Goal: Information Seeking & Learning: Learn about a topic

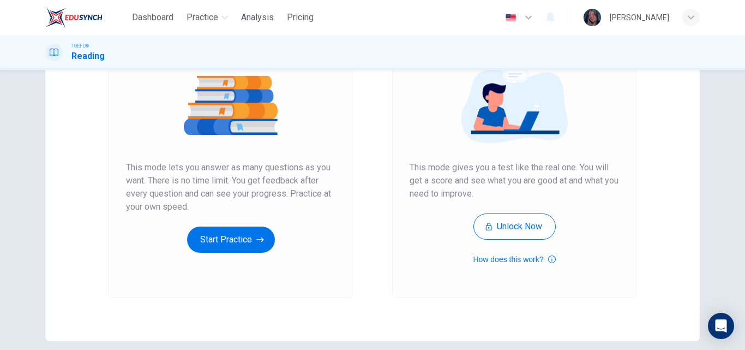
scroll to position [133, 0]
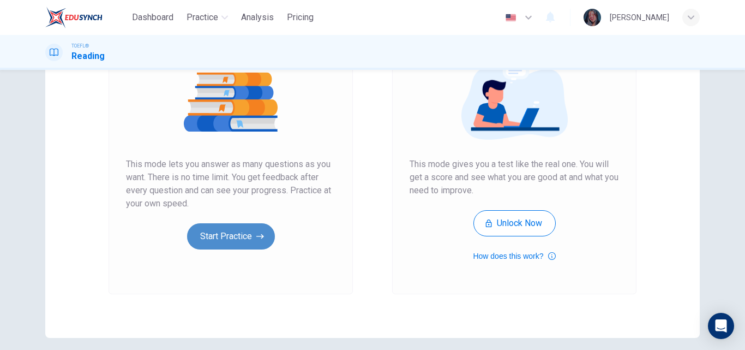
click at [232, 226] on button "Start Practice" at bounding box center [231, 236] width 88 height 26
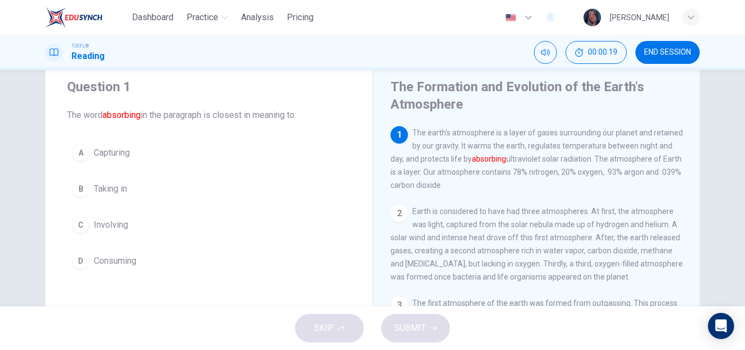
scroll to position [44, 0]
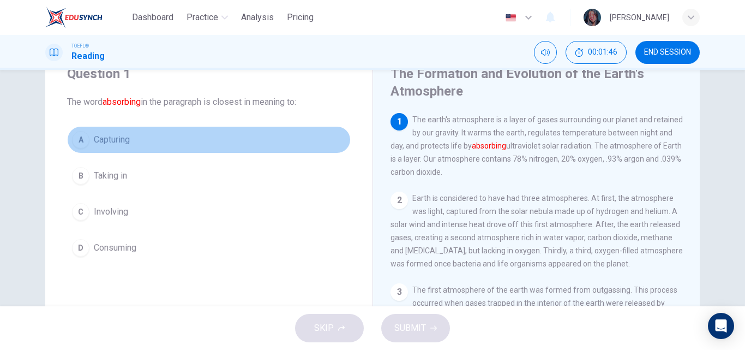
click at [133, 146] on button "A Capturing" at bounding box center [209, 139] width 284 height 27
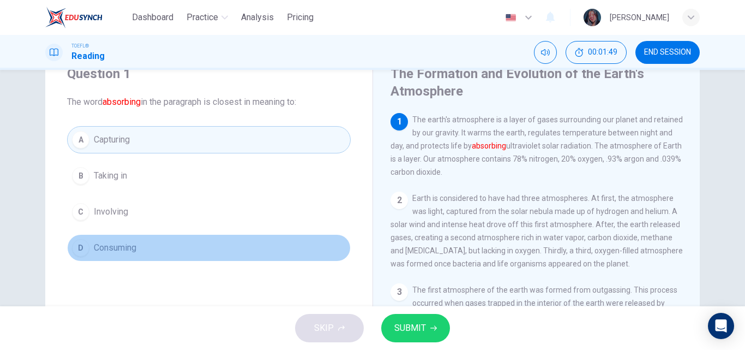
click at [181, 250] on button "D Consuming" at bounding box center [209, 247] width 284 height 27
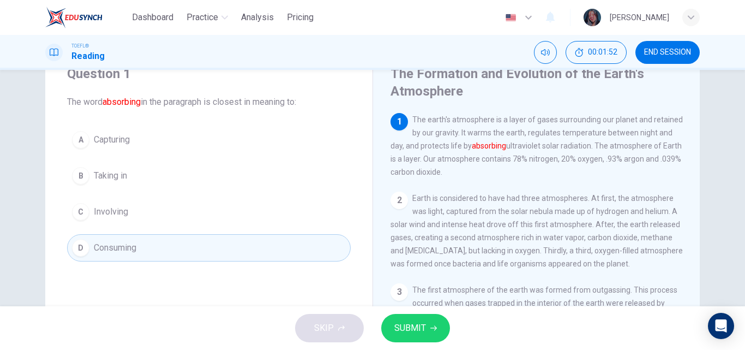
click at [421, 331] on span "SUBMIT" at bounding box center [411, 327] width 32 height 15
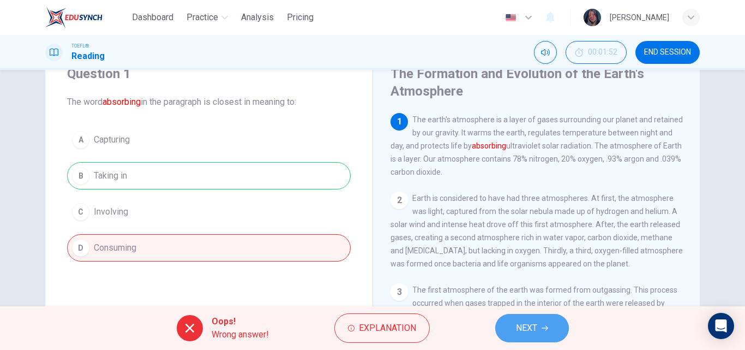
click at [537, 332] on button "NEXT" at bounding box center [532, 328] width 74 height 28
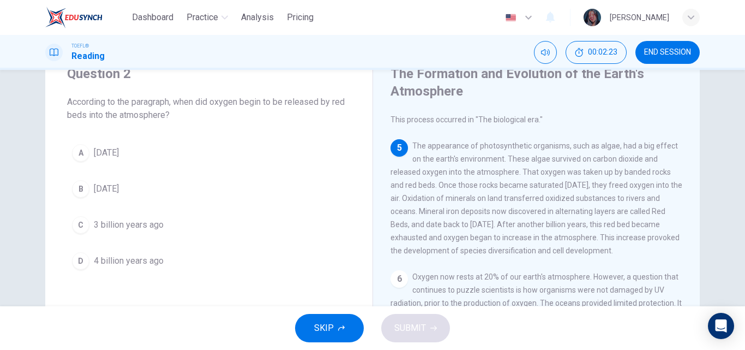
scroll to position [356, 0]
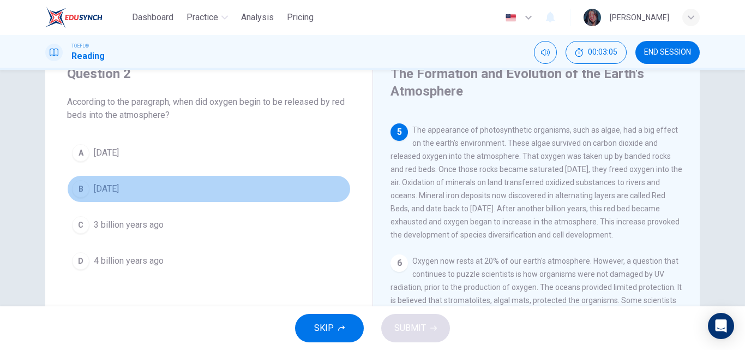
click at [119, 186] on span "2 billion years ago" at bounding box center [106, 188] width 25 height 13
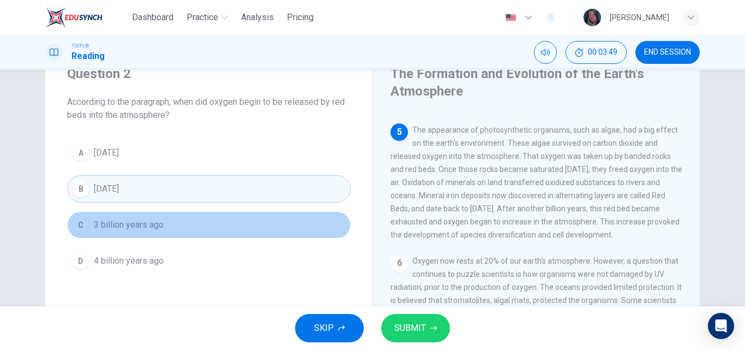
click at [163, 226] on button "C 3 billion years ago" at bounding box center [209, 224] width 284 height 27
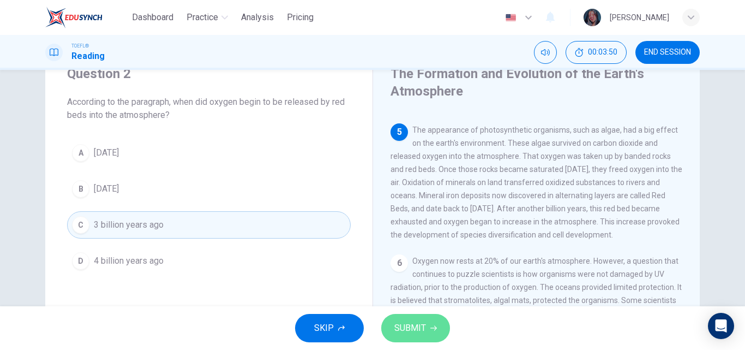
click at [403, 327] on span "SUBMIT" at bounding box center [411, 327] width 32 height 15
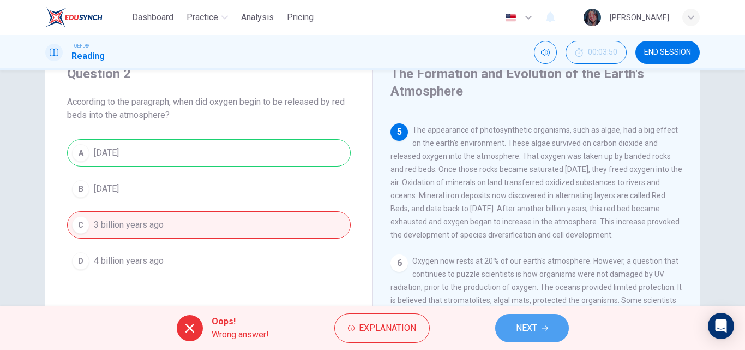
click at [514, 335] on button "NEXT" at bounding box center [532, 328] width 74 height 28
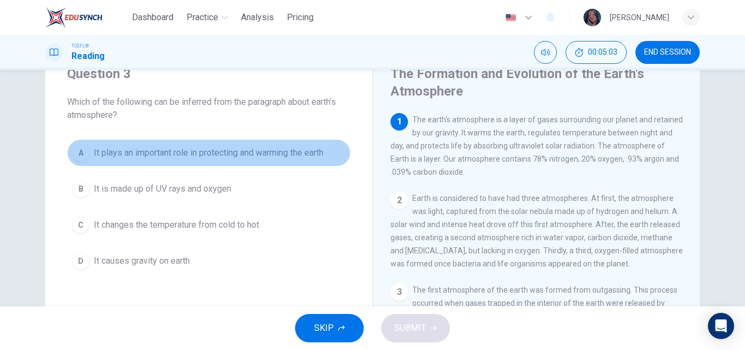
click at [260, 153] on span "It plays an important role in protecting and warming the earth" at bounding box center [209, 152] width 230 height 13
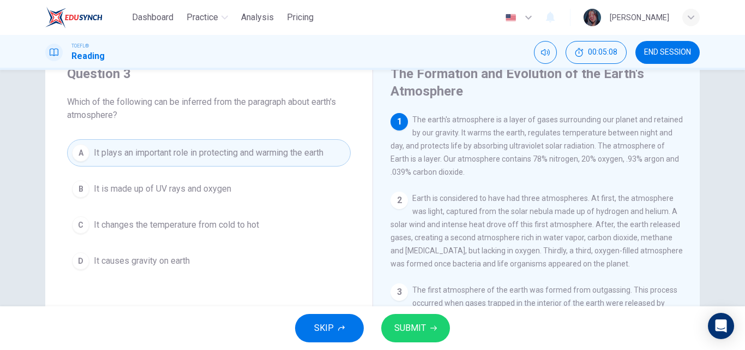
click at [313, 284] on div "Question 3 Which of the following can be inferred from the paragraph about eart…" at bounding box center [208, 169] width 327 height 244
click at [417, 320] on span "SUBMIT" at bounding box center [411, 327] width 32 height 15
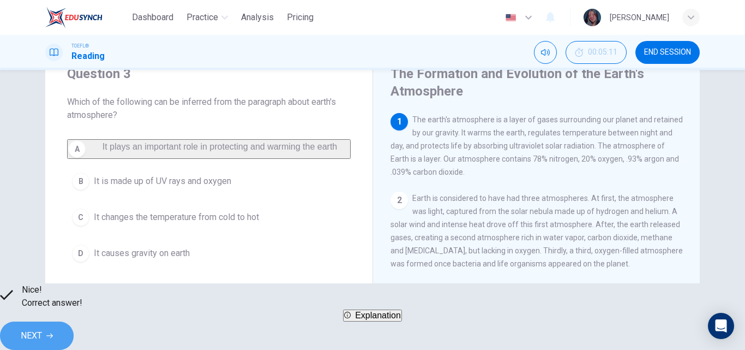
click at [42, 328] on span "NEXT" at bounding box center [31, 335] width 21 height 15
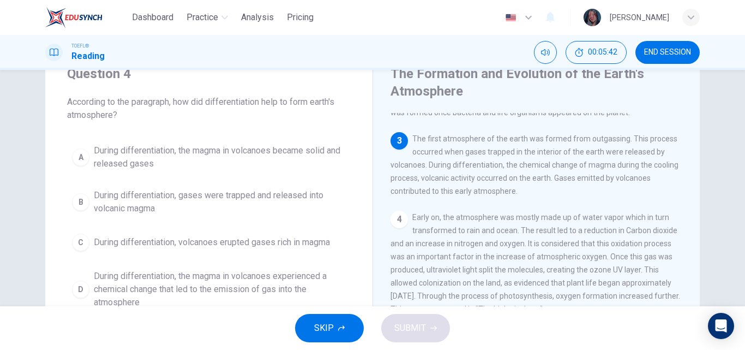
scroll to position [70, 0]
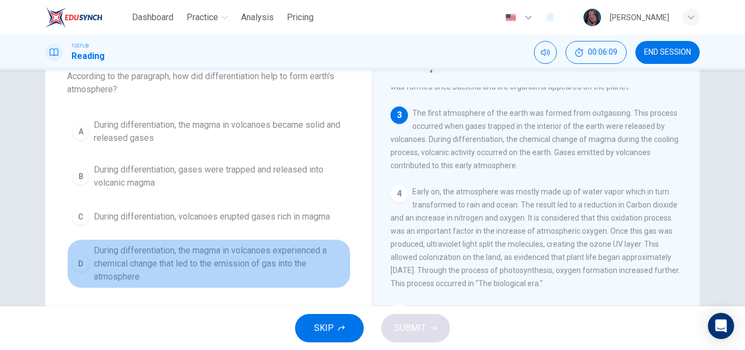
click at [265, 254] on span "During differentiation, the magma in volcanoes experienced a chemical change th…" at bounding box center [220, 263] width 252 height 39
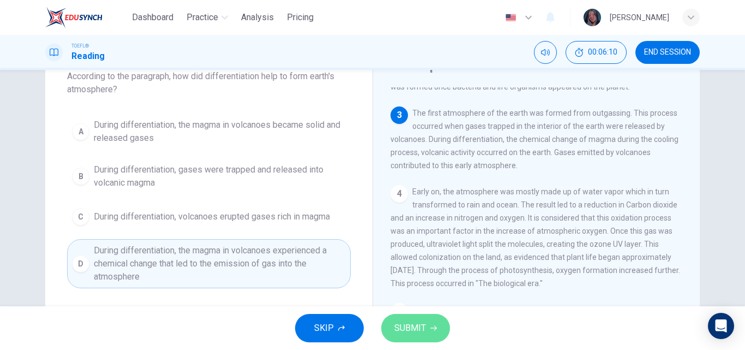
click at [423, 326] on span "SUBMIT" at bounding box center [411, 327] width 32 height 15
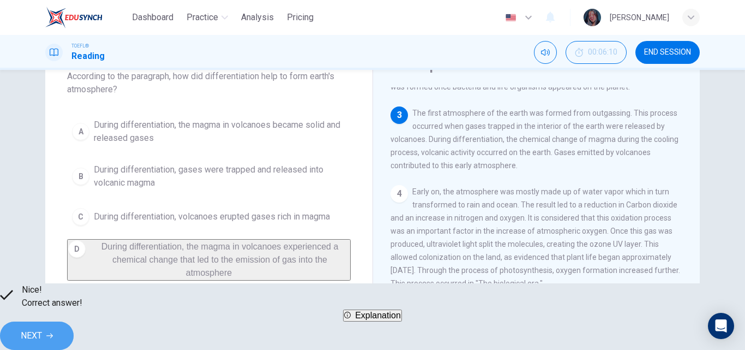
click at [42, 333] on span "NEXT" at bounding box center [31, 335] width 21 height 15
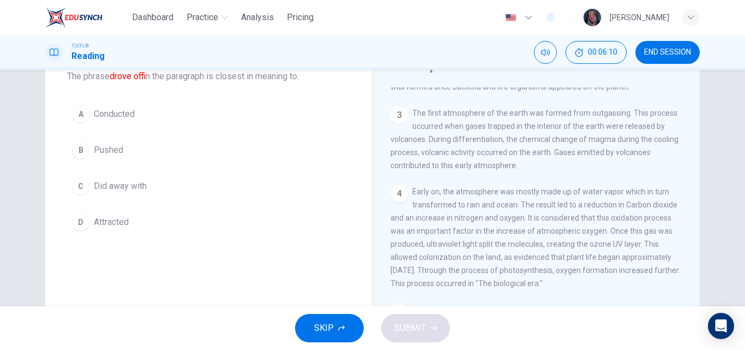
scroll to position [79, 0]
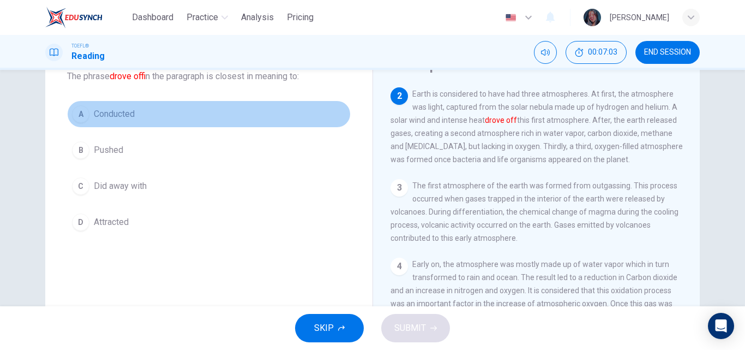
click at [183, 111] on button "A Conducted" at bounding box center [209, 113] width 284 height 27
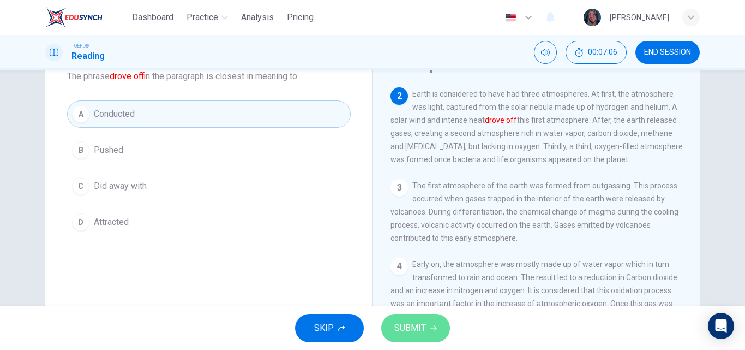
click at [416, 332] on span "SUBMIT" at bounding box center [411, 327] width 32 height 15
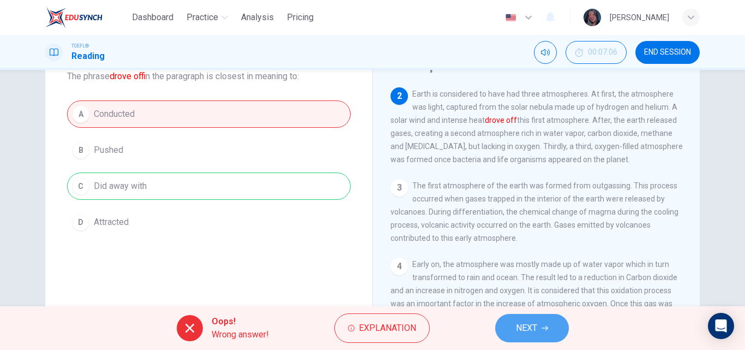
click at [516, 330] on span "NEXT" at bounding box center [526, 327] width 21 height 15
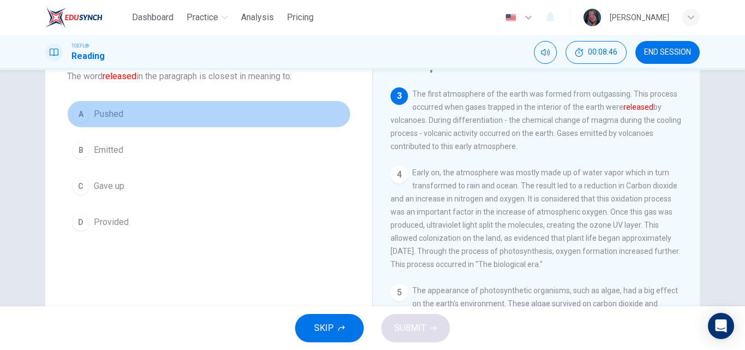
click at [94, 115] on span "Pushed" at bounding box center [108, 113] width 29 height 13
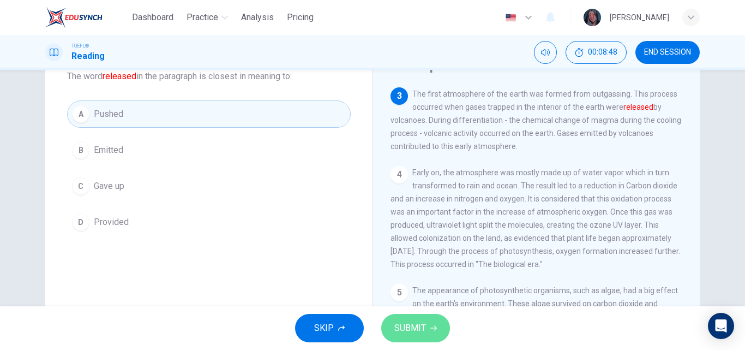
click at [415, 322] on span "SUBMIT" at bounding box center [411, 327] width 32 height 15
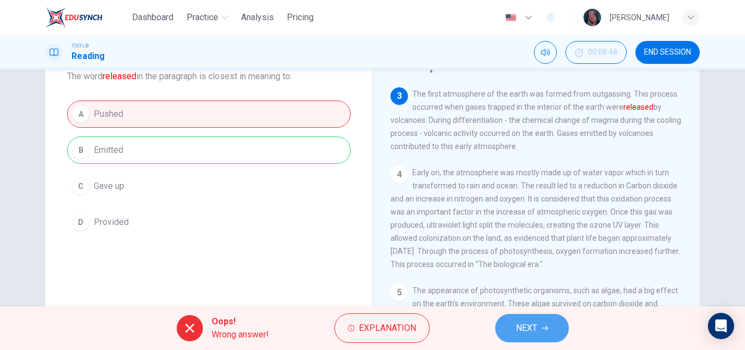
click at [517, 320] on span "NEXT" at bounding box center [526, 327] width 21 height 15
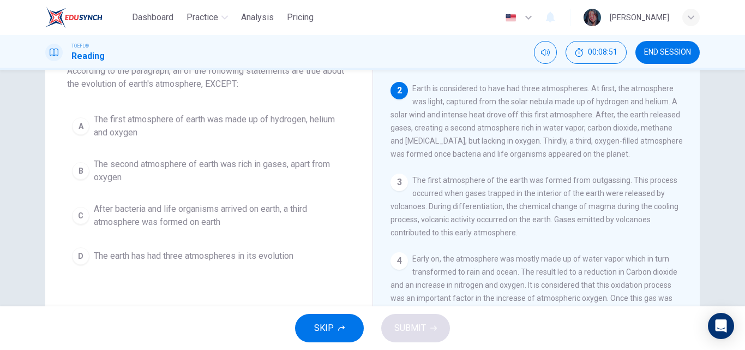
scroll to position [49, 0]
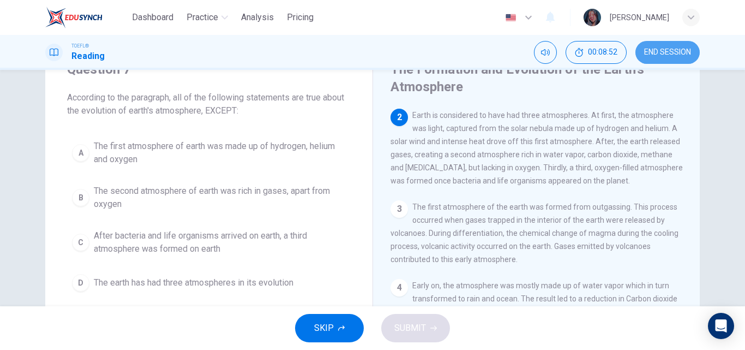
click at [649, 43] on button "END SESSION" at bounding box center [668, 52] width 64 height 23
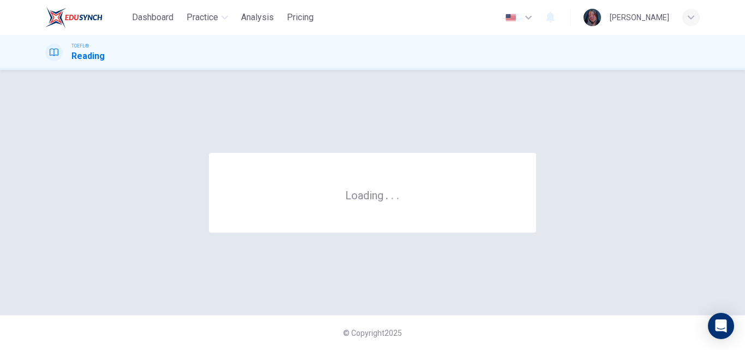
scroll to position [0, 0]
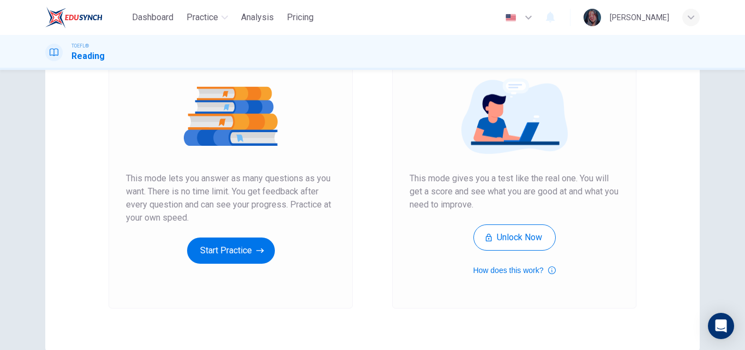
scroll to position [120, 0]
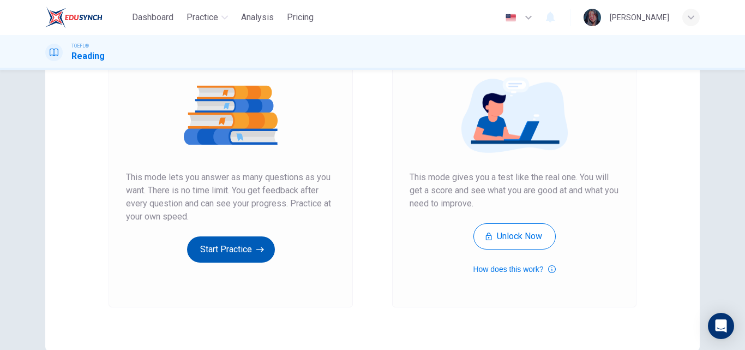
click at [252, 253] on button "Start Practice" at bounding box center [231, 249] width 88 height 26
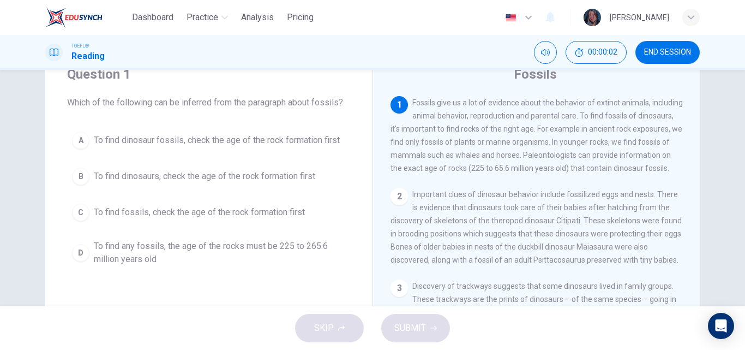
scroll to position [51, 0]
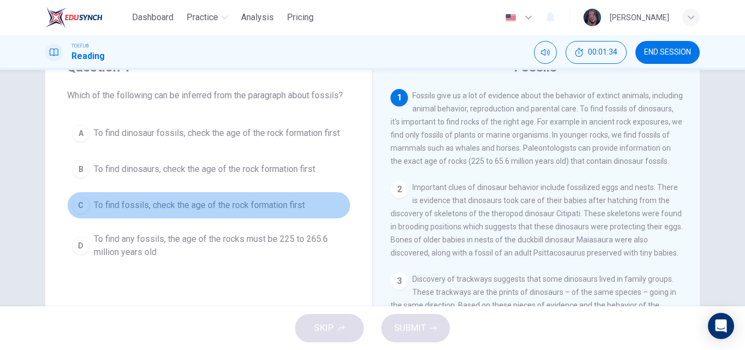
click at [194, 204] on span "To find fossils, check the age of the rock formation first" at bounding box center [199, 205] width 211 height 13
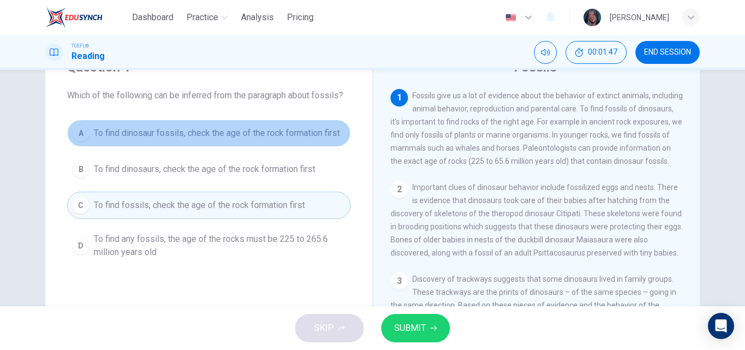
click at [247, 143] on button "A To find dinosaur fossils, check the age of the rock formation first" at bounding box center [209, 133] width 284 height 27
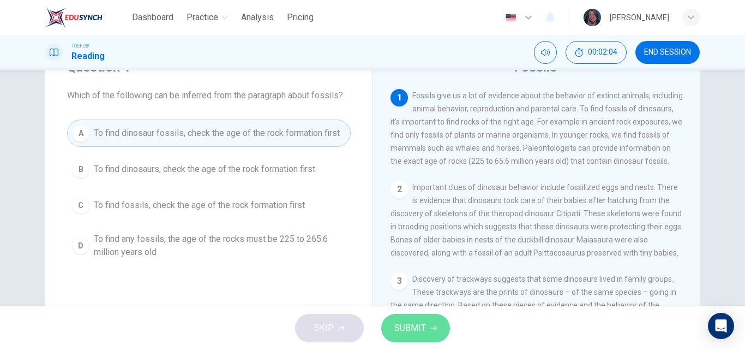
click at [437, 331] on button "SUBMIT" at bounding box center [415, 328] width 69 height 28
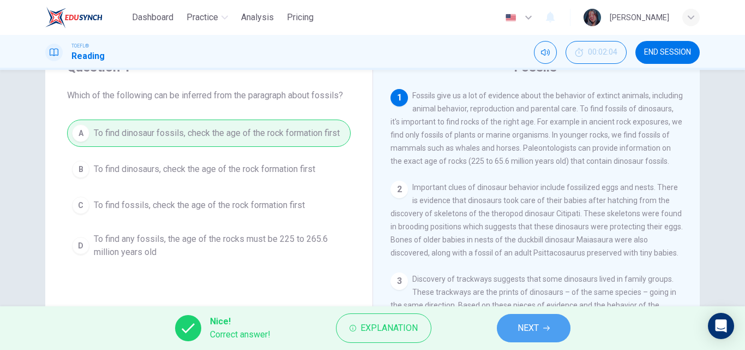
click at [518, 325] on span "NEXT" at bounding box center [528, 327] width 21 height 15
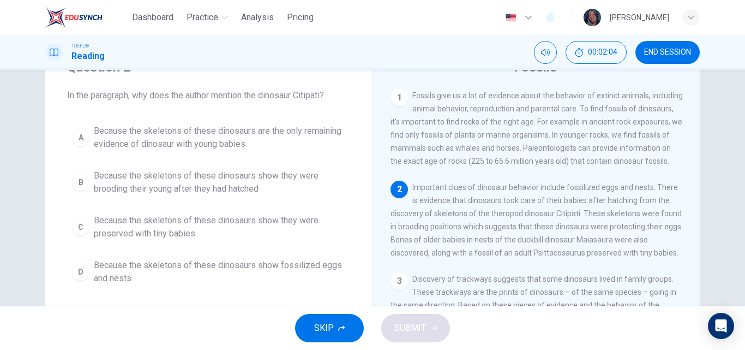
scroll to position [105, 0]
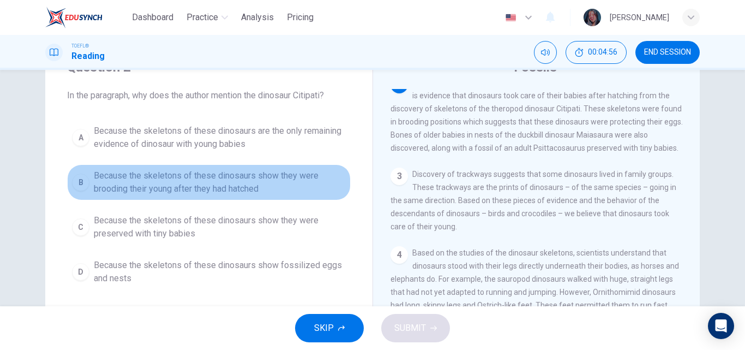
click at [282, 192] on span "Because the skeletons of these dinosaurs show they were brooding their young af…" at bounding box center [220, 182] width 252 height 26
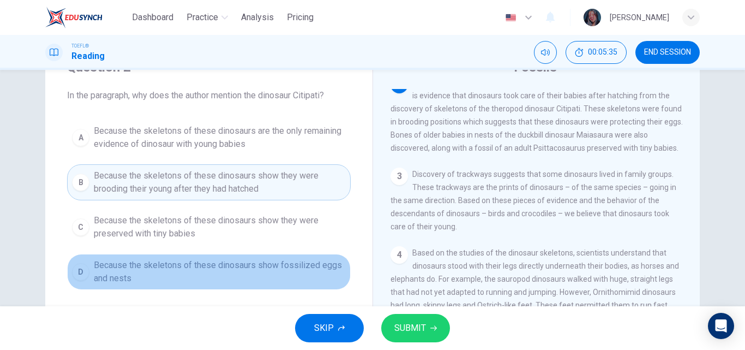
click at [241, 273] on span "Because the skeletons of these dinosaurs show fossilized eggs and nests" at bounding box center [220, 272] width 252 height 26
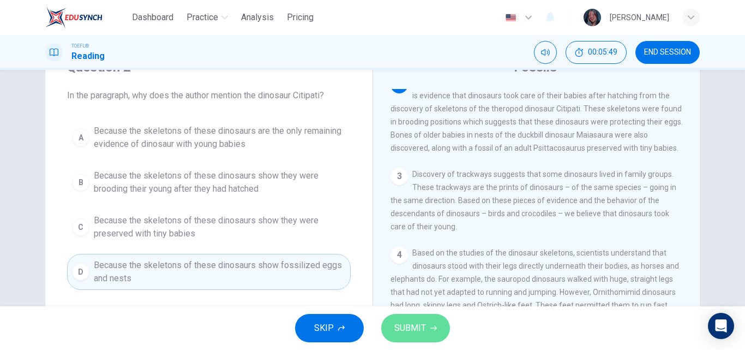
click at [408, 328] on span "SUBMIT" at bounding box center [411, 327] width 32 height 15
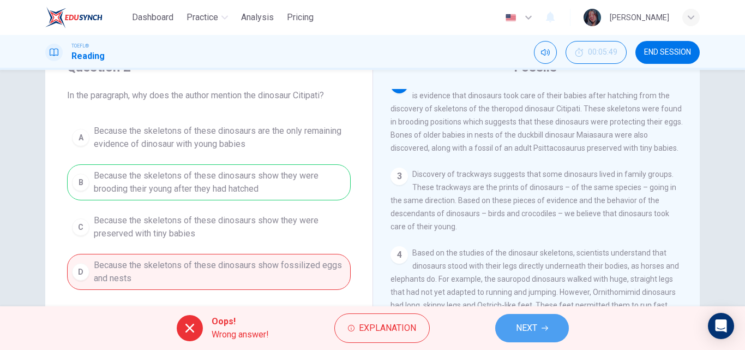
click at [528, 324] on span "NEXT" at bounding box center [526, 327] width 21 height 15
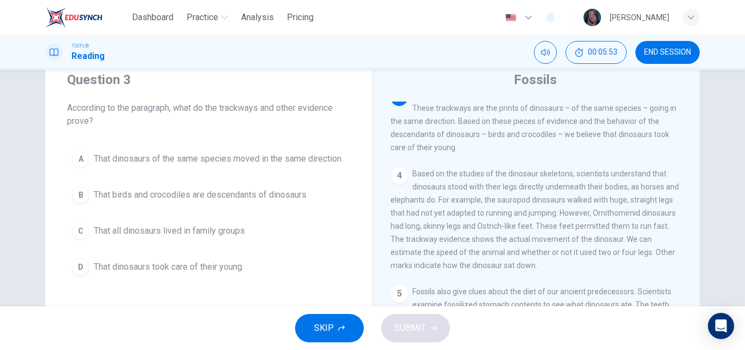
scroll to position [45, 0]
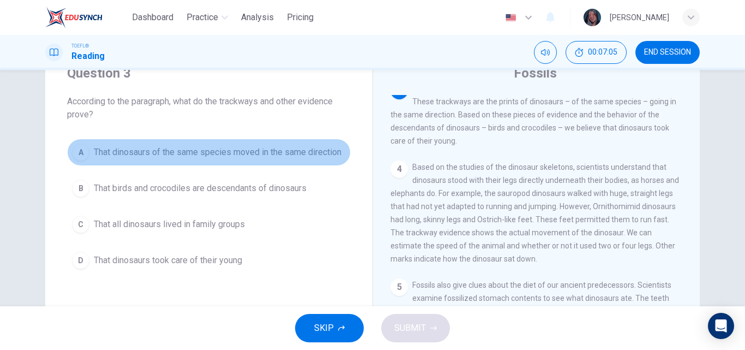
click at [301, 156] on span "That dinosaurs of the same species moved in the same direction" at bounding box center [218, 152] width 248 height 13
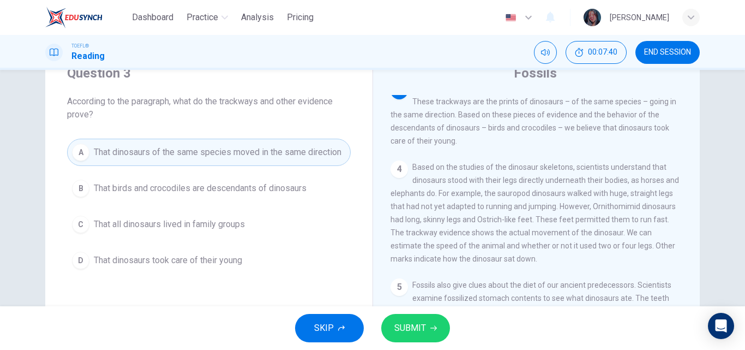
click at [303, 190] on span "That birds and crocodiles are descendants of dinosaurs" at bounding box center [200, 188] width 213 height 13
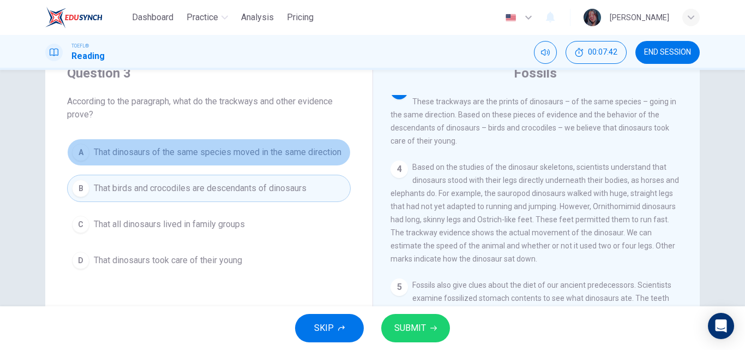
click at [279, 151] on span "That dinosaurs of the same species moved in the same direction" at bounding box center [218, 152] width 248 height 13
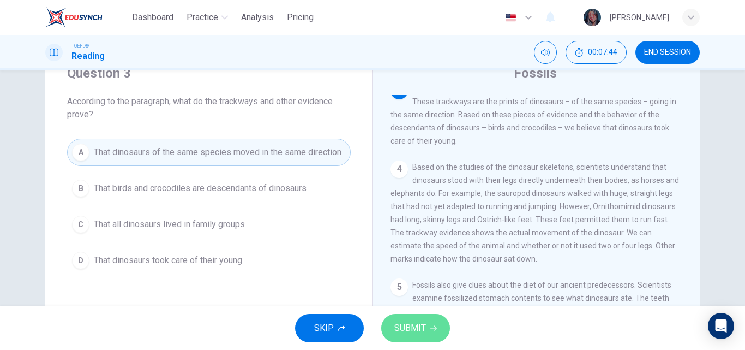
click at [421, 316] on button "SUBMIT" at bounding box center [415, 328] width 69 height 28
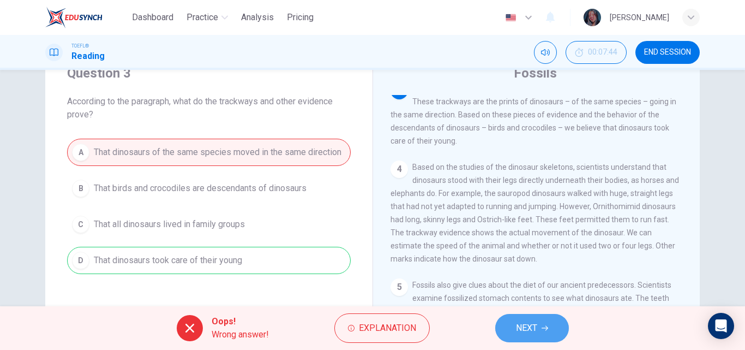
click at [532, 337] on button "NEXT" at bounding box center [532, 328] width 74 height 28
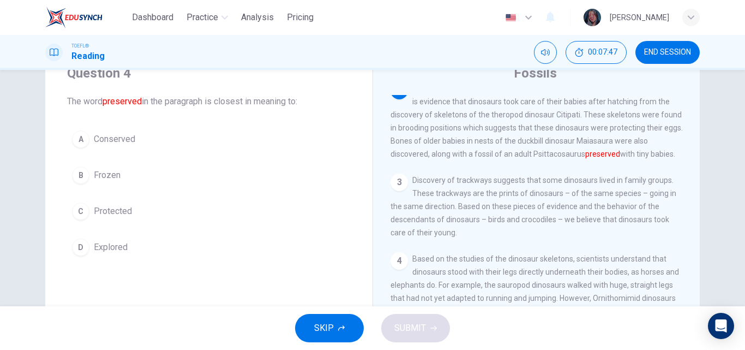
click at [126, 204] on button "C Protected" at bounding box center [209, 211] width 284 height 27
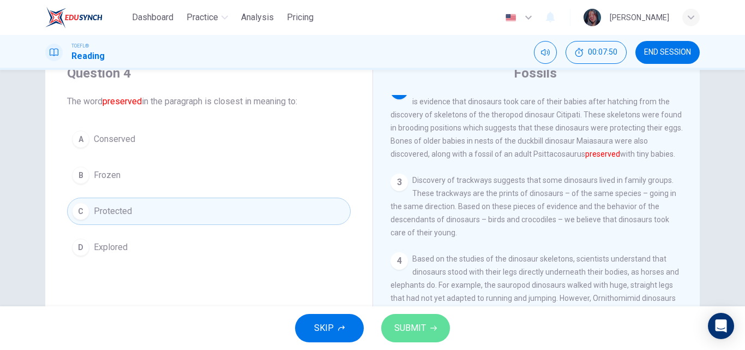
click at [411, 323] on span "SUBMIT" at bounding box center [411, 327] width 32 height 15
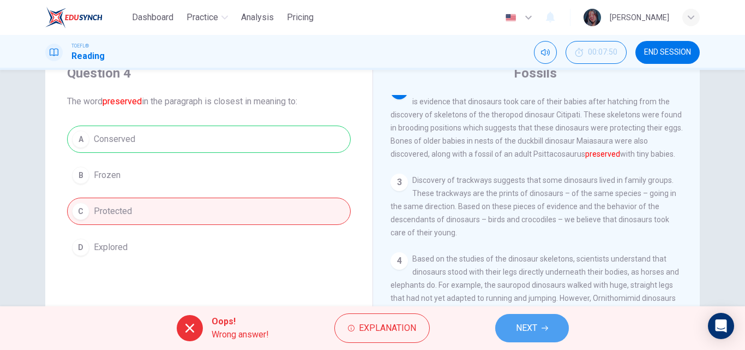
click at [529, 334] on span "NEXT" at bounding box center [526, 327] width 21 height 15
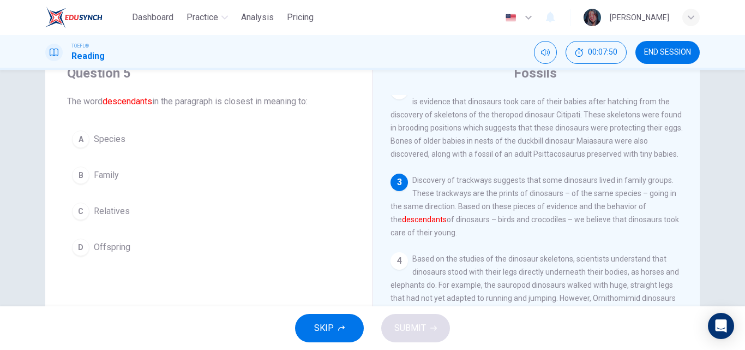
scroll to position [196, 0]
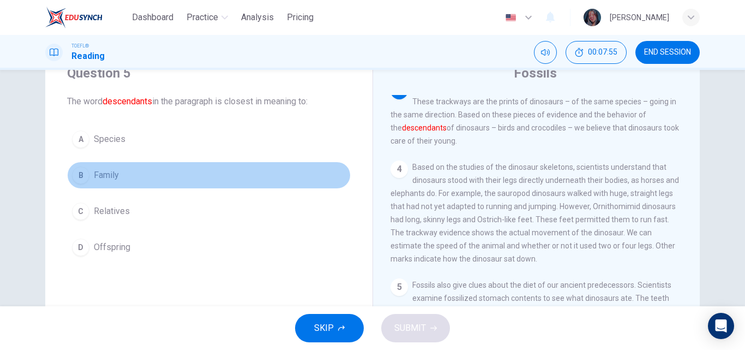
click at [99, 175] on span "Family" at bounding box center [106, 175] width 25 height 13
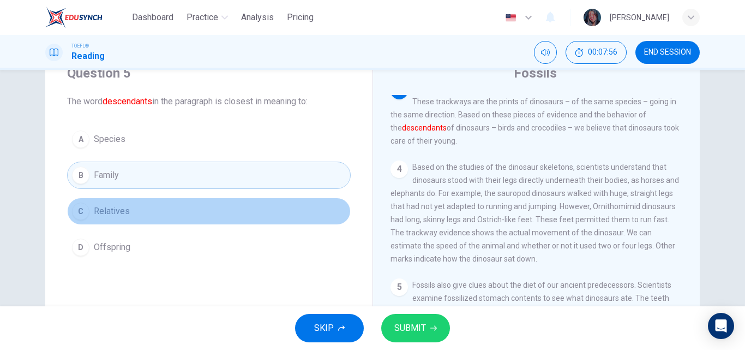
click at [180, 218] on button "C Relatives" at bounding box center [209, 211] width 284 height 27
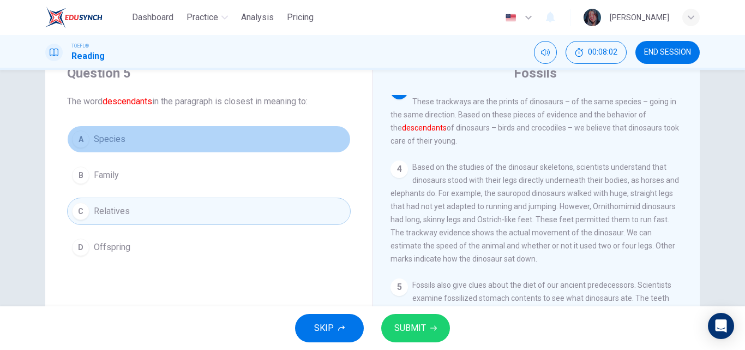
click at [222, 149] on button "A Species" at bounding box center [209, 139] width 284 height 27
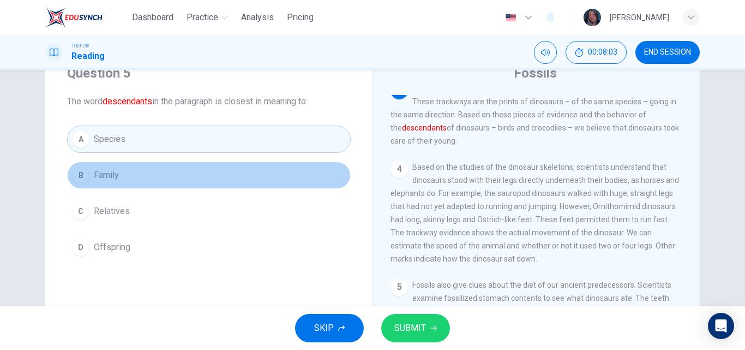
click at [223, 168] on button "B Family" at bounding box center [209, 175] width 284 height 27
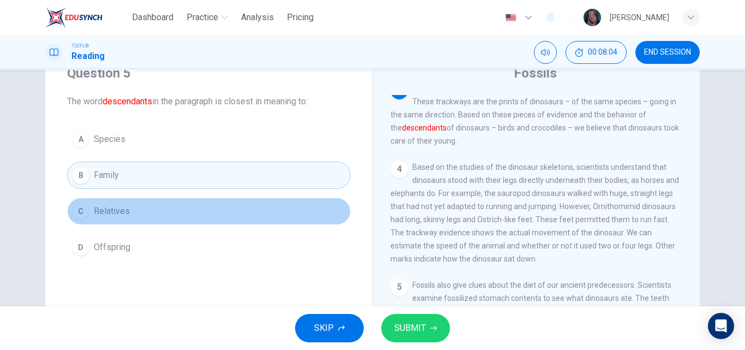
click at [225, 211] on button "C Relatives" at bounding box center [209, 211] width 284 height 27
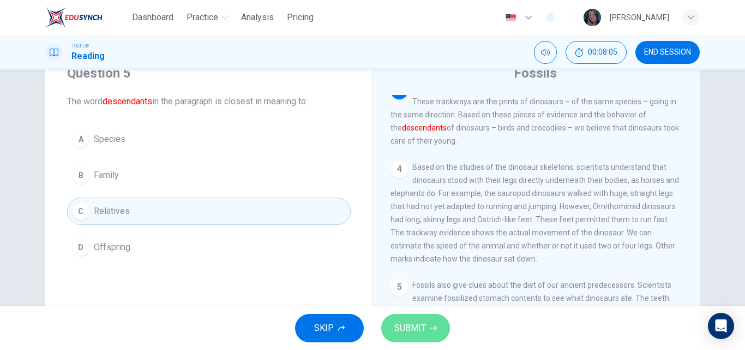
click at [427, 328] on button "SUBMIT" at bounding box center [415, 328] width 69 height 28
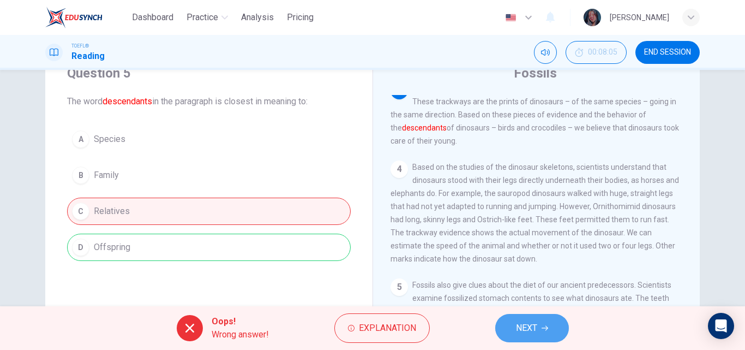
click at [525, 319] on button "NEXT" at bounding box center [532, 328] width 74 height 28
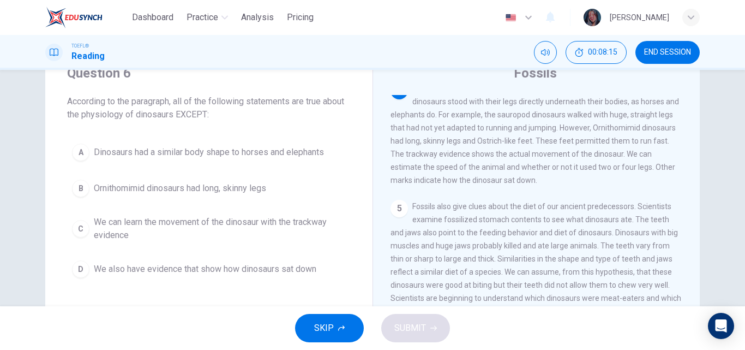
scroll to position [58, 0]
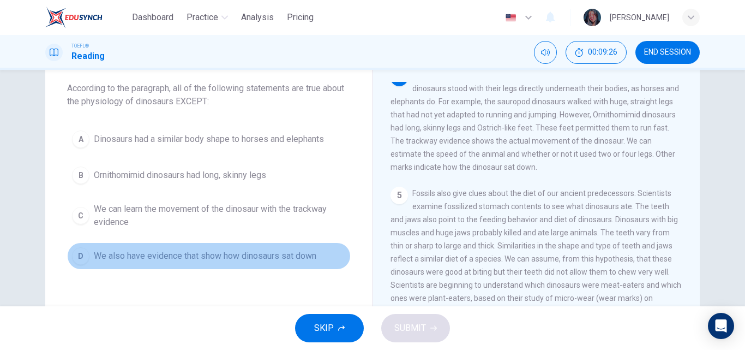
click at [254, 256] on span "We also have evidence that show how dinosaurs sat down" at bounding box center [205, 255] width 223 height 13
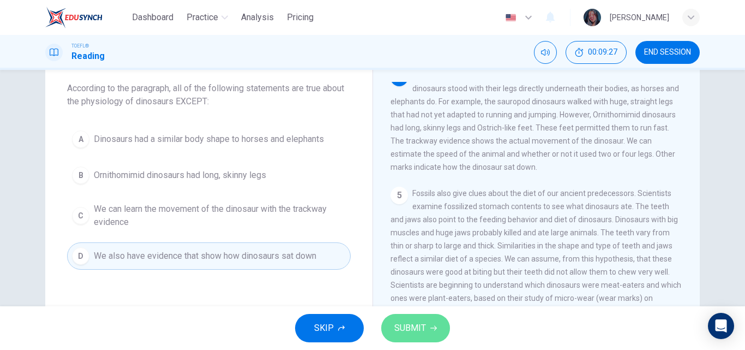
click at [416, 316] on button "SUBMIT" at bounding box center [415, 328] width 69 height 28
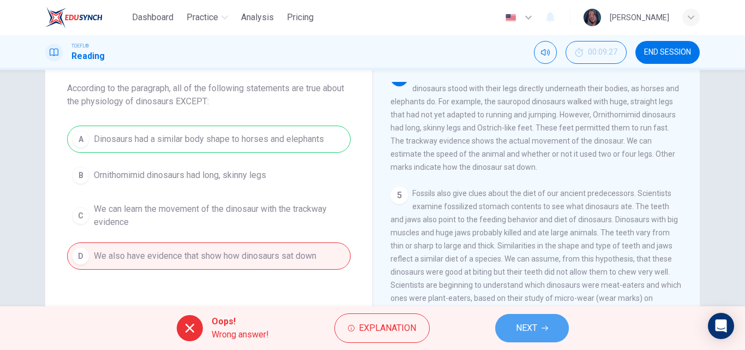
click at [518, 314] on button "NEXT" at bounding box center [532, 328] width 74 height 28
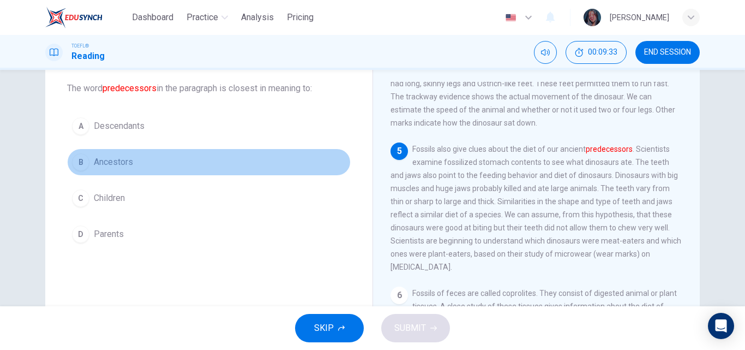
click at [195, 164] on button "B Ancestors" at bounding box center [209, 161] width 284 height 27
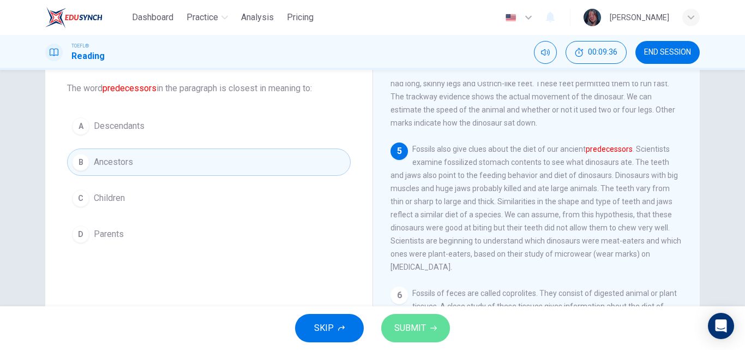
click at [405, 316] on button "SUBMIT" at bounding box center [415, 328] width 69 height 28
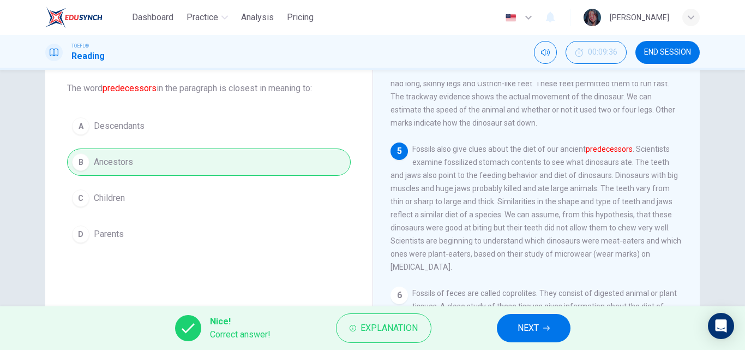
click at [563, 334] on button "NEXT" at bounding box center [534, 328] width 74 height 28
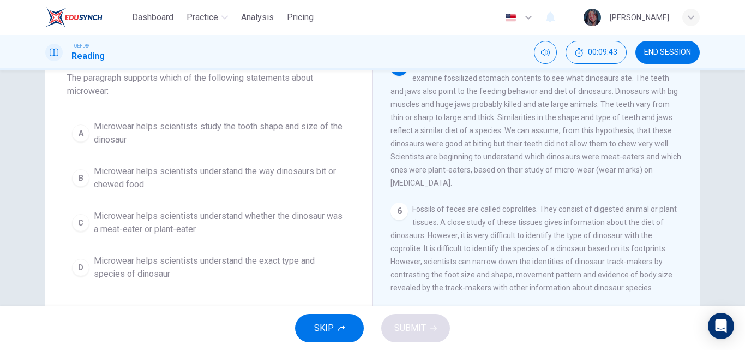
scroll to position [67, 0]
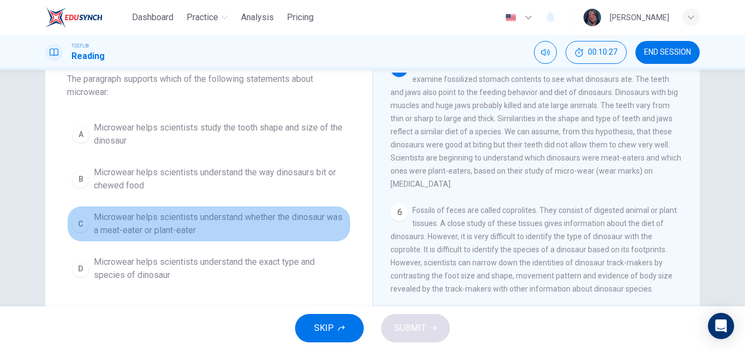
click at [215, 224] on span "Microwear helps scientists understand whether the dinosaur was a meat-eater or …" at bounding box center [220, 224] width 252 height 26
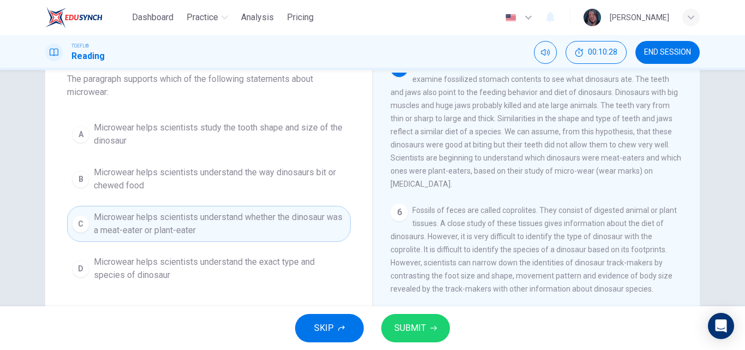
click at [399, 342] on div "SKIP SUBMIT" at bounding box center [372, 328] width 745 height 44
click at [402, 329] on span "SUBMIT" at bounding box center [411, 327] width 32 height 15
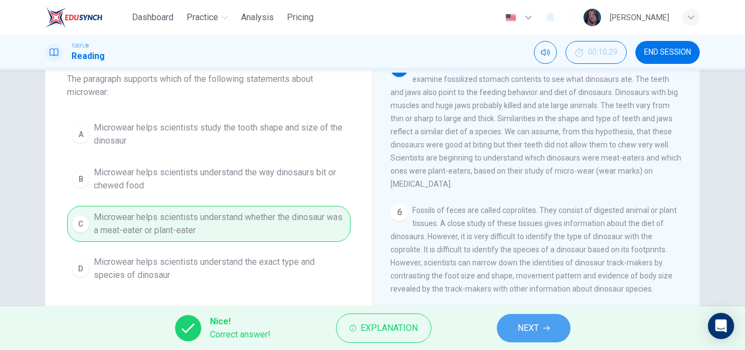
click at [507, 328] on button "NEXT" at bounding box center [534, 328] width 74 height 28
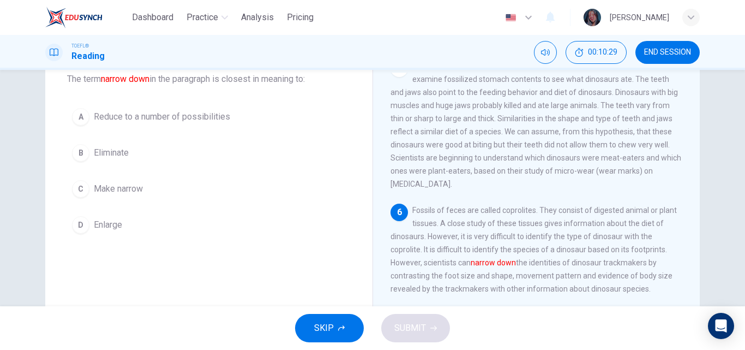
scroll to position [420, 0]
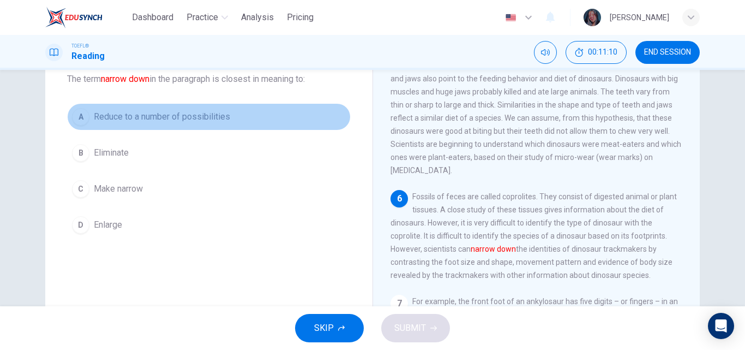
click at [220, 107] on button "A Reduce to a number of possibilities" at bounding box center [209, 116] width 284 height 27
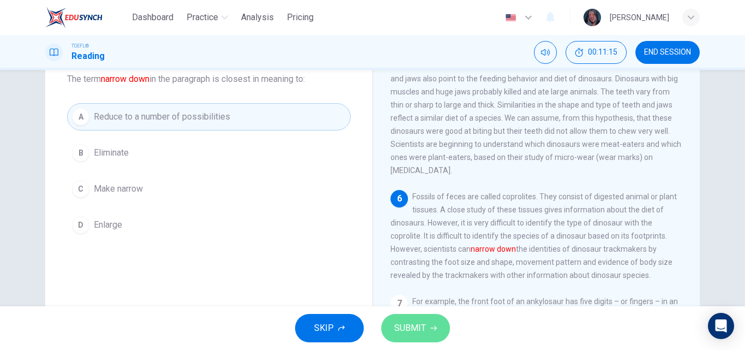
click at [405, 324] on span "SUBMIT" at bounding box center [411, 327] width 32 height 15
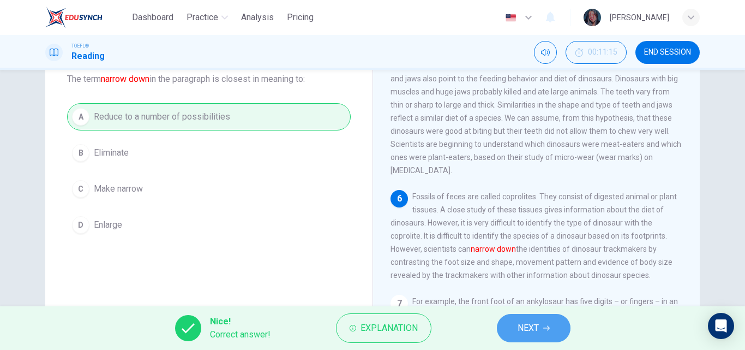
click at [531, 326] on span "NEXT" at bounding box center [528, 327] width 21 height 15
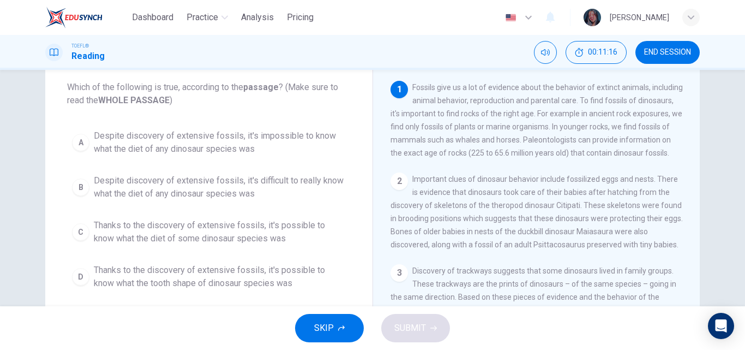
scroll to position [57, 0]
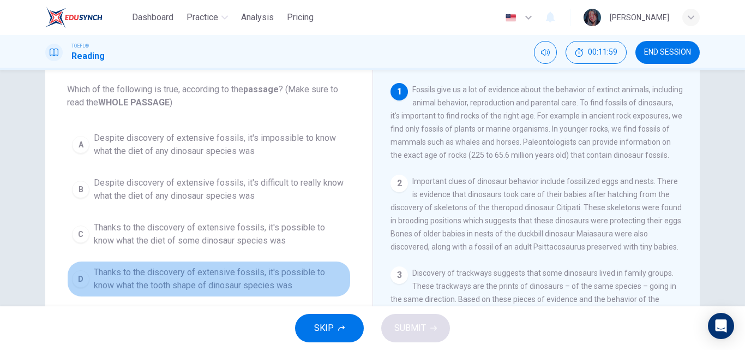
click at [229, 291] on span "Thanks to the discovery of extensive fossils, it's possible to know what the to…" at bounding box center [220, 279] width 252 height 26
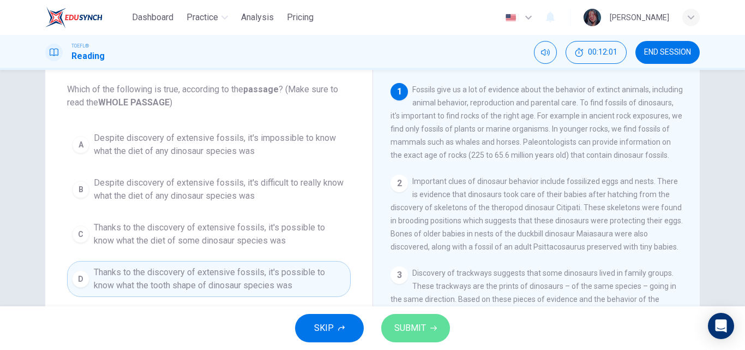
click at [399, 324] on span "SUBMIT" at bounding box center [411, 327] width 32 height 15
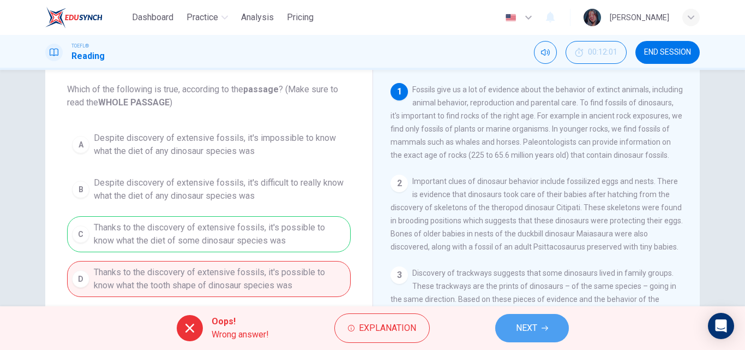
click at [531, 333] on span "NEXT" at bounding box center [526, 327] width 21 height 15
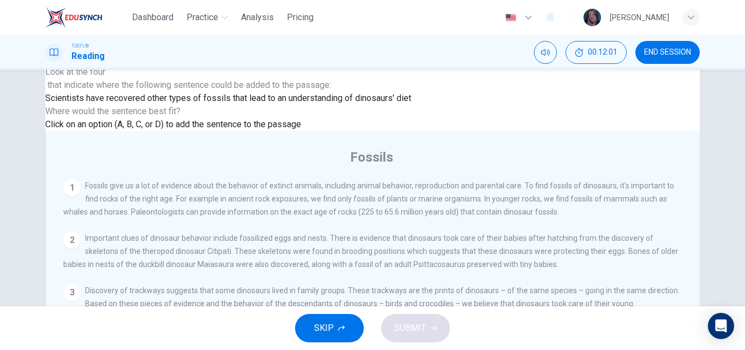
scroll to position [450, 0]
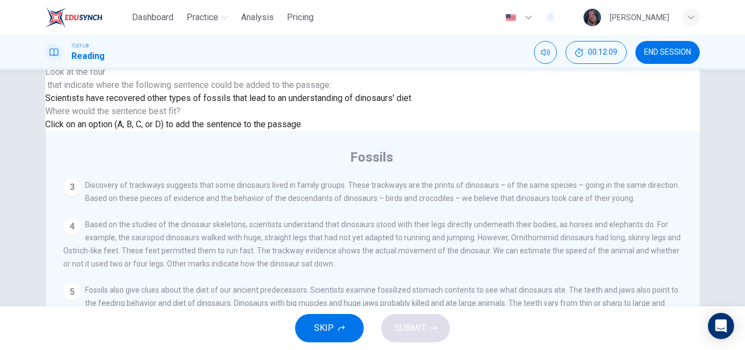
drag, startPoint x: 739, startPoint y: 183, endPoint x: 743, endPoint y: 198, distance: 15.2
click at [743, 198] on div "Question 11 Look at the four that indicate where the following sentence could b…" at bounding box center [372, 188] width 745 height 236
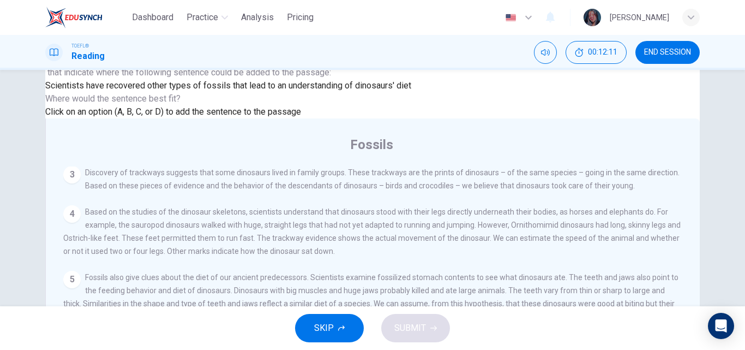
scroll to position [71, 0]
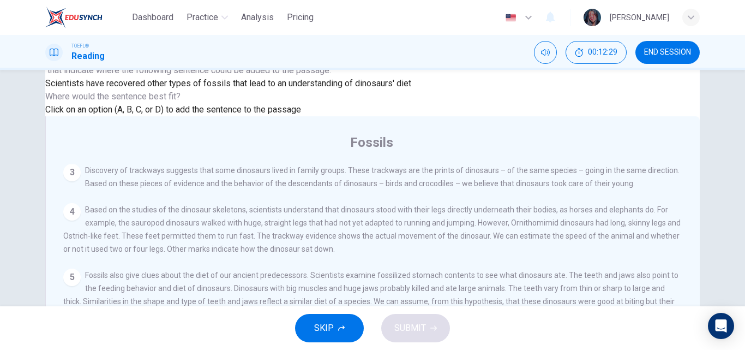
click at [524, 349] on input at bounding box center [571, 354] width 94 height 10
click at [422, 326] on span "SUBMIT" at bounding box center [411, 327] width 32 height 15
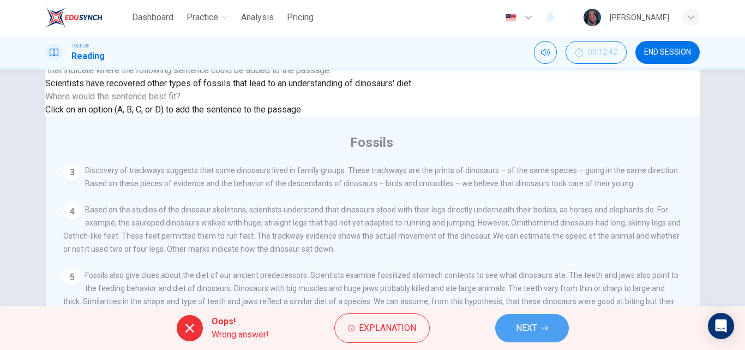
click at [512, 316] on button "NEXT" at bounding box center [532, 328] width 74 height 28
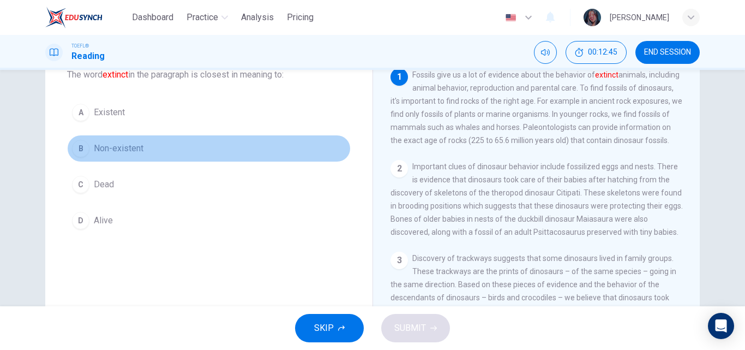
click at [145, 161] on button "B Non-existent" at bounding box center [209, 148] width 284 height 27
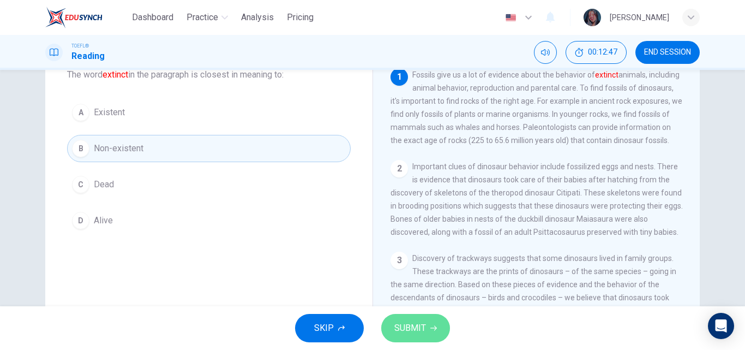
click at [398, 322] on span "SUBMIT" at bounding box center [411, 327] width 32 height 15
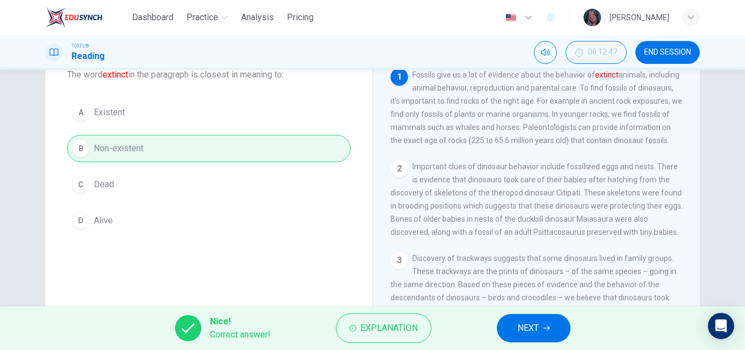
drag, startPoint x: 488, startPoint y: 342, endPoint x: 533, endPoint y: 322, distance: 48.9
click at [533, 322] on div "Nice! Correct answer! Explanation NEXT" at bounding box center [372, 328] width 745 height 44
click at [533, 322] on span "NEXT" at bounding box center [528, 327] width 21 height 15
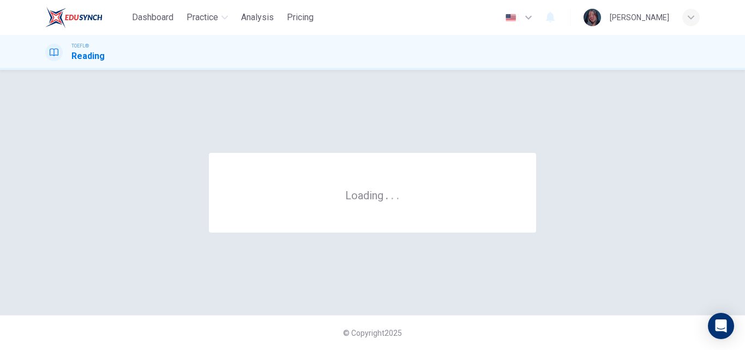
scroll to position [0, 0]
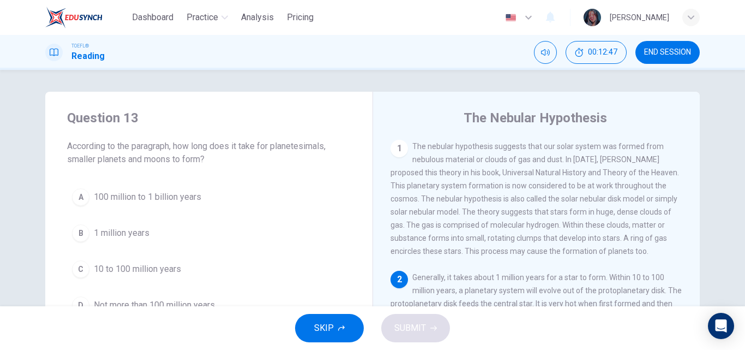
click at [661, 53] on span "END SESSION" at bounding box center [667, 52] width 47 height 9
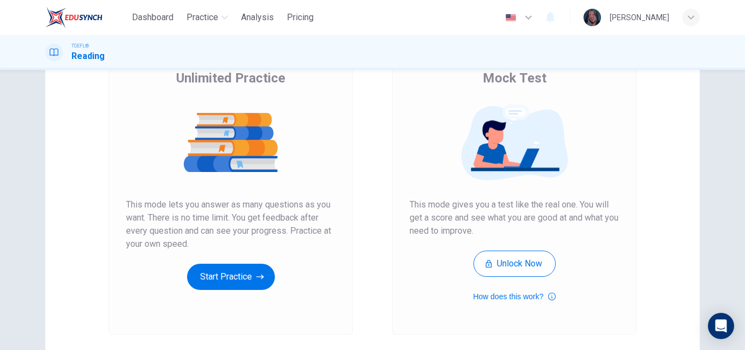
scroll to position [98, 0]
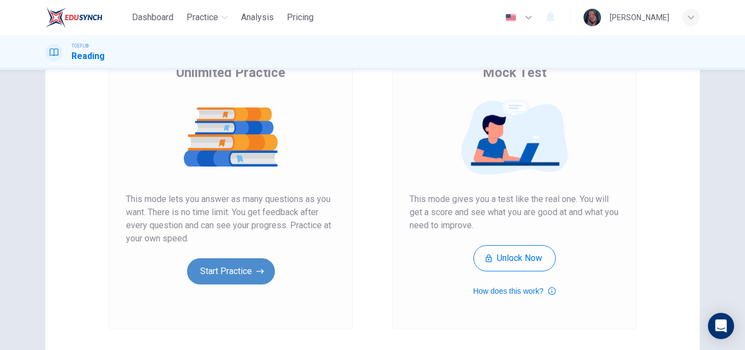
click at [235, 273] on button "Start Practice" at bounding box center [231, 271] width 88 height 26
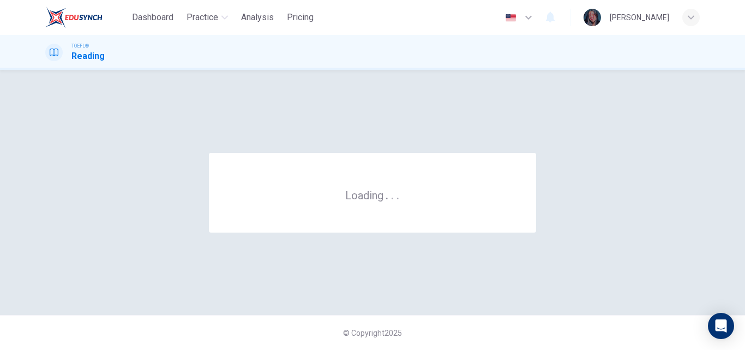
scroll to position [0, 0]
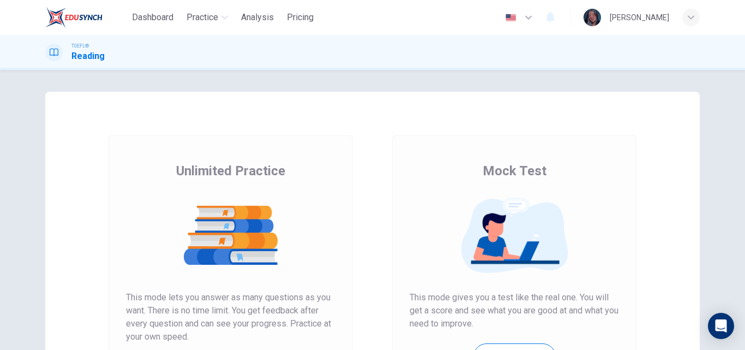
scroll to position [149, 0]
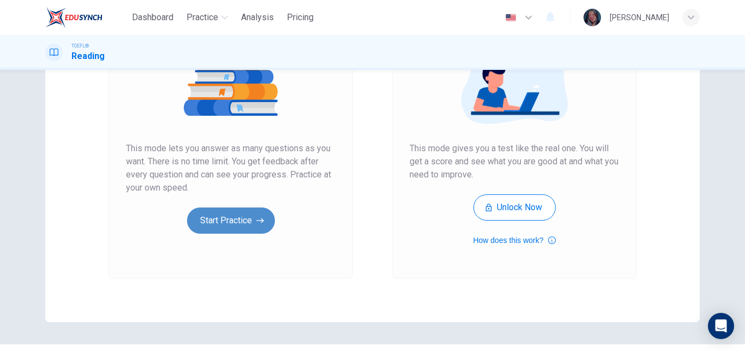
click at [243, 215] on button "Start Practice" at bounding box center [231, 220] width 88 height 26
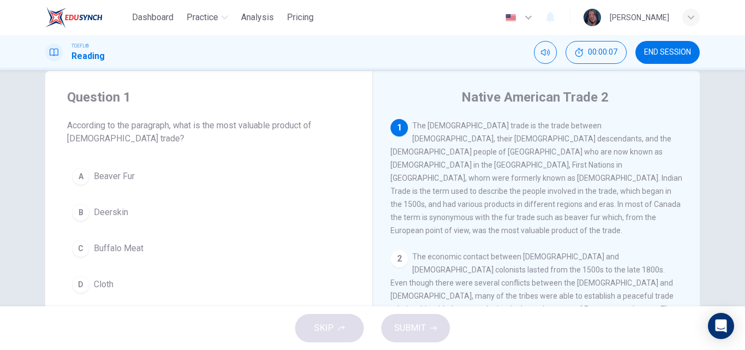
scroll to position [23, 0]
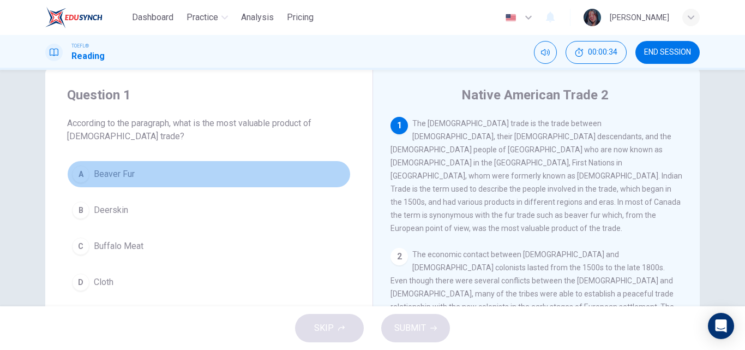
click at [190, 175] on button "A Beaver Fur" at bounding box center [209, 173] width 284 height 27
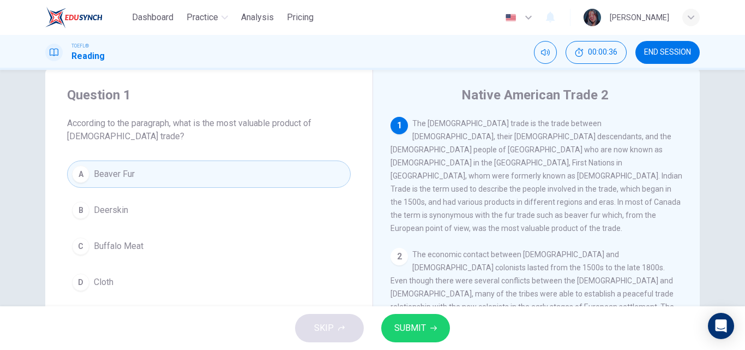
click at [419, 331] on span "SUBMIT" at bounding box center [411, 327] width 32 height 15
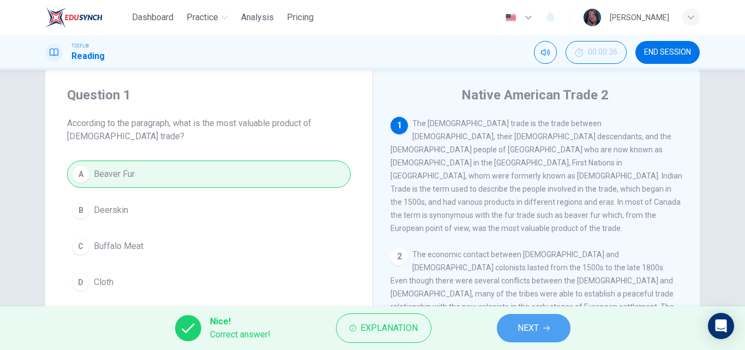
click at [528, 327] on span "NEXT" at bounding box center [528, 327] width 21 height 15
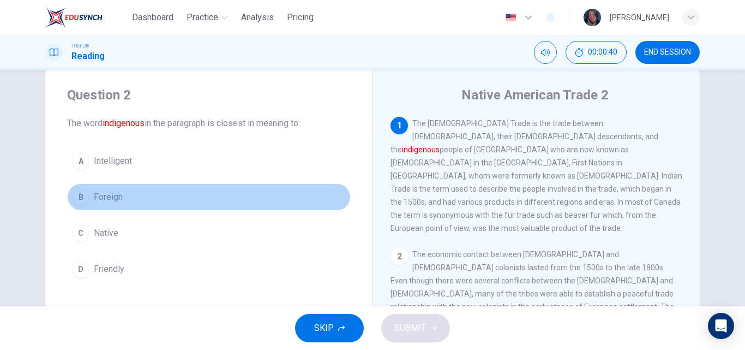
click at [107, 195] on span "Foreign" at bounding box center [108, 196] width 29 height 13
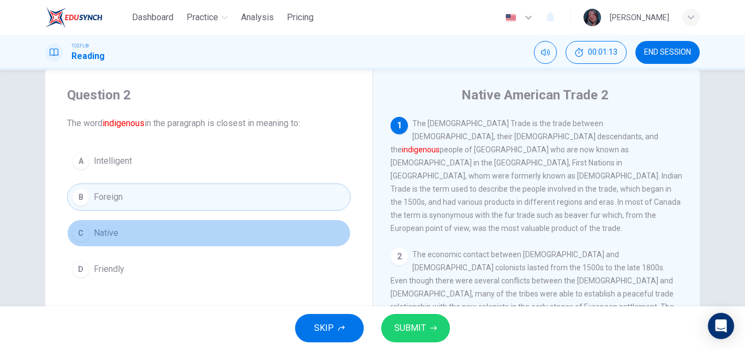
click at [129, 232] on button "C Native" at bounding box center [209, 232] width 284 height 27
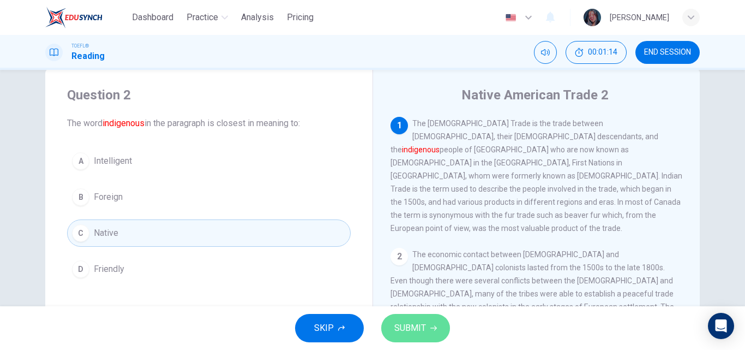
click at [411, 329] on span "SUBMIT" at bounding box center [411, 327] width 32 height 15
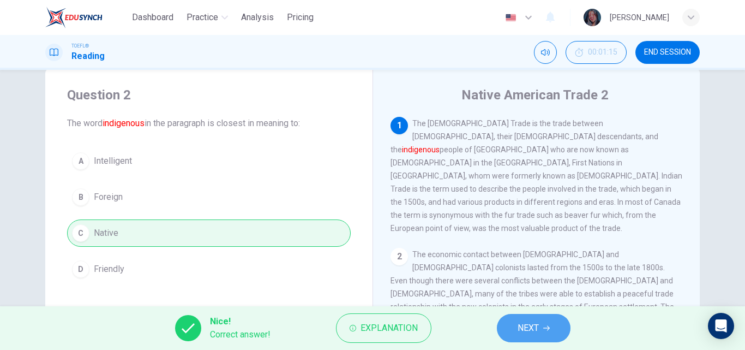
click at [525, 314] on button "NEXT" at bounding box center [534, 328] width 74 height 28
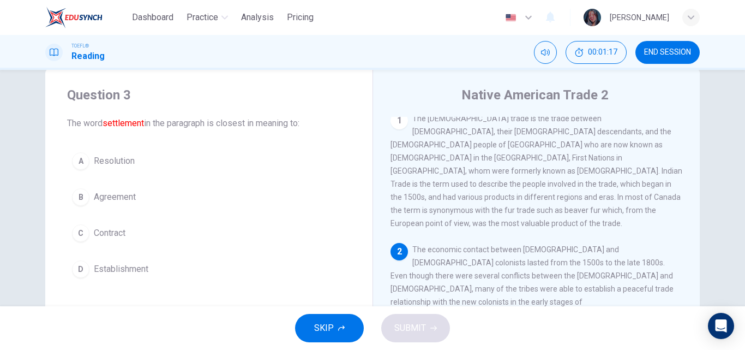
scroll to position [50, 0]
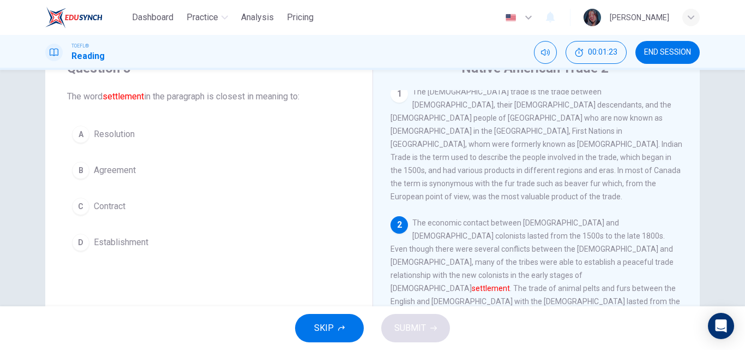
drag, startPoint x: 686, startPoint y: 189, endPoint x: 693, endPoint y: 206, distance: 18.3
click at [693, 206] on div "1 The Native American trade is the trade between Europeans, their North America…" at bounding box center [544, 247] width 307 height 314
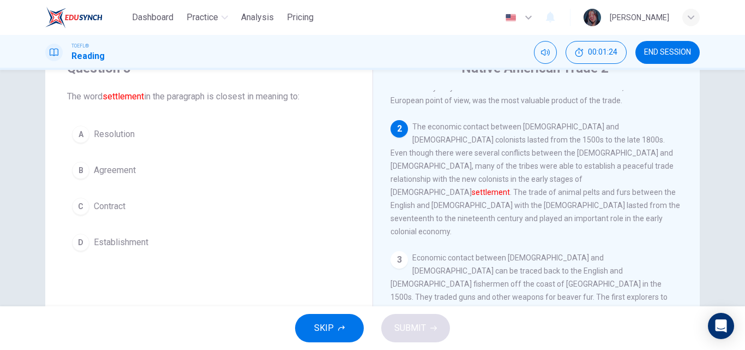
scroll to position [102, 0]
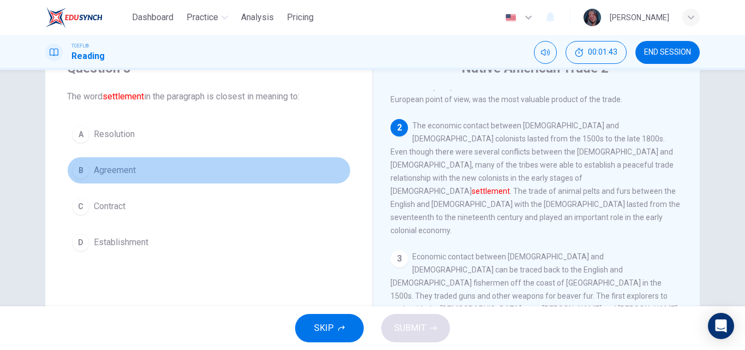
click at [165, 172] on button "B Agreement" at bounding box center [209, 170] width 284 height 27
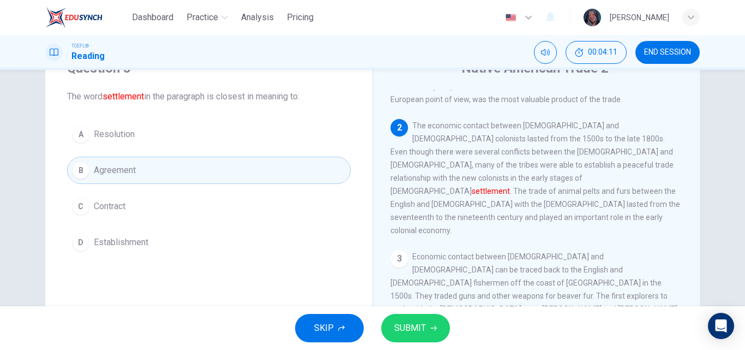
click at [407, 332] on span "SUBMIT" at bounding box center [411, 327] width 32 height 15
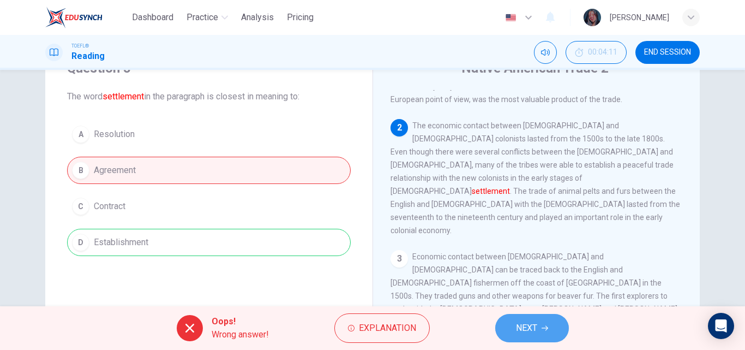
click at [531, 330] on span "NEXT" at bounding box center [526, 327] width 21 height 15
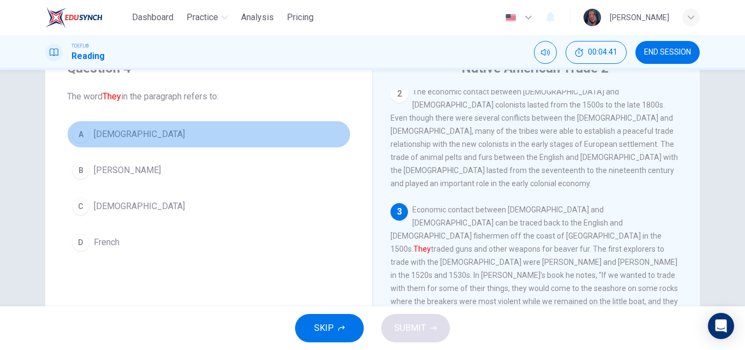
click at [155, 130] on span "Native Americans" at bounding box center [139, 134] width 91 height 13
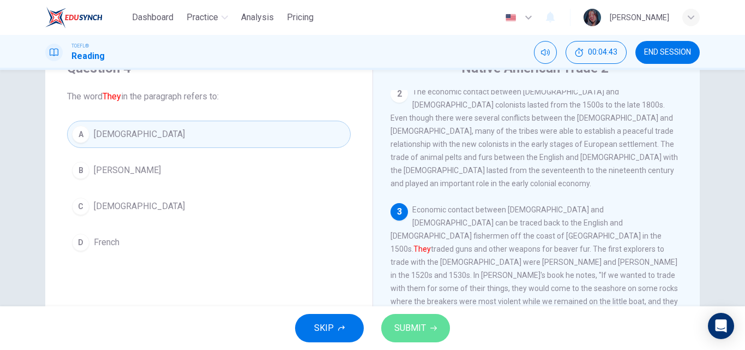
click at [413, 330] on span "SUBMIT" at bounding box center [411, 327] width 32 height 15
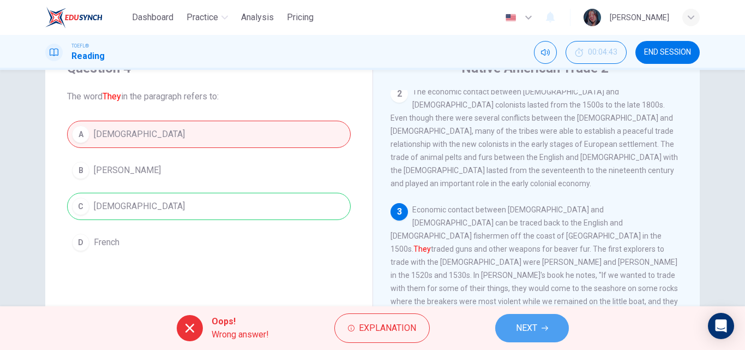
click at [523, 324] on span "NEXT" at bounding box center [526, 327] width 21 height 15
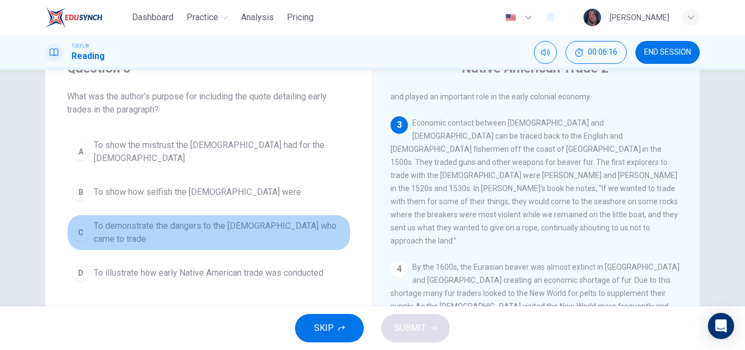
click at [244, 223] on span "To demonstrate the dangers to the Europeans who came to trade" at bounding box center [220, 232] width 252 height 26
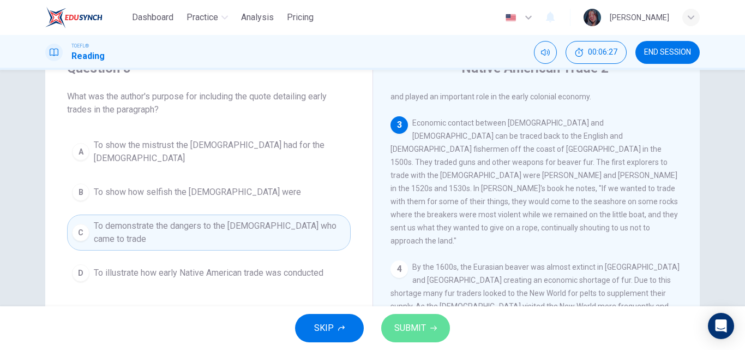
click at [404, 330] on span "SUBMIT" at bounding box center [411, 327] width 32 height 15
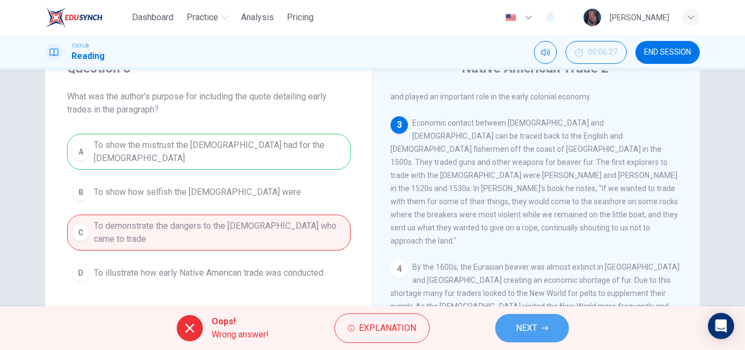
click at [545, 322] on button "NEXT" at bounding box center [532, 328] width 74 height 28
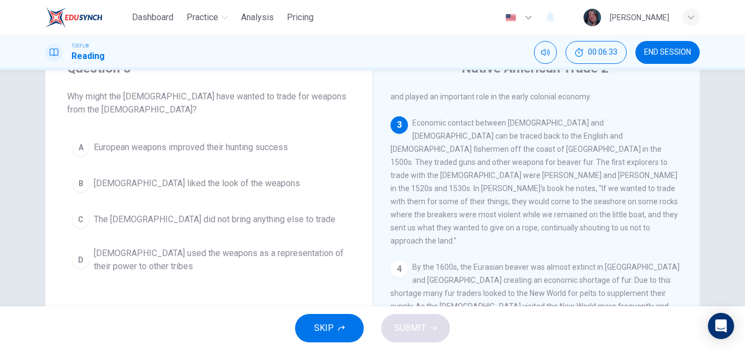
scroll to position [32, 0]
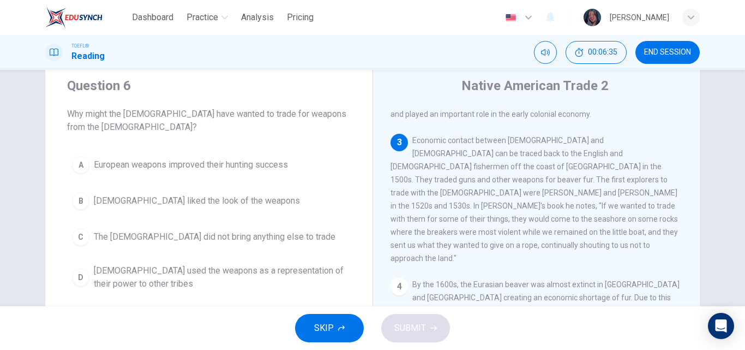
click at [666, 56] on span "END SESSION" at bounding box center [667, 52] width 47 height 9
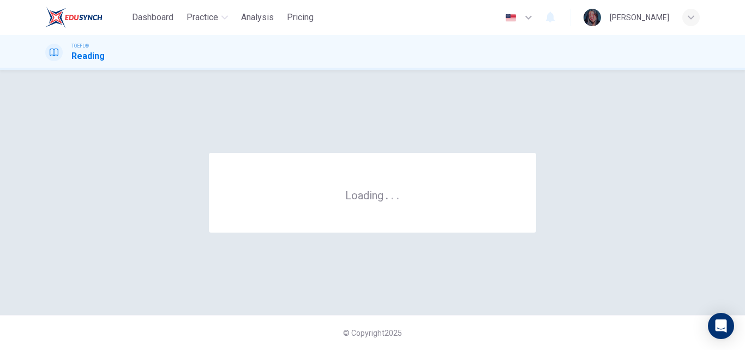
scroll to position [0, 0]
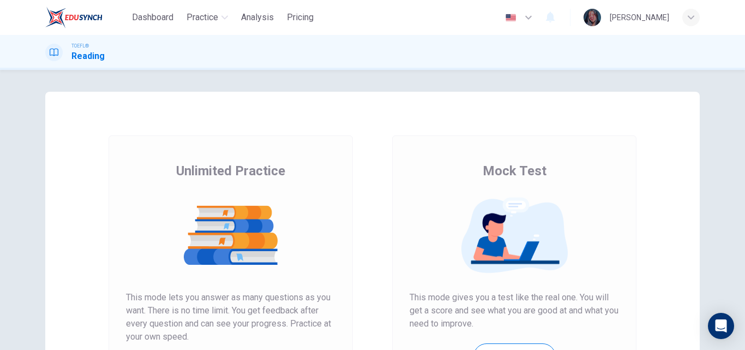
scroll to position [134, 0]
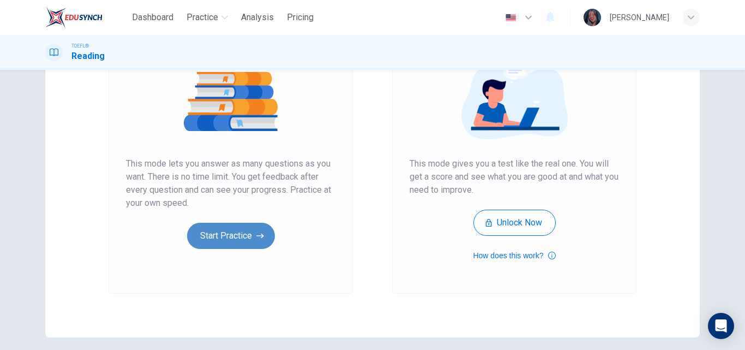
click at [249, 237] on button "Start Practice" at bounding box center [231, 236] width 88 height 26
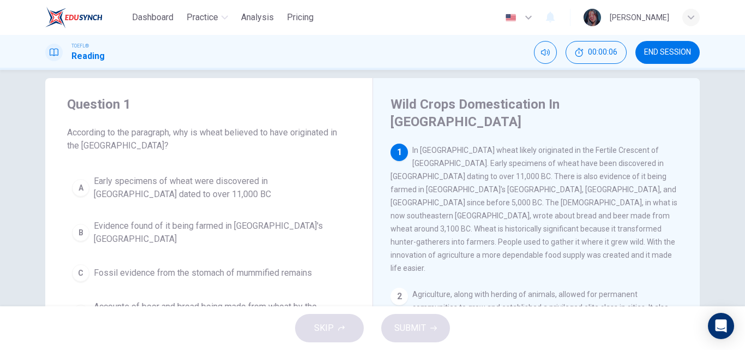
scroll to position [28, 0]
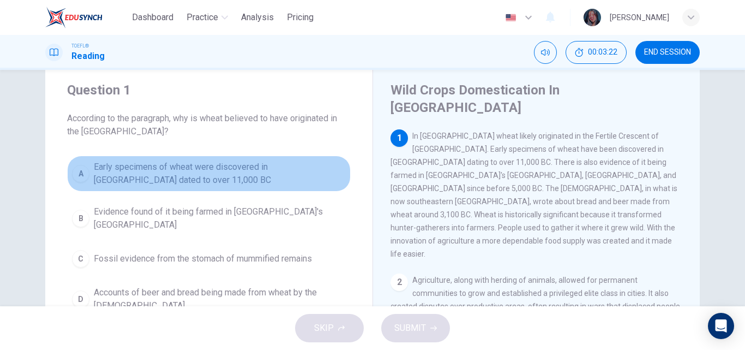
click at [267, 180] on span "Early specimens of wheat were discovered in Iraq dated to over 11,000 BC" at bounding box center [220, 173] width 252 height 26
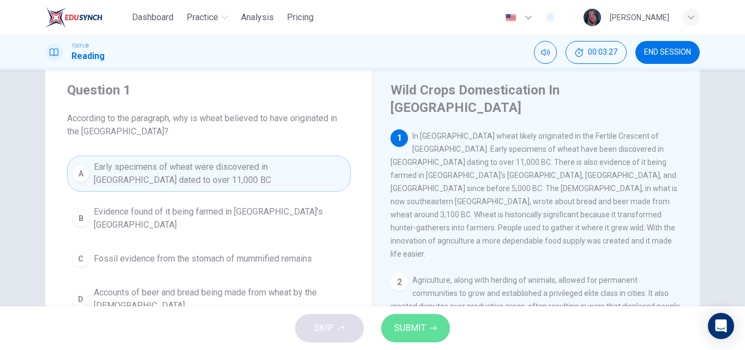
click at [417, 324] on span "SUBMIT" at bounding box center [411, 327] width 32 height 15
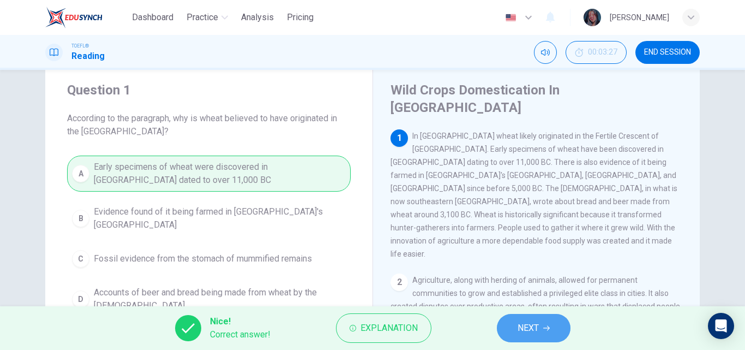
click at [519, 326] on span "NEXT" at bounding box center [528, 327] width 21 height 15
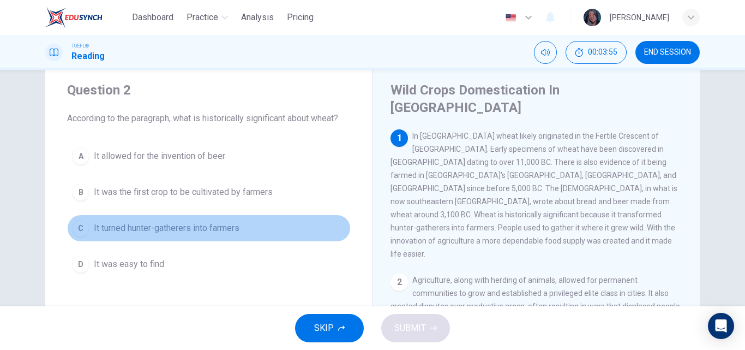
click at [258, 234] on button "C It turned hunter-gatherers into farmers" at bounding box center [209, 227] width 284 height 27
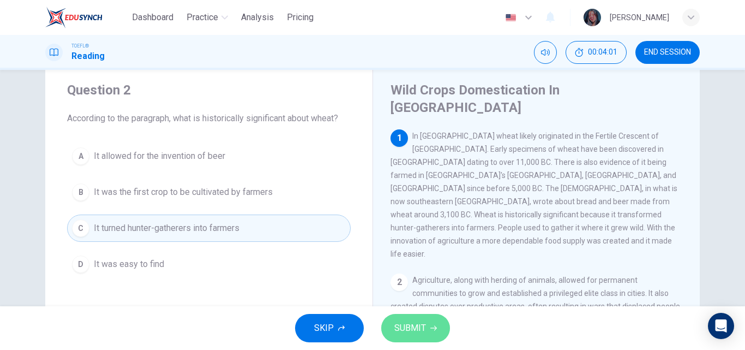
click at [410, 320] on span "SUBMIT" at bounding box center [411, 327] width 32 height 15
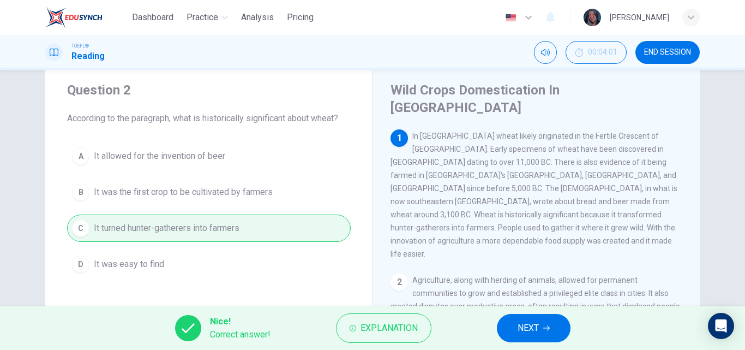
click at [528, 330] on span "NEXT" at bounding box center [528, 327] width 21 height 15
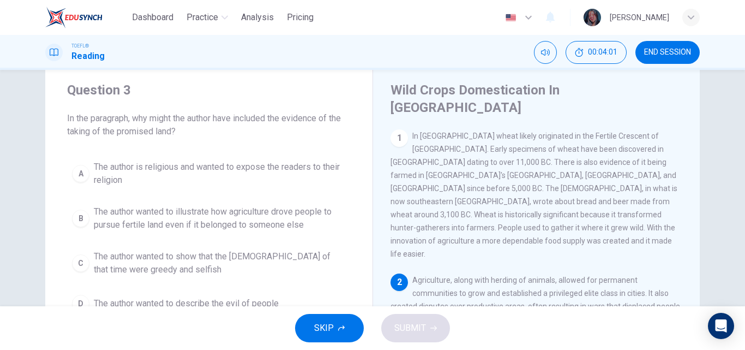
scroll to position [118, 0]
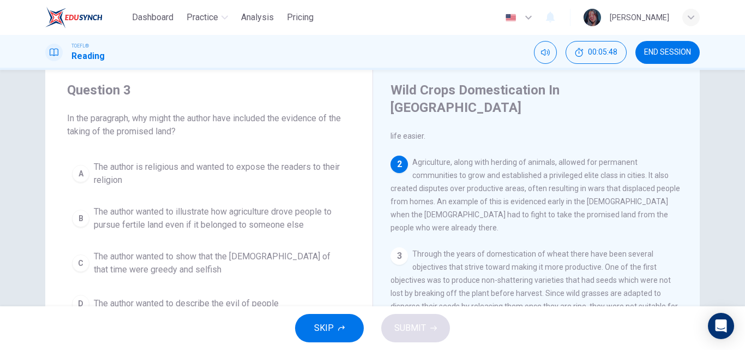
click at [270, 230] on span "The author wanted to illustrate how agriculture drove people to pursue fertile …" at bounding box center [220, 218] width 252 height 26
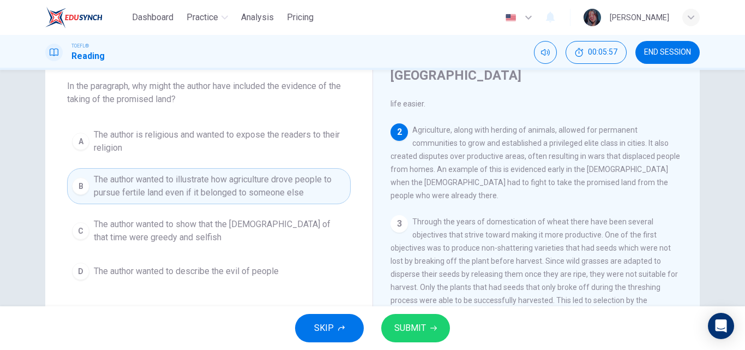
scroll to position [61, 0]
click at [415, 326] on span "SUBMIT" at bounding box center [411, 327] width 32 height 15
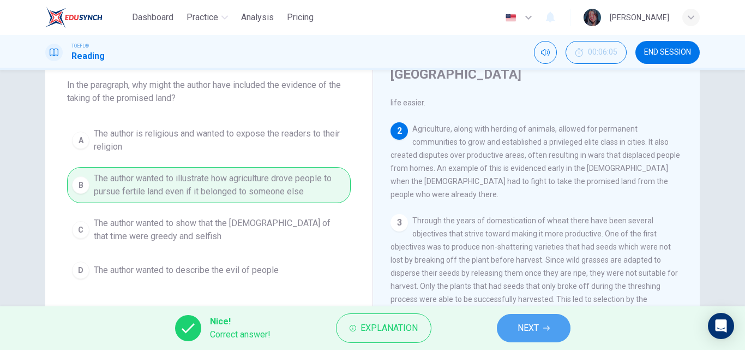
click at [533, 332] on span "NEXT" at bounding box center [528, 327] width 21 height 15
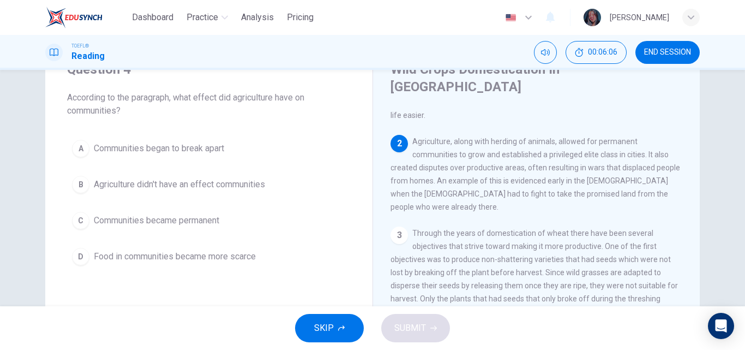
scroll to position [47, 0]
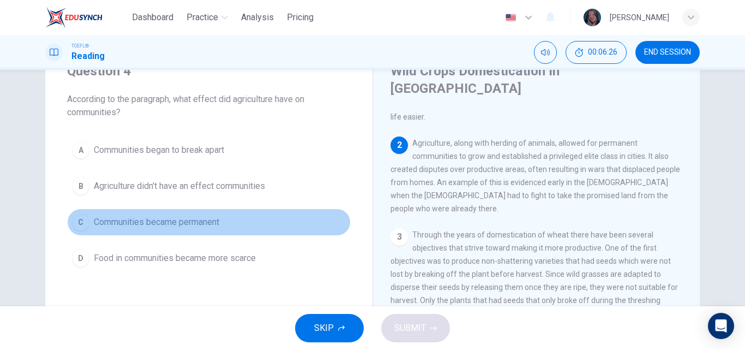
click at [224, 229] on button "C Communities became permanent" at bounding box center [209, 221] width 284 height 27
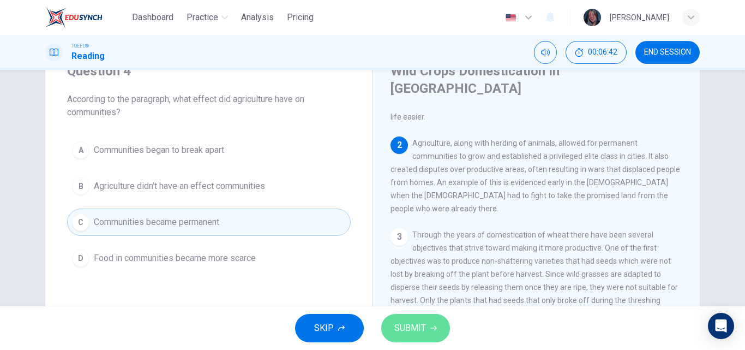
click at [415, 328] on span "SUBMIT" at bounding box center [411, 327] width 32 height 15
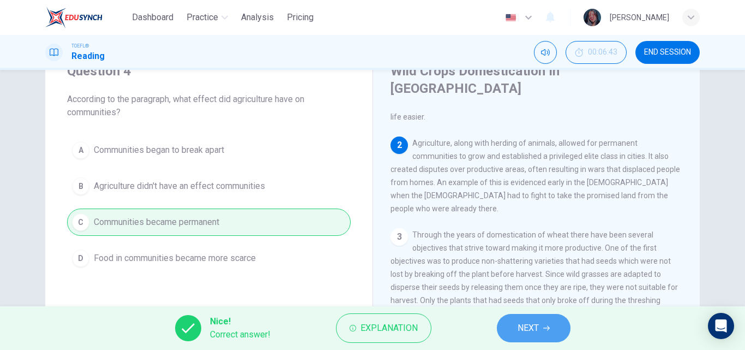
click at [541, 327] on button "NEXT" at bounding box center [534, 328] width 74 height 28
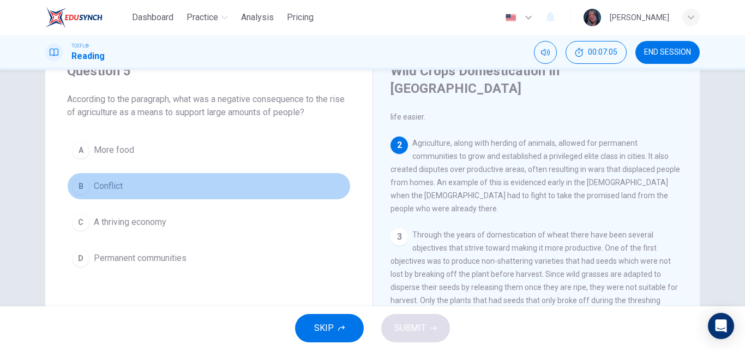
click at [162, 194] on button "B Conflict" at bounding box center [209, 185] width 284 height 27
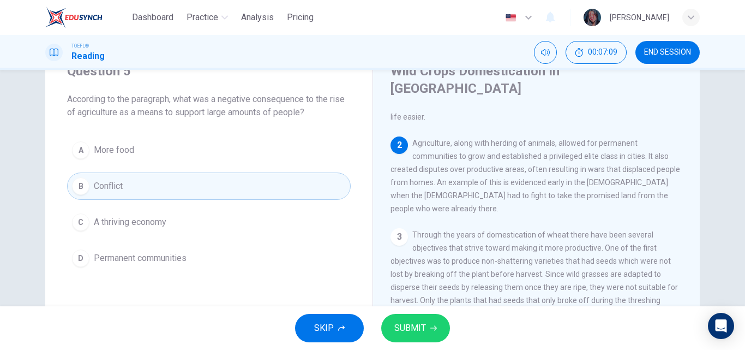
click at [428, 331] on button "SUBMIT" at bounding box center [415, 328] width 69 height 28
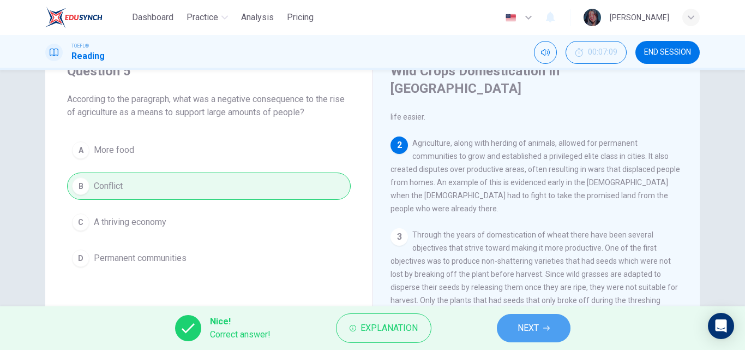
click at [543, 327] on icon "button" at bounding box center [546, 328] width 7 height 7
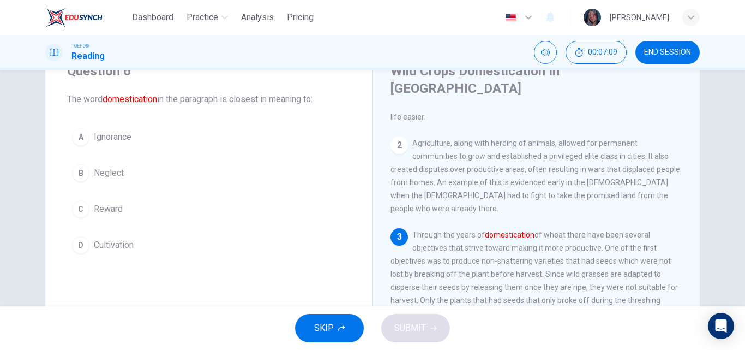
scroll to position [196, 0]
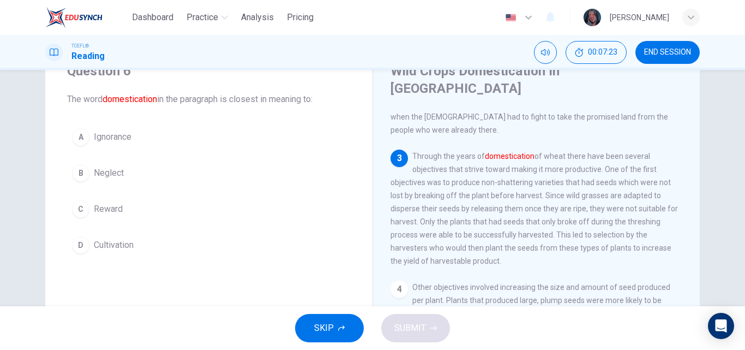
click at [140, 243] on button "D Cultivation" at bounding box center [209, 244] width 284 height 27
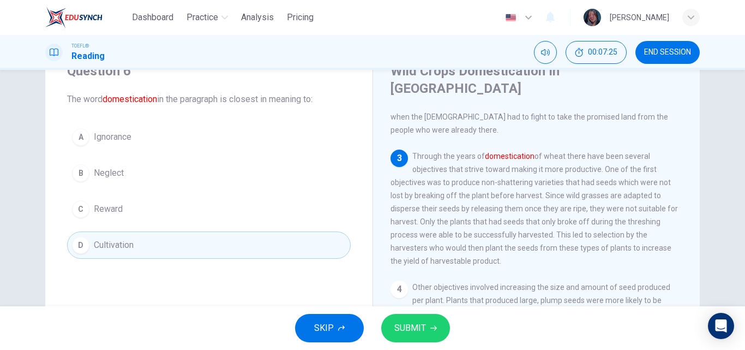
click at [409, 324] on span "SUBMIT" at bounding box center [411, 327] width 32 height 15
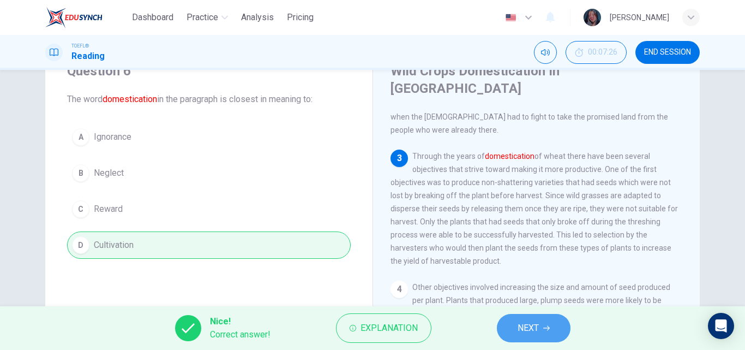
click at [536, 335] on span "NEXT" at bounding box center [528, 327] width 21 height 15
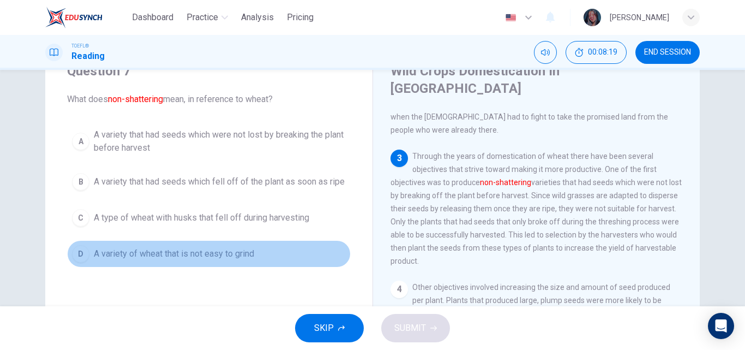
click at [238, 252] on span "A variety of wheat that is not easy to grind" at bounding box center [174, 253] width 160 height 13
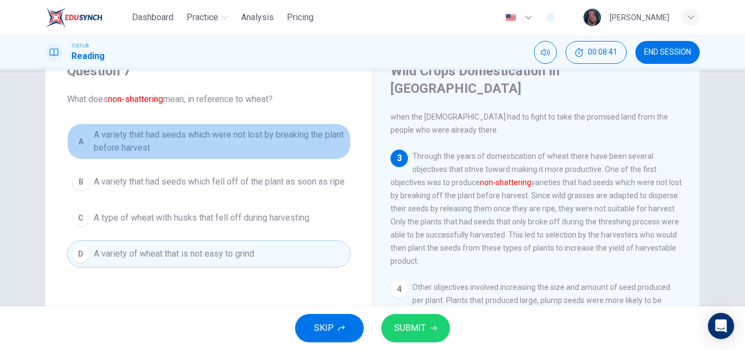
click at [243, 152] on span "A variety that had seeds which were not lost by breaking the plant before harve…" at bounding box center [220, 141] width 252 height 26
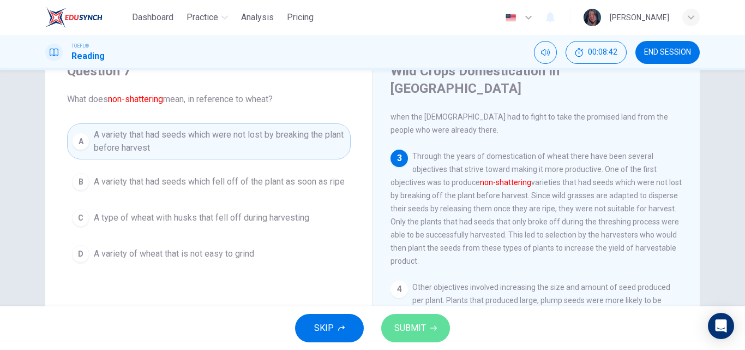
click at [416, 331] on span "SUBMIT" at bounding box center [411, 327] width 32 height 15
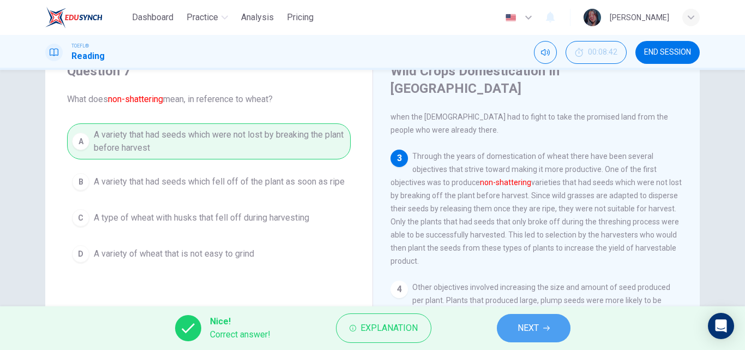
click at [531, 330] on span "NEXT" at bounding box center [528, 327] width 21 height 15
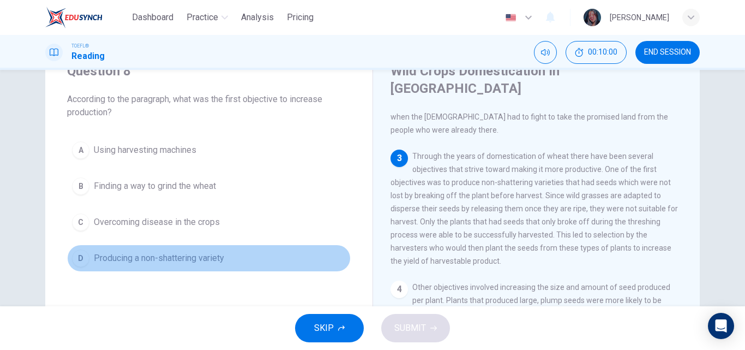
click at [225, 253] on button "D Producing a non-shattering variety" at bounding box center [209, 257] width 284 height 27
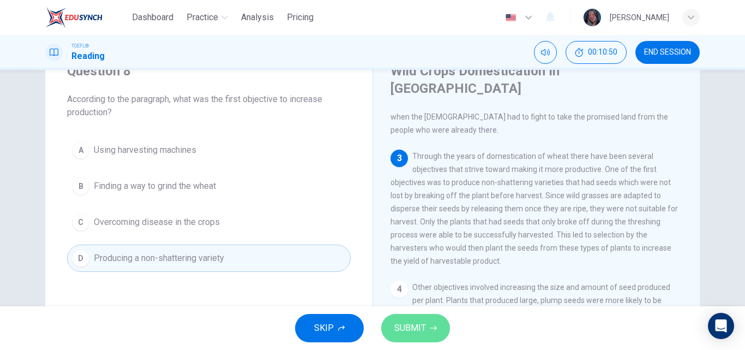
click at [434, 321] on button "SUBMIT" at bounding box center [415, 328] width 69 height 28
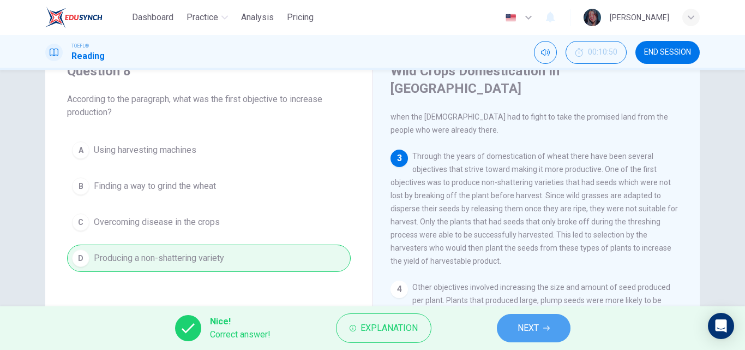
click at [549, 334] on button "NEXT" at bounding box center [534, 328] width 74 height 28
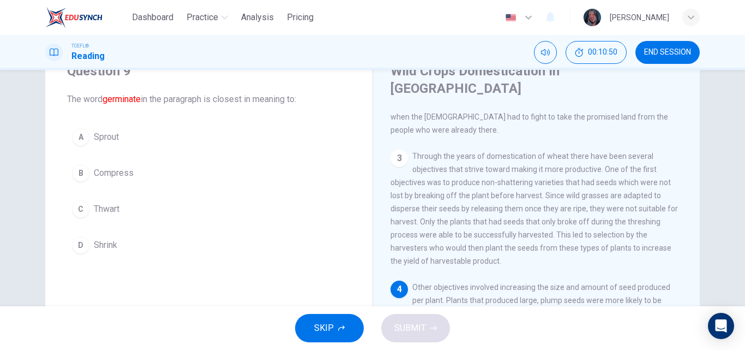
scroll to position [197, 0]
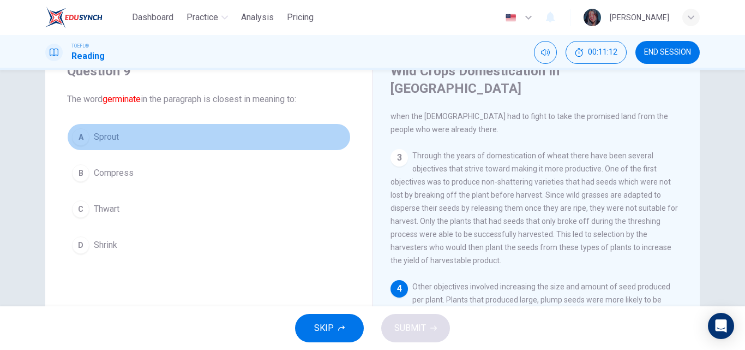
click at [139, 145] on button "A Sprout" at bounding box center [209, 136] width 284 height 27
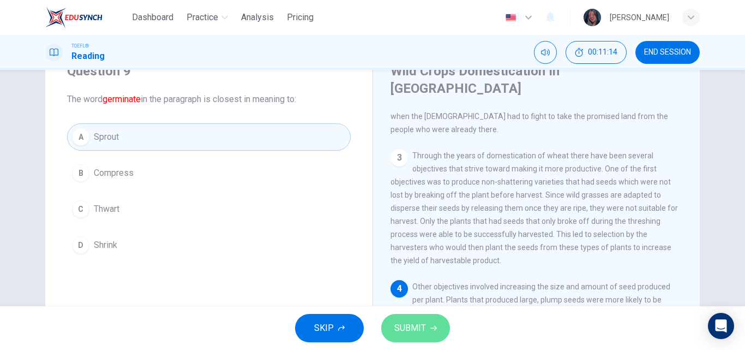
click at [411, 324] on span "SUBMIT" at bounding box center [411, 327] width 32 height 15
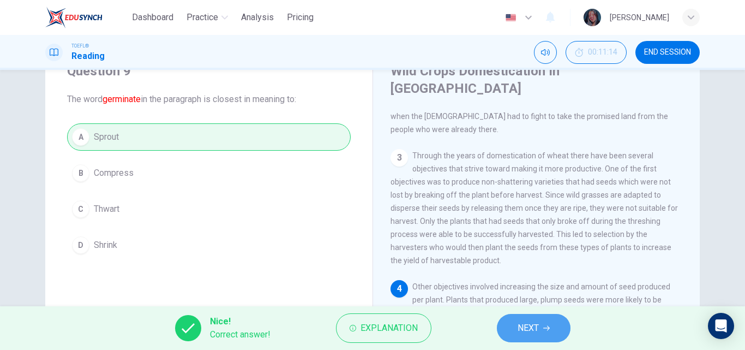
click at [548, 334] on button "NEXT" at bounding box center [534, 328] width 74 height 28
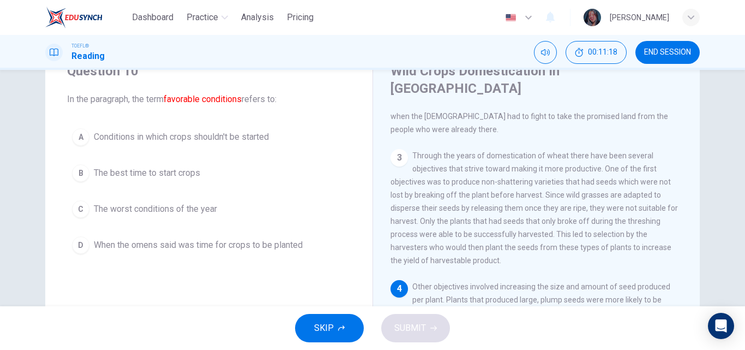
scroll to position [79, 0]
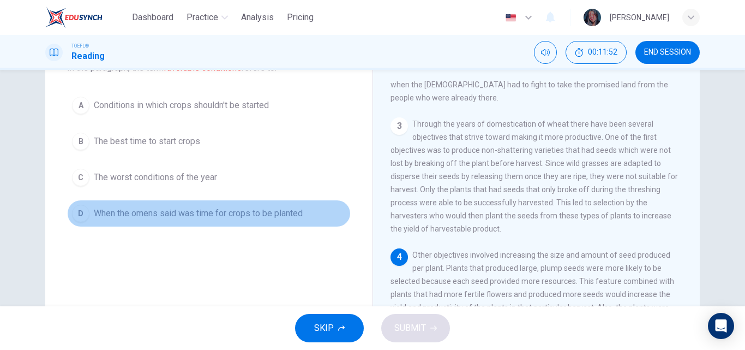
click at [253, 216] on span "When the omens said was time for crops to be planted" at bounding box center [198, 213] width 209 height 13
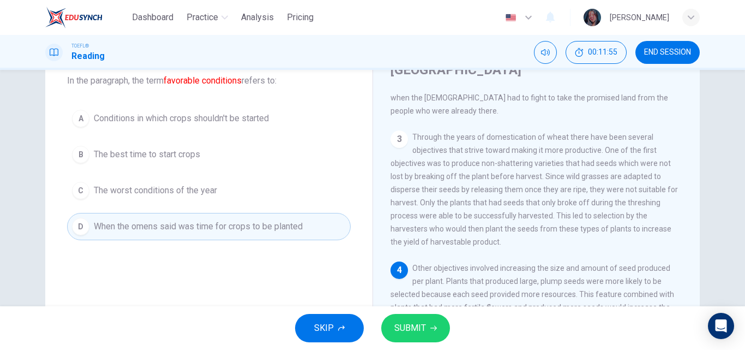
scroll to position [64, 0]
click at [201, 166] on button "B The best time to start crops" at bounding box center [209, 155] width 284 height 27
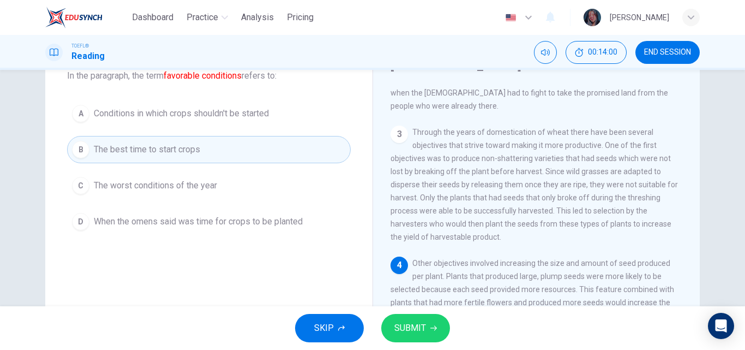
scroll to position [71, 0]
click at [419, 329] on span "SUBMIT" at bounding box center [411, 327] width 32 height 15
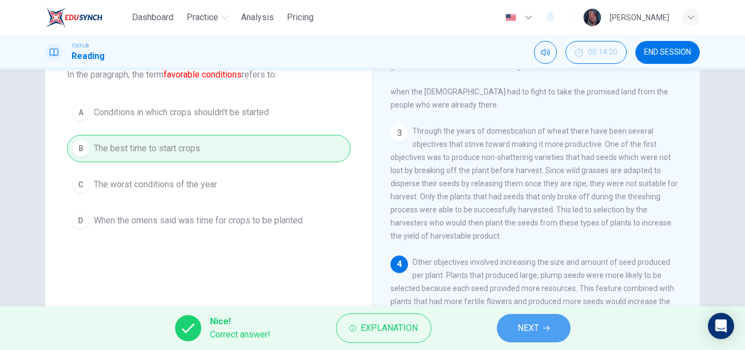
click at [519, 331] on span "NEXT" at bounding box center [528, 327] width 21 height 15
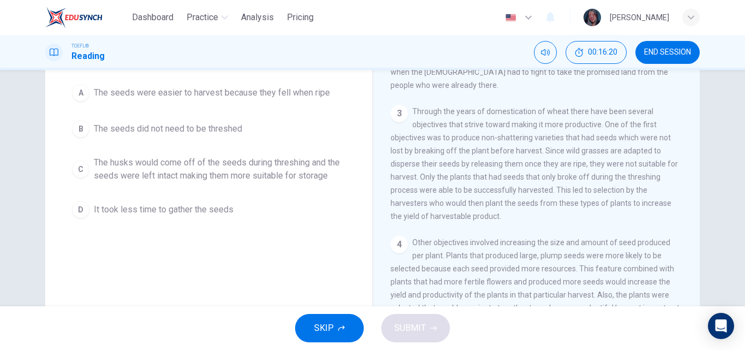
scroll to position [87, 0]
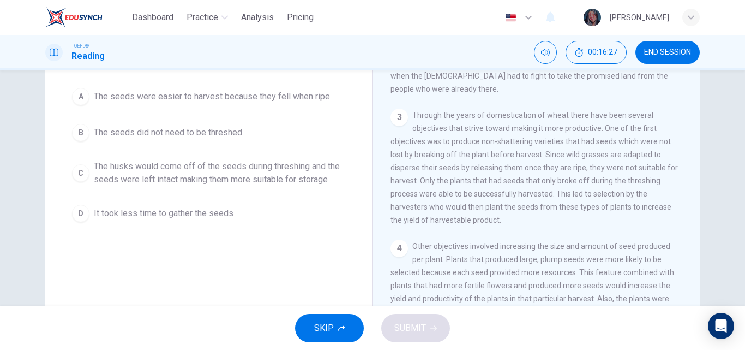
click at [327, 180] on span "The husks would come off of the seeds during threshing and the seeds were left …" at bounding box center [220, 173] width 252 height 26
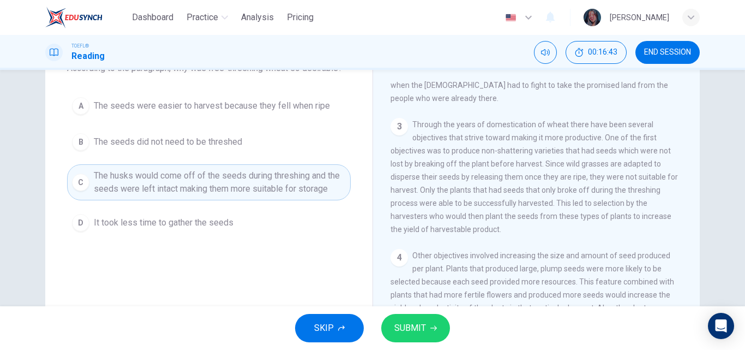
scroll to position [79, 0]
click at [417, 329] on span "SUBMIT" at bounding box center [411, 327] width 32 height 15
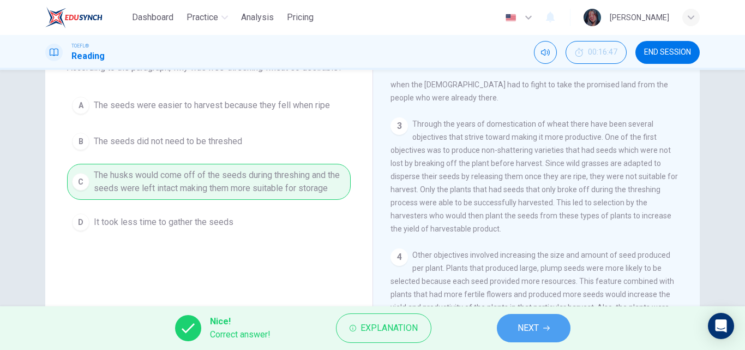
click at [525, 328] on span "NEXT" at bounding box center [528, 327] width 21 height 15
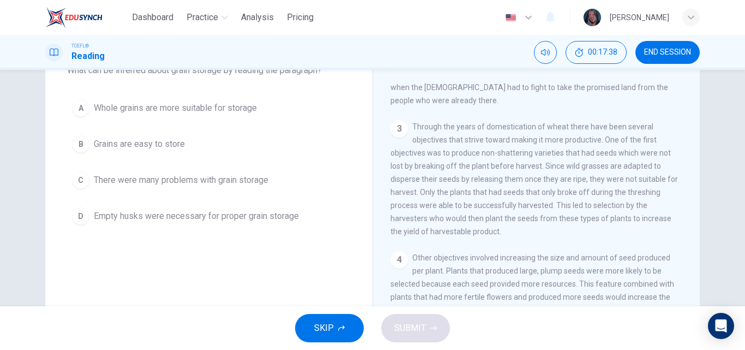
scroll to position [80, 0]
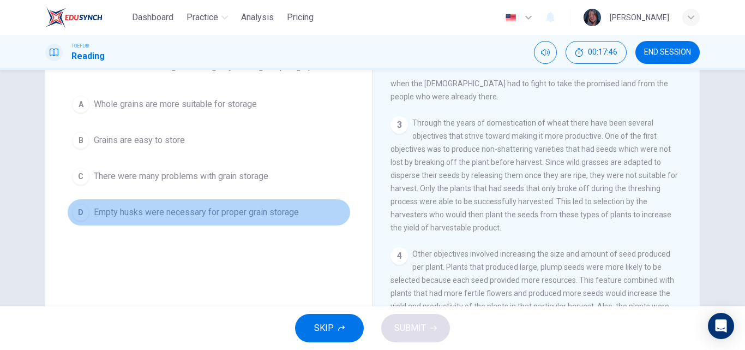
click at [214, 220] on button "D Empty husks were necessary for proper grain storage" at bounding box center [209, 212] width 284 height 27
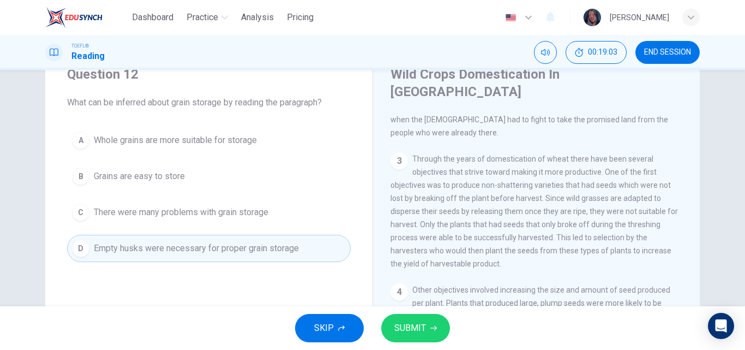
scroll to position [50, 0]
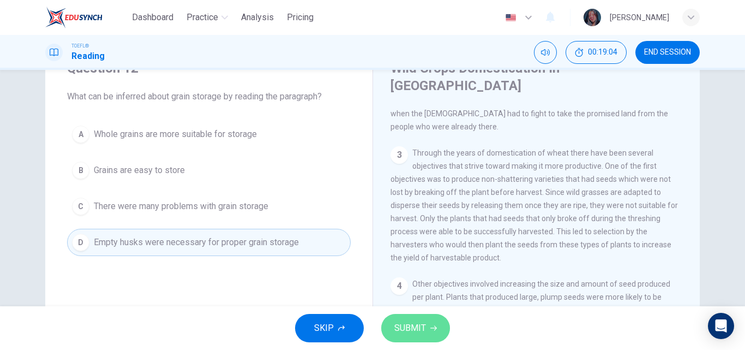
click at [404, 325] on span "SUBMIT" at bounding box center [411, 327] width 32 height 15
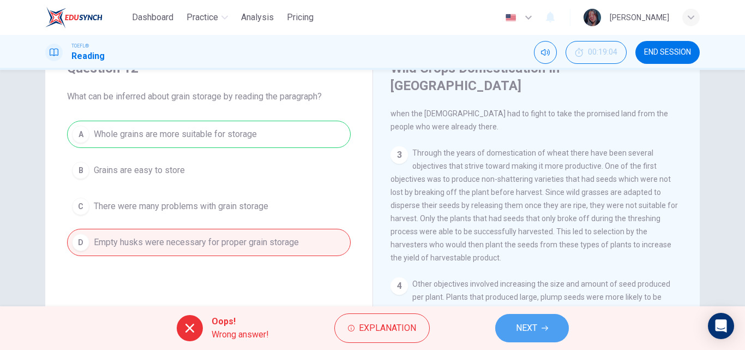
click at [551, 321] on button "NEXT" at bounding box center [532, 328] width 74 height 28
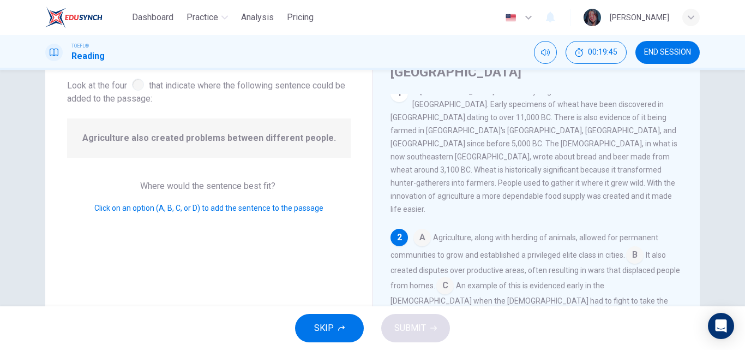
scroll to position [64, 0]
click at [443, 277] on input at bounding box center [445, 285] width 17 height 17
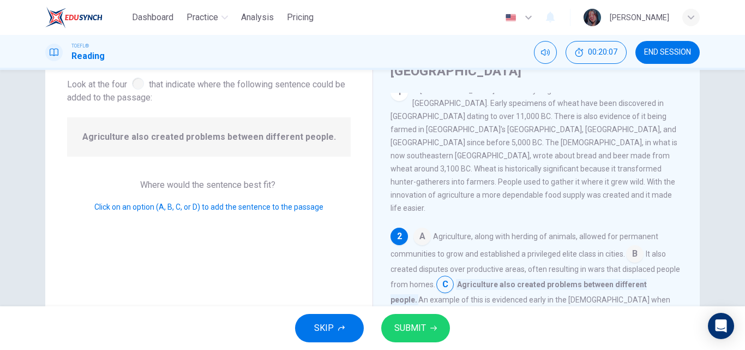
click at [492, 320] on input at bounding box center [483, 328] width 17 height 17
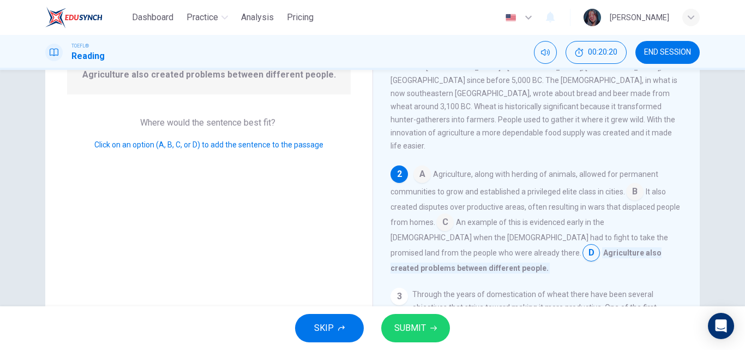
scroll to position [130, 0]
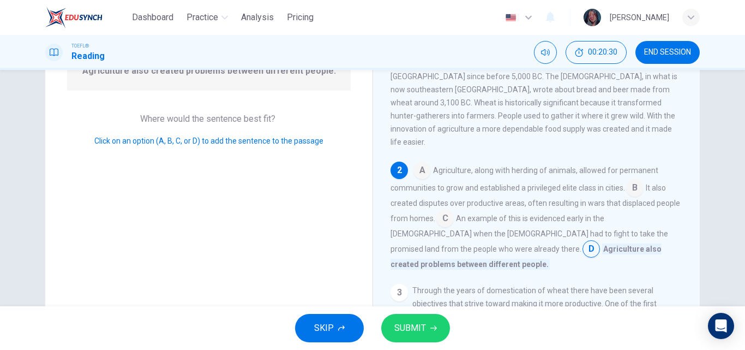
click at [440, 211] on input at bounding box center [445, 219] width 17 height 17
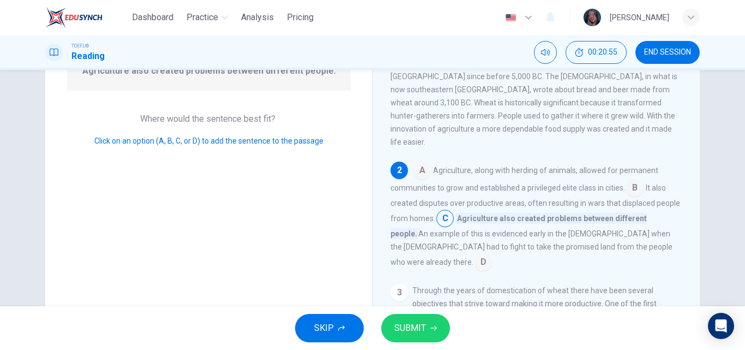
click at [416, 163] on input at bounding box center [422, 171] width 17 height 17
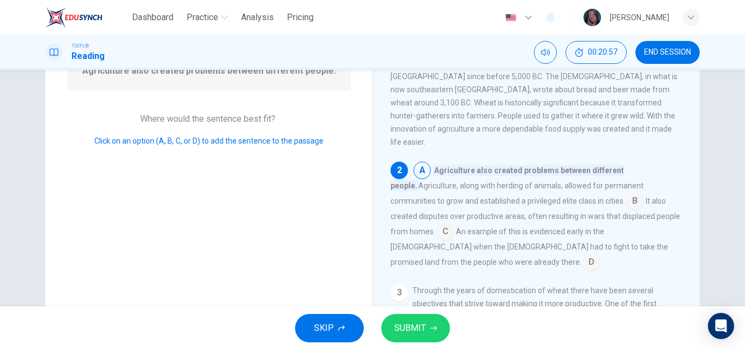
click at [437, 224] on input at bounding box center [445, 232] width 17 height 17
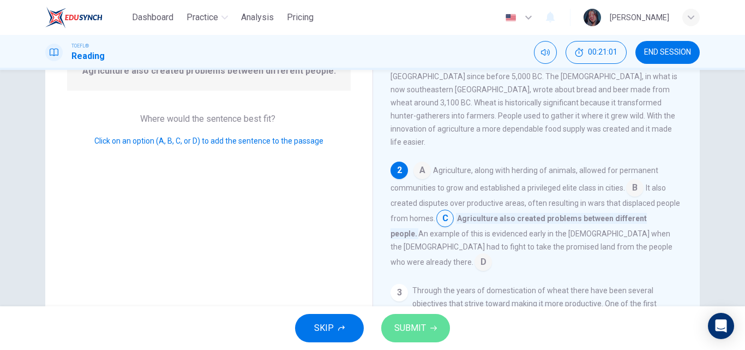
click at [417, 323] on span "SUBMIT" at bounding box center [411, 327] width 32 height 15
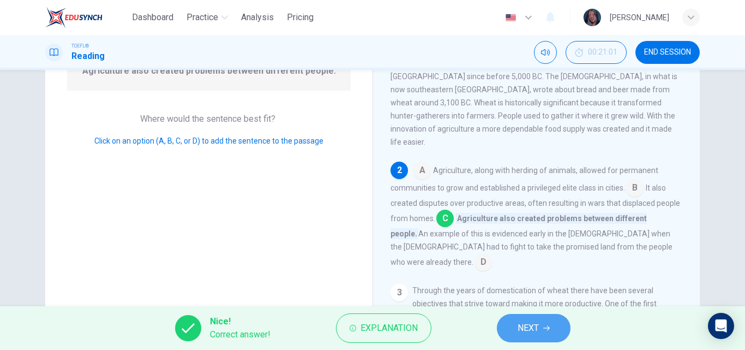
click at [518, 318] on button "NEXT" at bounding box center [534, 328] width 74 height 28
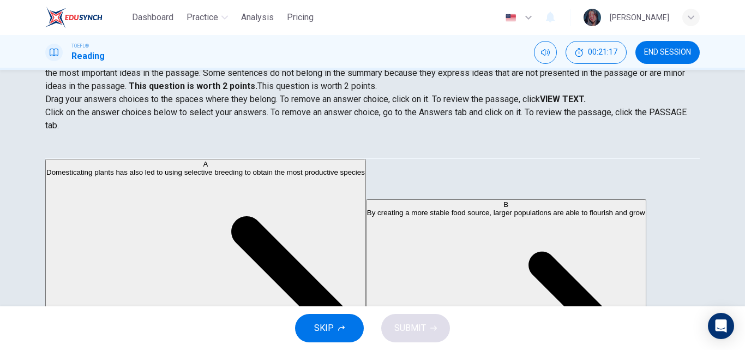
scroll to position [187, 0]
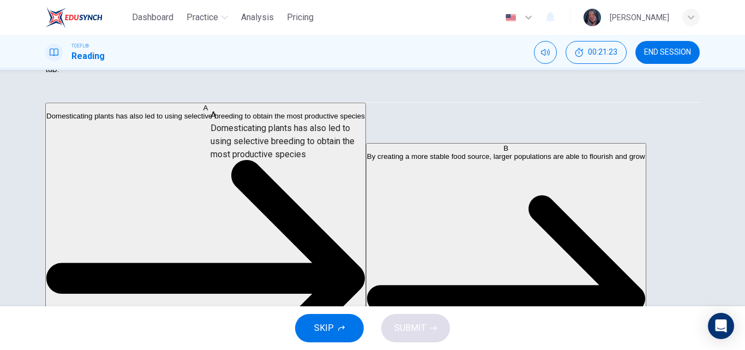
drag, startPoint x: 168, startPoint y: 143, endPoint x: 325, endPoint y: 160, distance: 158.1
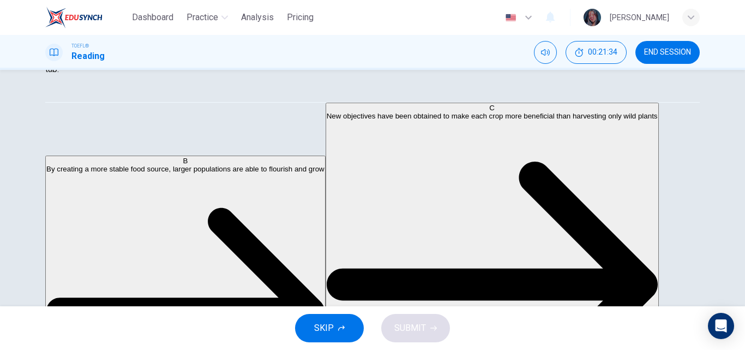
scroll to position [0, 0]
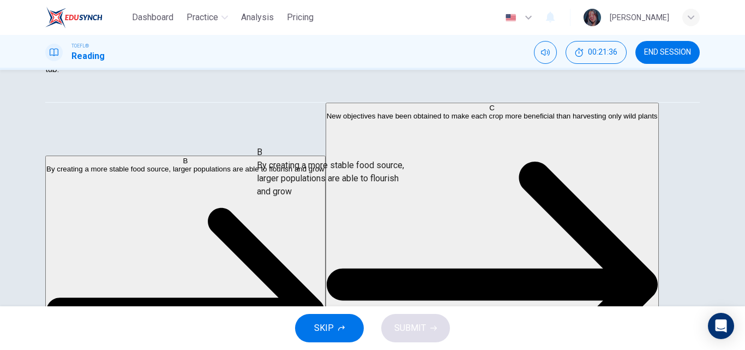
drag, startPoint x: 142, startPoint y: 118, endPoint x: 342, endPoint y: 174, distance: 207.9
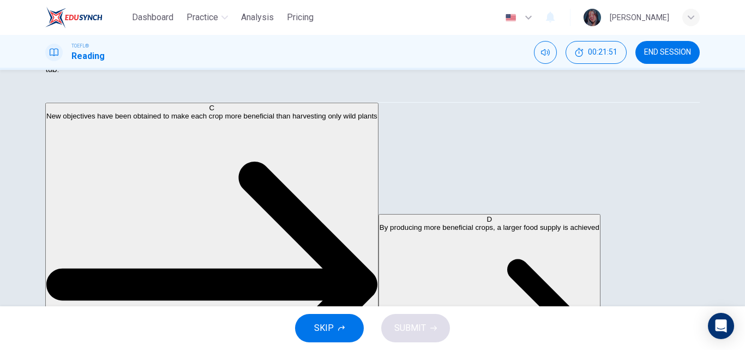
scroll to position [72, 0]
drag, startPoint x: 171, startPoint y: 138, endPoint x: 382, endPoint y: 219, distance: 226.3
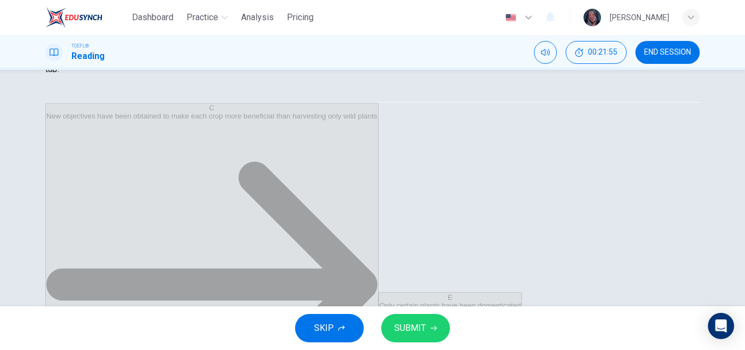
scroll to position [7, 0]
click at [410, 330] on span "SUBMIT" at bounding box center [411, 327] width 32 height 15
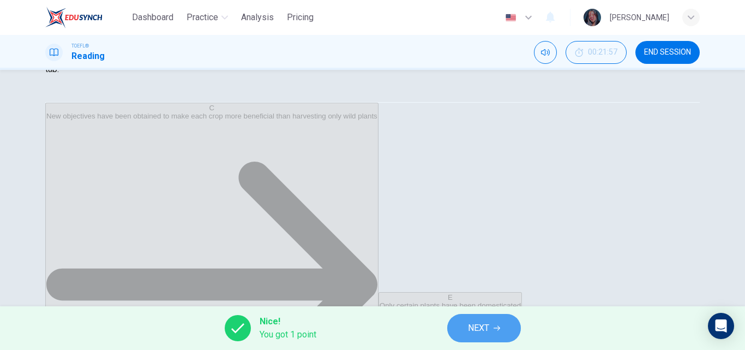
click at [482, 329] on span "NEXT" at bounding box center [478, 327] width 21 height 15
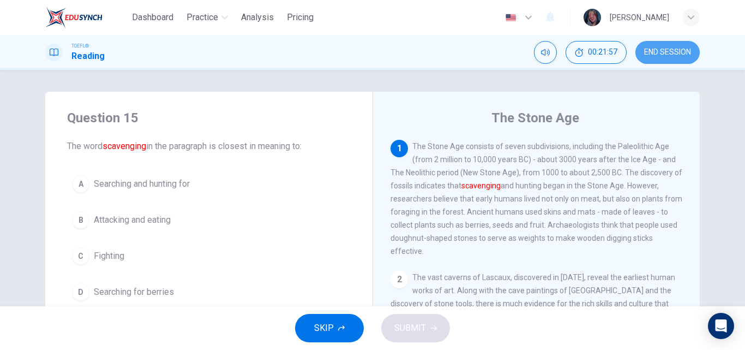
click at [677, 53] on span "END SESSION" at bounding box center [667, 52] width 47 height 9
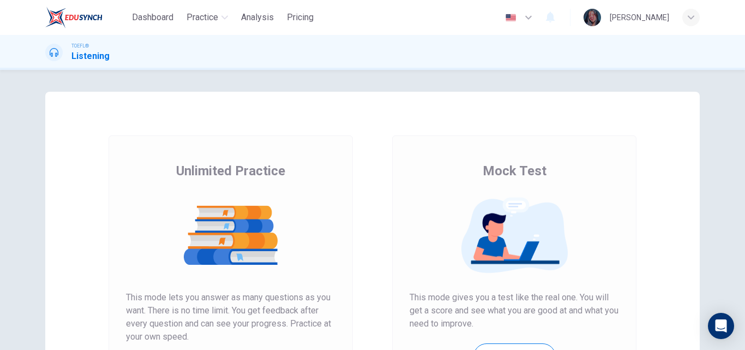
scroll to position [140, 0]
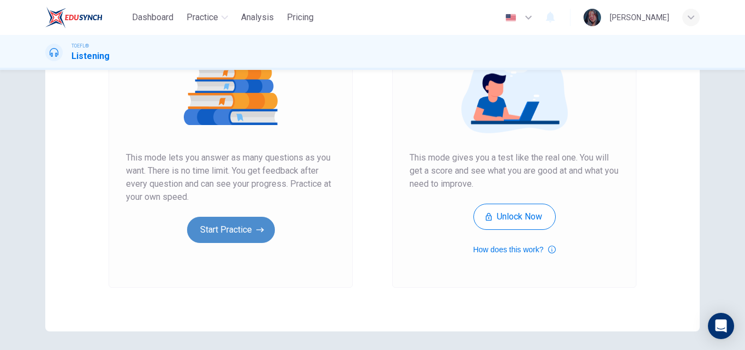
click at [216, 234] on button "Start Practice" at bounding box center [231, 230] width 88 height 26
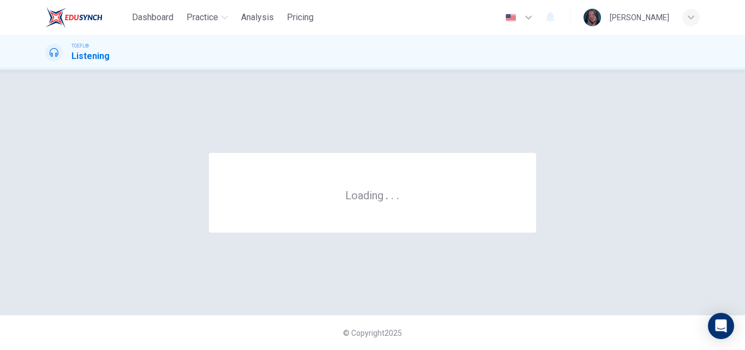
scroll to position [0, 0]
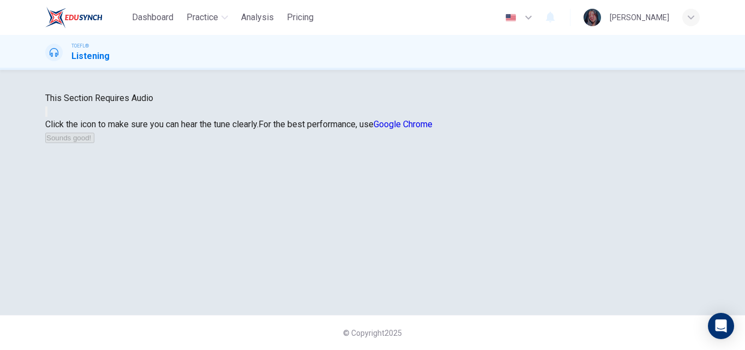
click at [404, 118] on div at bounding box center [372, 111] width 655 height 13
click at [46, 114] on icon "button" at bounding box center [46, 114] width 0 height 0
click at [59, 126] on icon "button" at bounding box center [52, 121] width 13 height 10
click at [94, 143] on button "Sounds good!" at bounding box center [69, 138] width 49 height 10
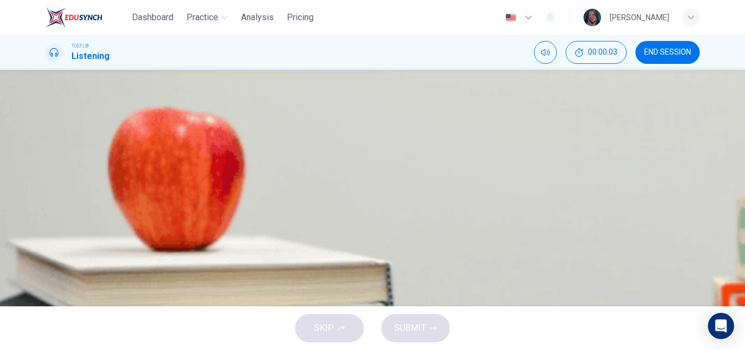
click at [47, 230] on button "button" at bounding box center [46, 235] width 2 height 10
click at [46, 238] on icon "button" at bounding box center [46, 238] width 0 height 0
drag, startPoint x: 89, startPoint y: 128, endPoint x: 49, endPoint y: 127, distance: 40.9
click at [49, 229] on div "02m 53s" at bounding box center [372, 257] width 655 height 56
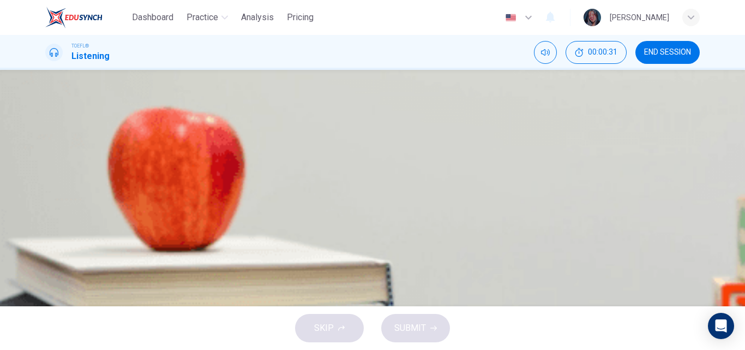
scroll to position [85, 0]
click at [47, 230] on button "button" at bounding box center [46, 235] width 2 height 10
click at [46, 238] on icon "button" at bounding box center [46, 238] width 0 height 0
drag, startPoint x: 85, startPoint y: 108, endPoint x: 57, endPoint y: 109, distance: 28.4
click at [57, 229] on div "03m 04s" at bounding box center [372, 257] width 655 height 56
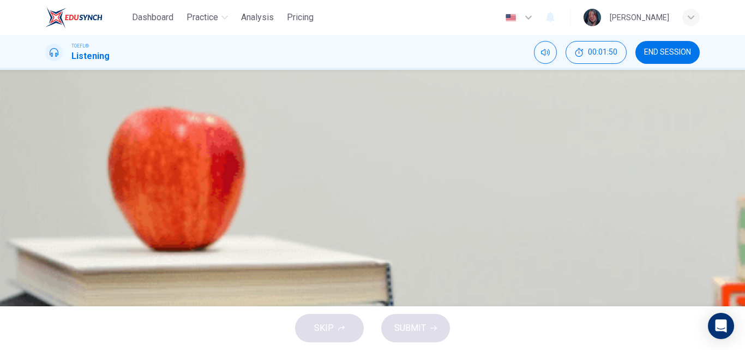
click at [725, 278] on div "Question 1 What does the librarian offer to help the student instead? A The lib…" at bounding box center [372, 188] width 745 height 236
click at [45, 243] on span at bounding box center [45, 243] width 0 height 0
click at [46, 238] on icon "button" at bounding box center [46, 238] width 0 height 0
click at [45, 243] on span at bounding box center [45, 243] width 0 height 0
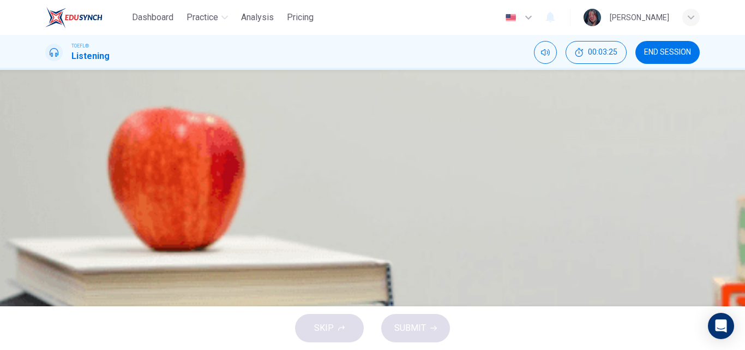
click at [47, 230] on button "button" at bounding box center [46, 235] width 2 height 10
click at [234, 127] on span "The librarian offers the student another job" at bounding box center [153, 119] width 162 height 13
click at [423, 320] on button "SUBMIT" at bounding box center [415, 328] width 69 height 28
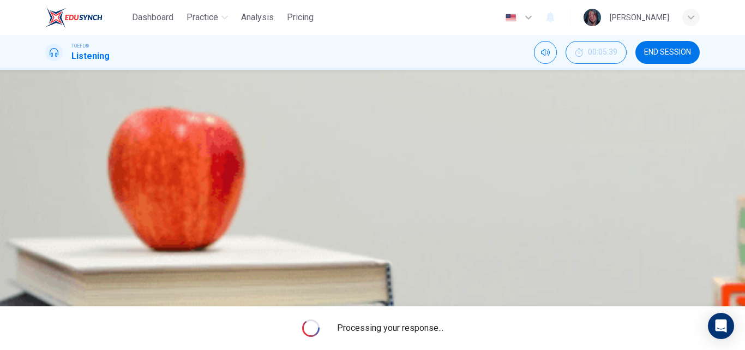
type input "0"
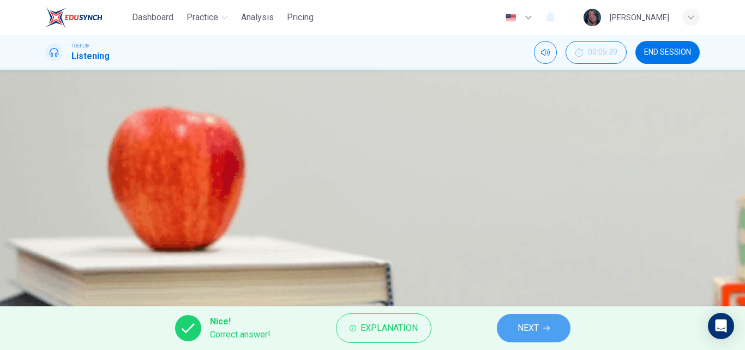
click at [527, 334] on span "NEXT" at bounding box center [528, 327] width 21 height 15
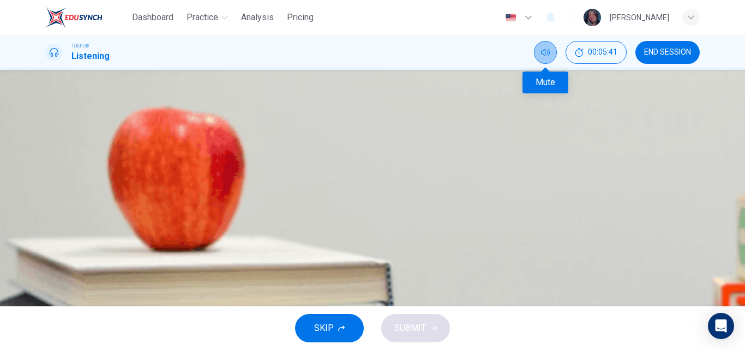
click at [556, 57] on button "Mute" at bounding box center [545, 52] width 23 height 23
click at [356, 154] on span "She didn't work closely enough with him on the project to know what he did" at bounding box center [214, 147] width 284 height 13
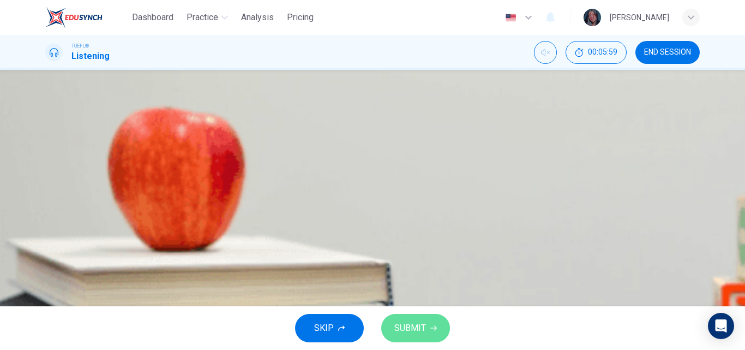
click at [417, 323] on span "SUBMIT" at bounding box center [411, 327] width 32 height 15
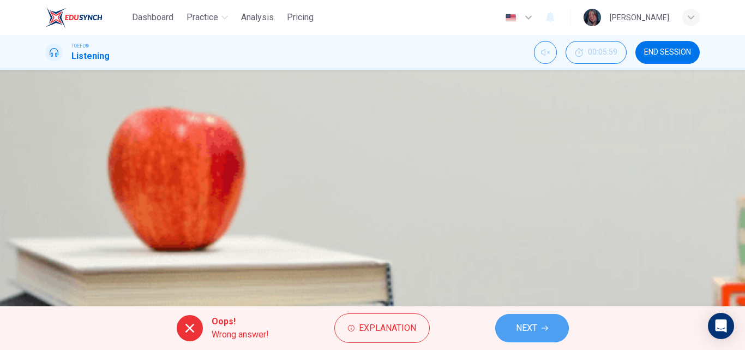
click at [530, 336] on button "NEXT" at bounding box center [532, 328] width 74 height 28
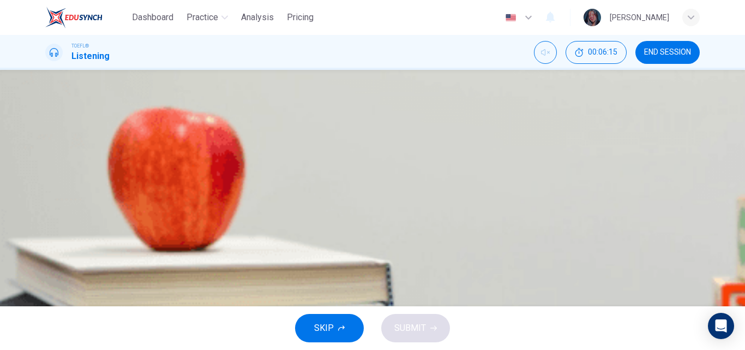
click at [458, 134] on button "A To make up for his lack of work experience" at bounding box center [372, 119] width 655 height 27
click at [417, 331] on span "SUBMIT" at bounding box center [411, 327] width 32 height 15
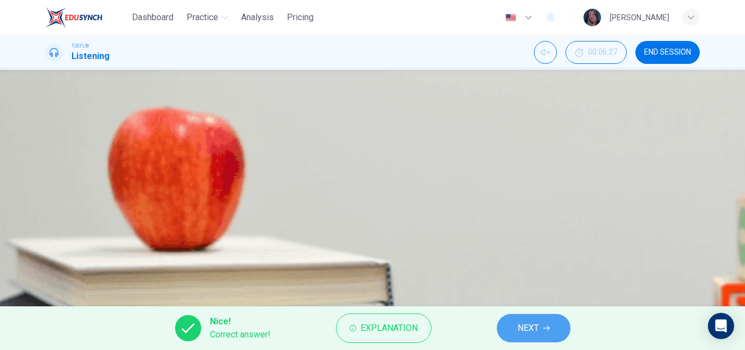
click at [536, 325] on span "NEXT" at bounding box center [528, 327] width 21 height 15
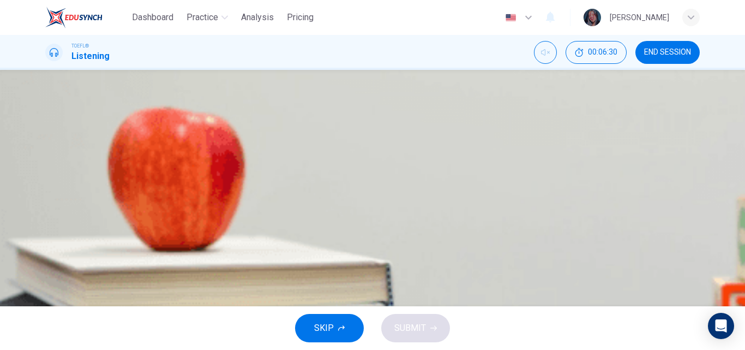
click at [430, 188] on button "C One" at bounding box center [372, 174] width 655 height 27
click at [416, 321] on span "SUBMIT" at bounding box center [411, 327] width 32 height 15
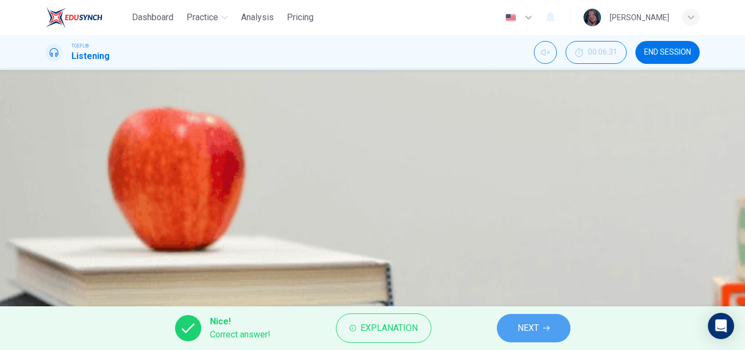
click at [513, 327] on button "NEXT" at bounding box center [534, 328] width 74 height 28
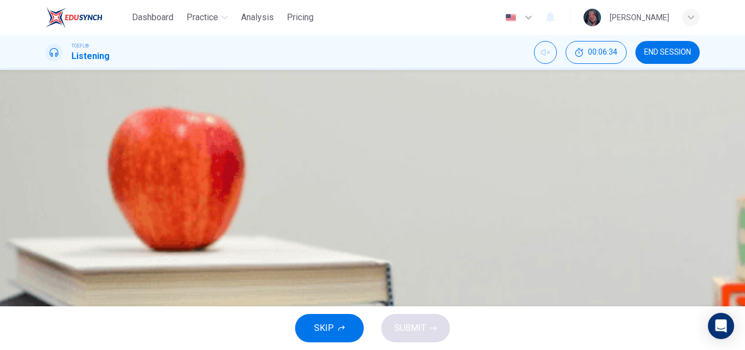
click at [238, 181] on span "He is asking for a letter of recommendation" at bounding box center [155, 174] width 166 height 13
click at [416, 332] on span "SUBMIT" at bounding box center [411, 327] width 32 height 15
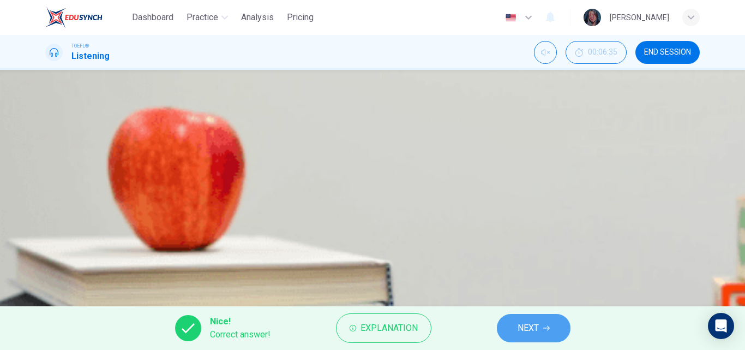
click at [516, 332] on button "NEXT" at bounding box center [534, 328] width 74 height 28
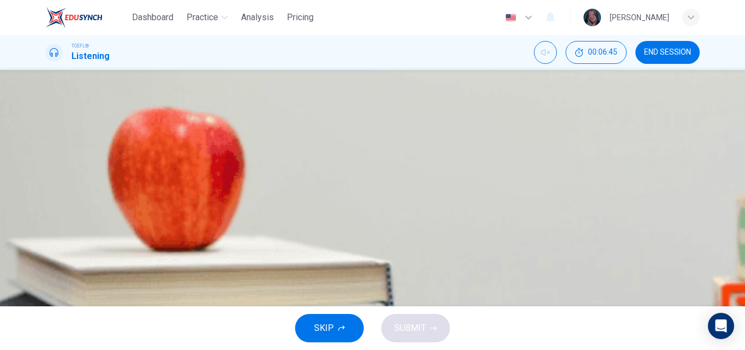
scroll to position [46, 0]
click at [651, 55] on span "END SESSION" at bounding box center [667, 52] width 47 height 9
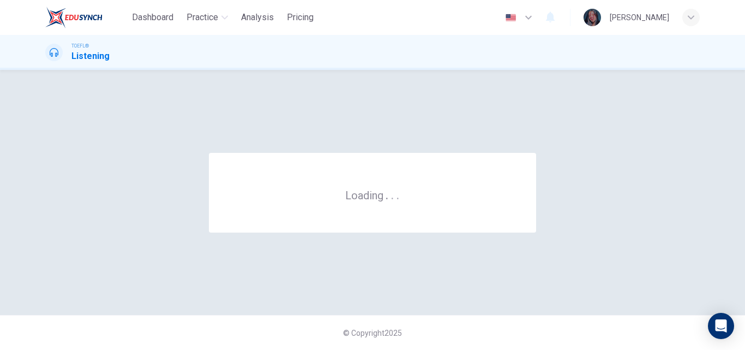
scroll to position [0, 0]
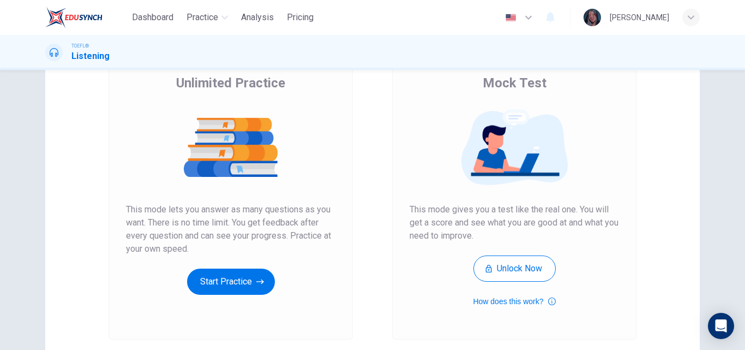
scroll to position [90, 0]
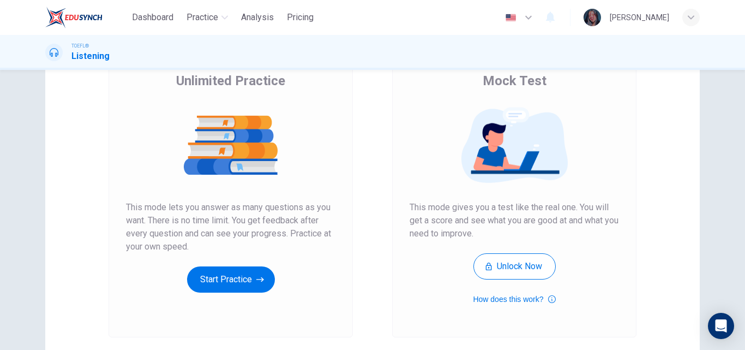
click at [271, 272] on div "Unlimited Practice This mode lets you answer as many questions as you want. The…" at bounding box center [231, 182] width 210 height 220
click at [231, 283] on button "Start Practice" at bounding box center [231, 279] width 88 height 26
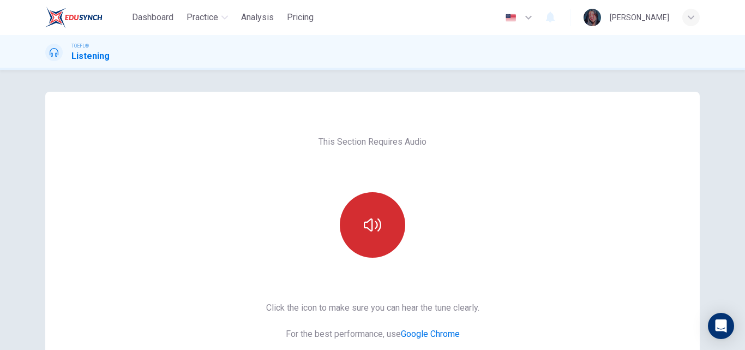
click at [388, 244] on button "button" at bounding box center [372, 224] width 65 height 65
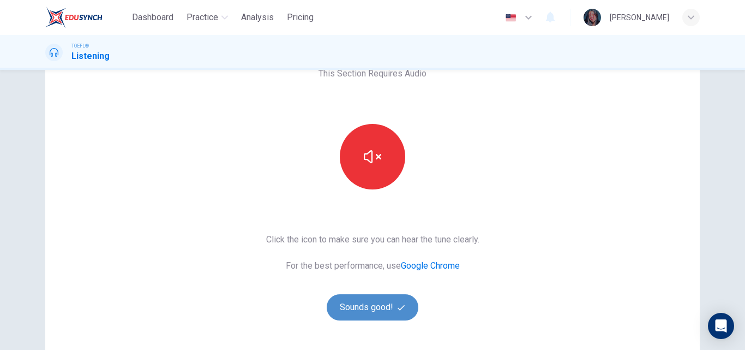
click at [373, 307] on button "Sounds good!" at bounding box center [373, 307] width 92 height 26
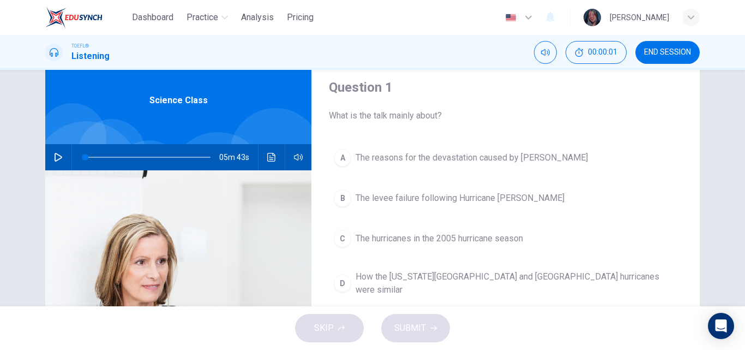
scroll to position [33, 0]
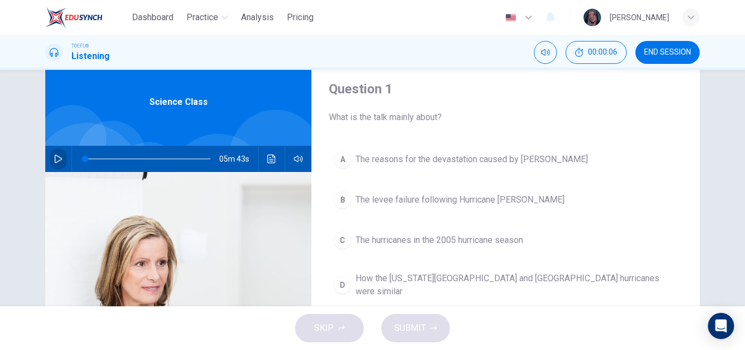
click at [56, 160] on icon "button" at bounding box center [58, 158] width 9 height 9
type input "94"
type input "0"
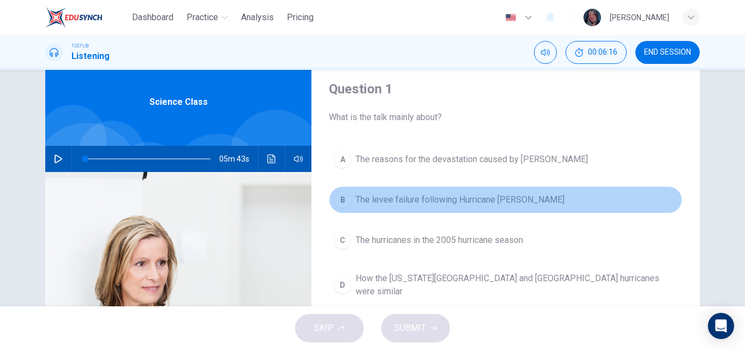
click at [492, 199] on span "The levee failure following Hurricane Katrina" at bounding box center [460, 199] width 209 height 13
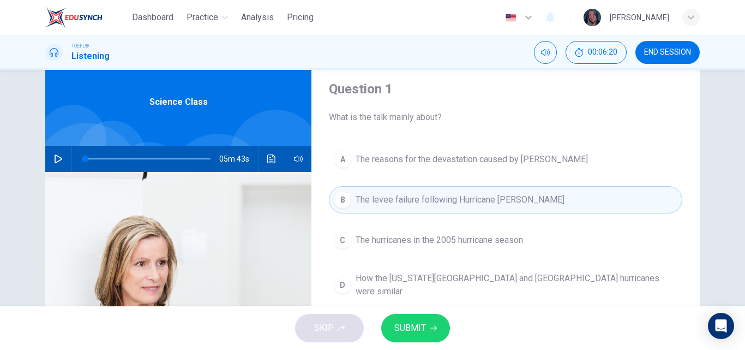
click at [408, 328] on span "SUBMIT" at bounding box center [411, 327] width 32 height 15
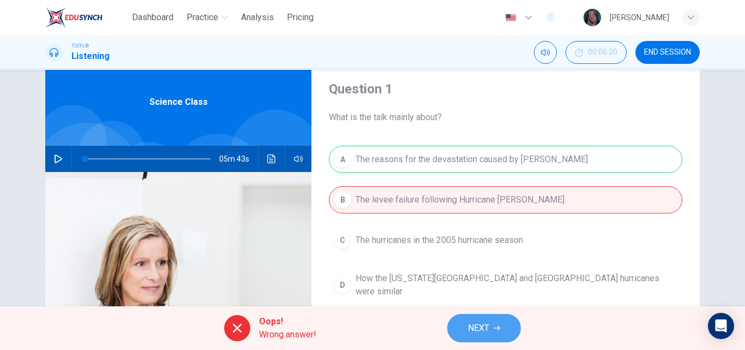
click at [507, 331] on button "NEXT" at bounding box center [484, 328] width 74 height 28
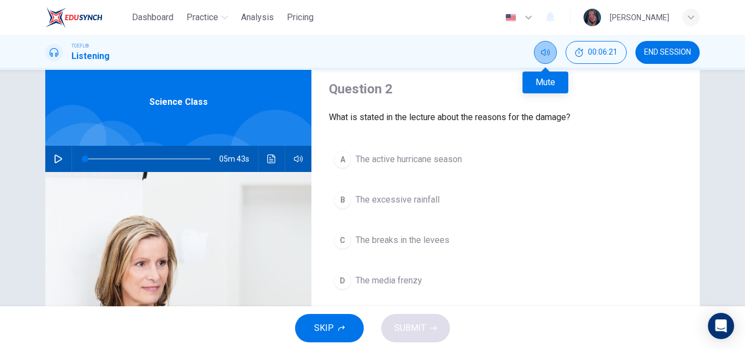
click at [551, 44] on button "Mute" at bounding box center [545, 52] width 23 height 23
drag, startPoint x: 739, startPoint y: 163, endPoint x: 739, endPoint y: 174, distance: 10.9
click at [739, 174] on div "Question 2 What is stated in the lecture about the reasons for the damage? A Th…" at bounding box center [372, 188] width 745 height 236
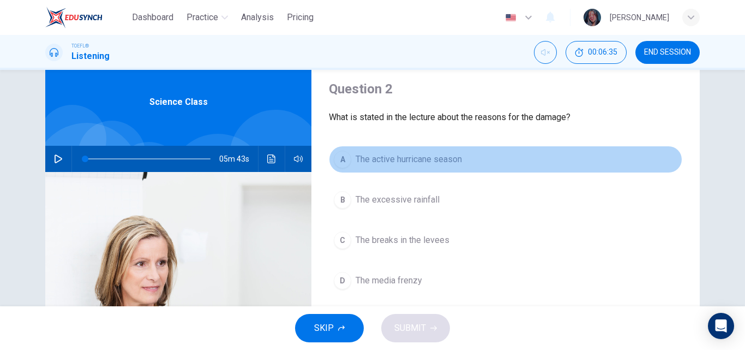
click at [413, 166] on button "A The active hurricane season" at bounding box center [506, 159] width 354 height 27
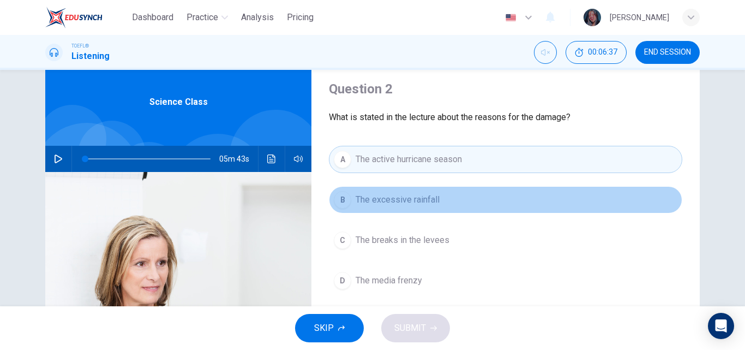
click at [403, 203] on span "The excessive rainfall" at bounding box center [398, 199] width 84 height 13
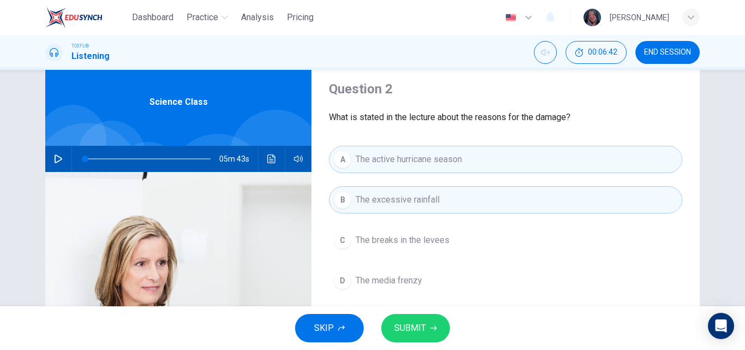
click at [414, 231] on button "C The breaks in the levees" at bounding box center [506, 239] width 354 height 27
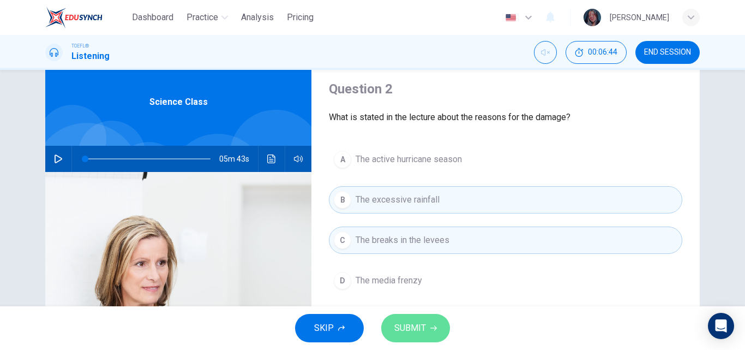
click at [422, 326] on span "SUBMIT" at bounding box center [411, 327] width 32 height 15
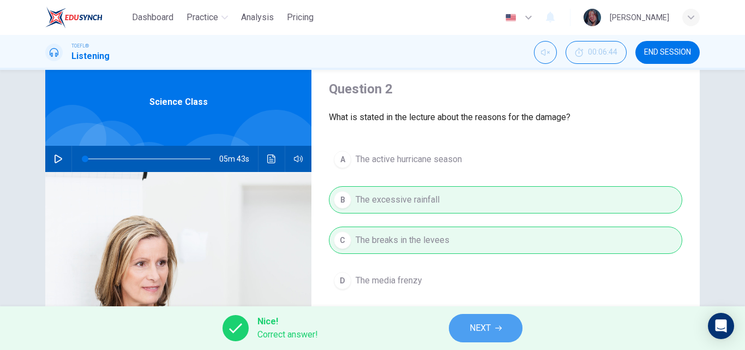
click at [504, 328] on button "NEXT" at bounding box center [486, 328] width 74 height 28
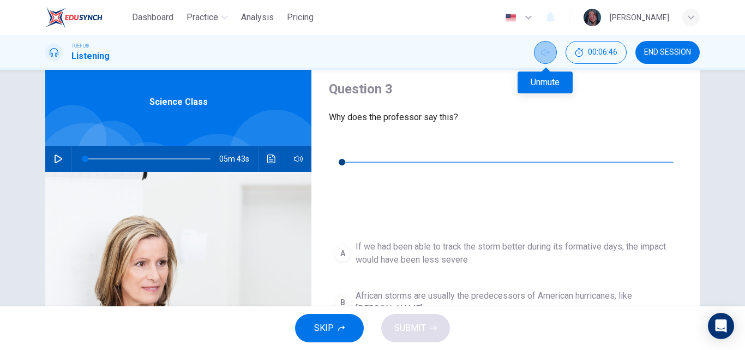
click at [554, 59] on button "Unmute" at bounding box center [545, 52] width 23 height 23
click at [341, 143] on button "button" at bounding box center [337, 145] width 17 height 17
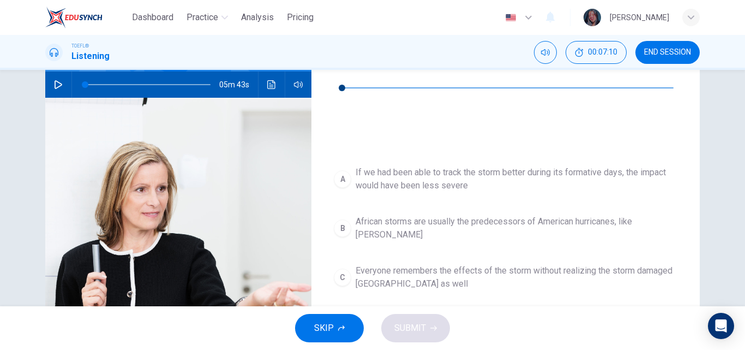
scroll to position [114, 0]
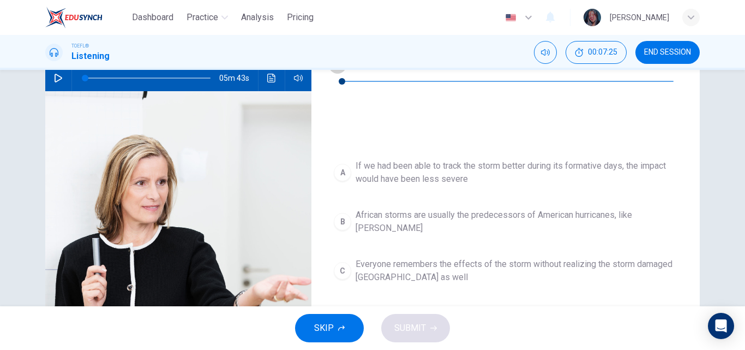
click at [336, 71] on button "button" at bounding box center [337, 64] width 17 height 17
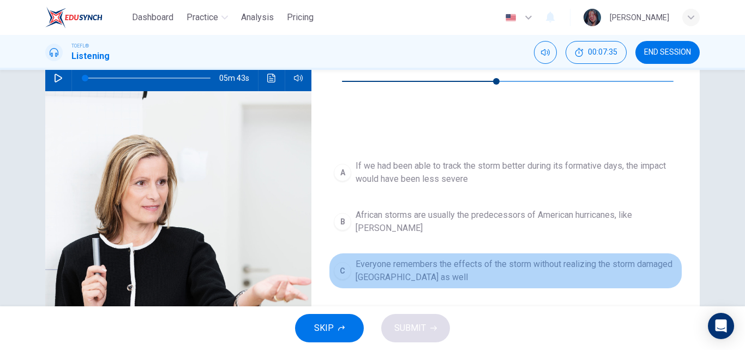
click at [453, 253] on button "C Everyone remembers the effects of the storm without realizing the storm damag…" at bounding box center [506, 271] width 354 height 36
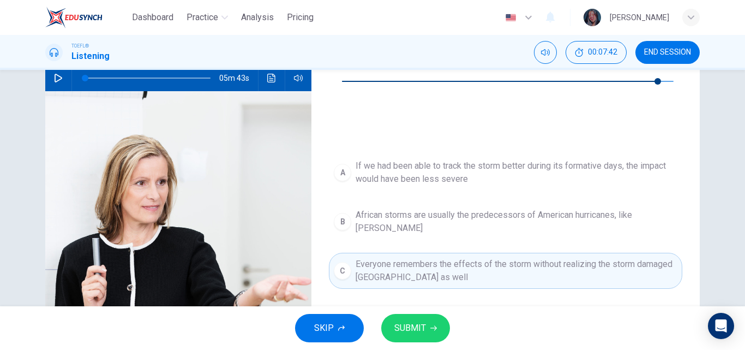
type input "0"
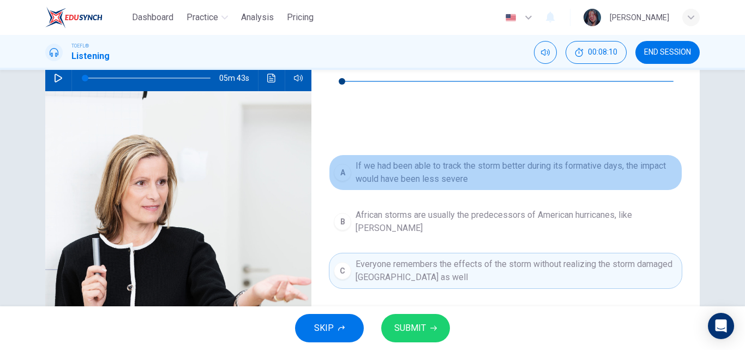
click at [445, 154] on button "A If we had been able to track the storm better during its formative days, the …" at bounding box center [506, 172] width 354 height 36
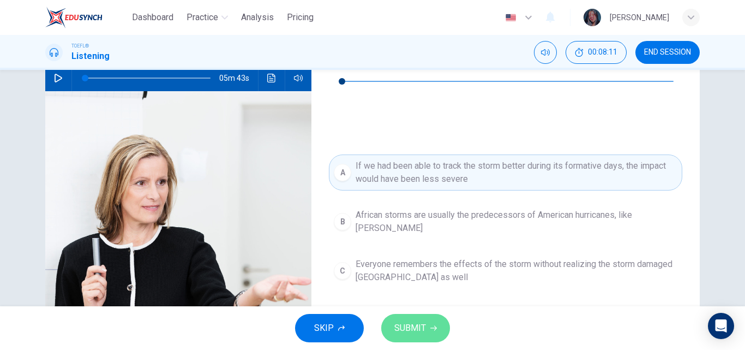
click at [417, 323] on span "SUBMIT" at bounding box center [411, 327] width 32 height 15
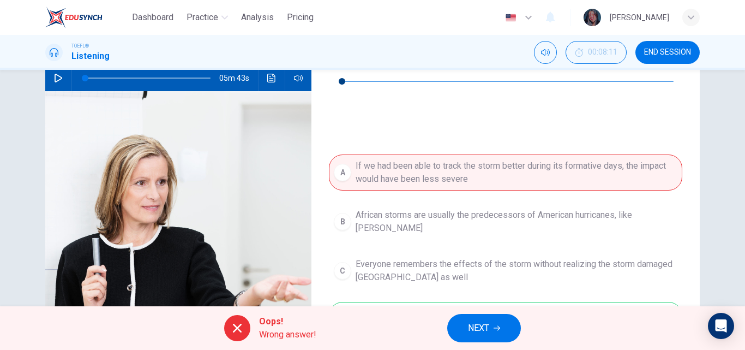
click at [480, 320] on span "NEXT" at bounding box center [478, 327] width 21 height 15
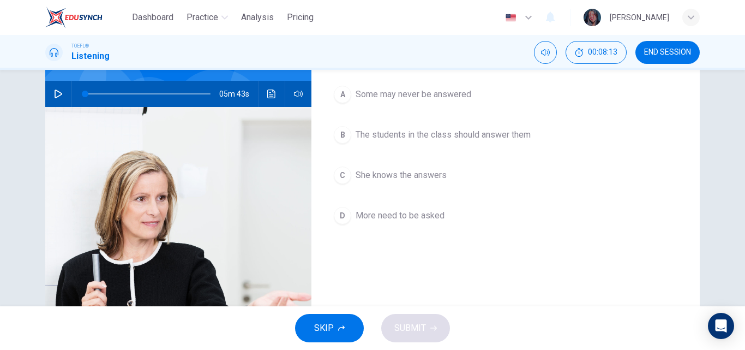
scroll to position [56, 0]
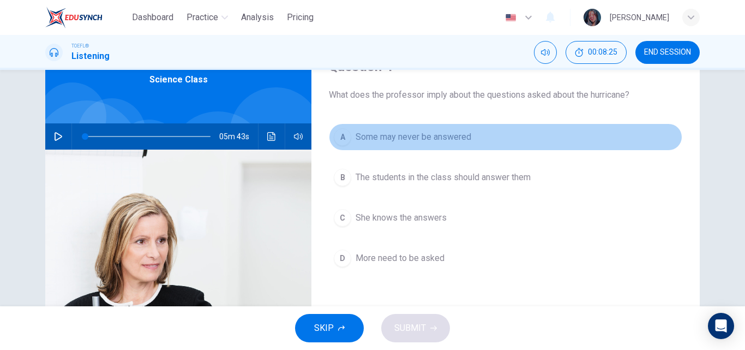
click at [396, 147] on button "A Some may never be answered" at bounding box center [506, 136] width 354 height 27
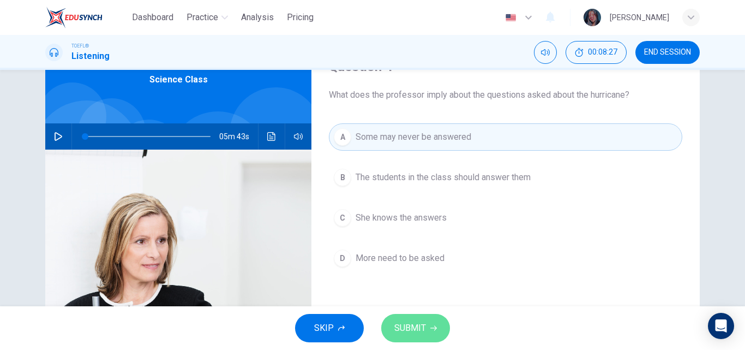
click at [426, 318] on button "SUBMIT" at bounding box center [415, 328] width 69 height 28
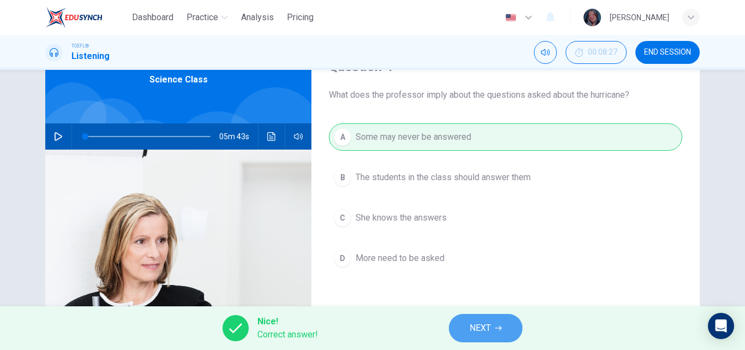
click at [506, 326] on button "NEXT" at bounding box center [486, 328] width 74 height 28
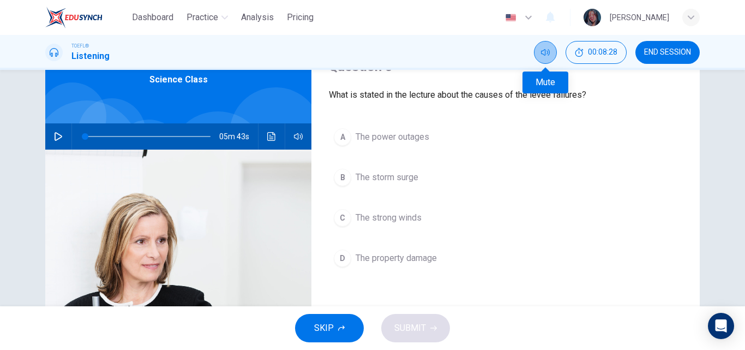
click at [547, 56] on icon "Mute" at bounding box center [545, 52] width 9 height 9
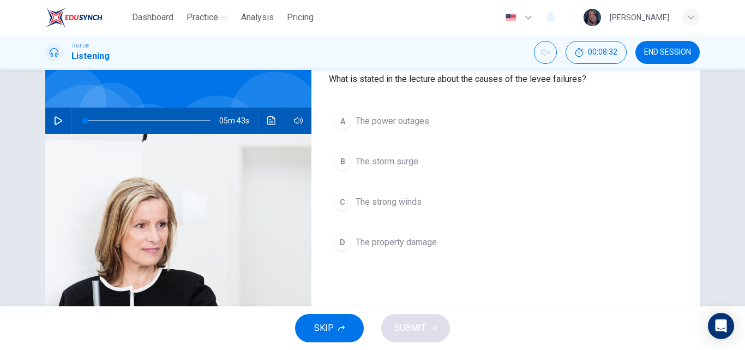
scroll to position [75, 0]
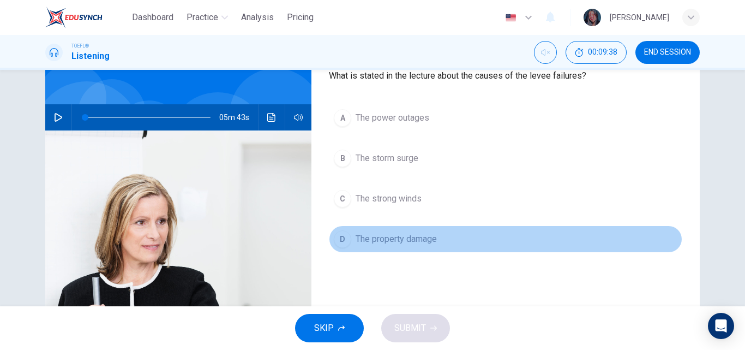
click at [426, 246] on button "D The property damage" at bounding box center [506, 238] width 354 height 27
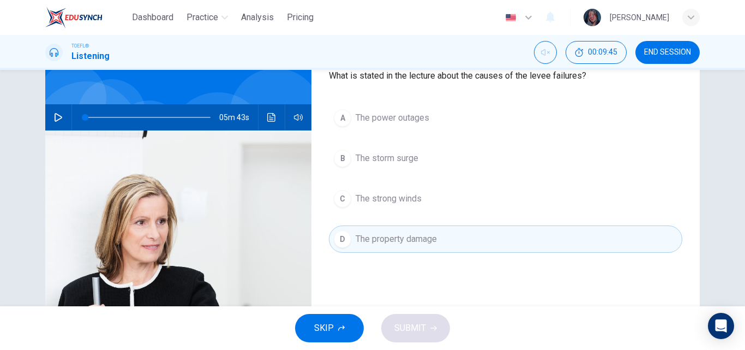
click at [414, 173] on div "A The power outages B The storm surge C The strong winds D The property damage" at bounding box center [506, 189] width 354 height 170
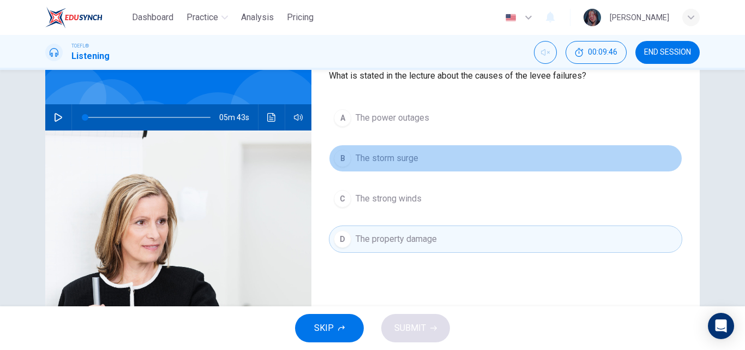
click at [405, 160] on span "The storm surge" at bounding box center [387, 158] width 63 height 13
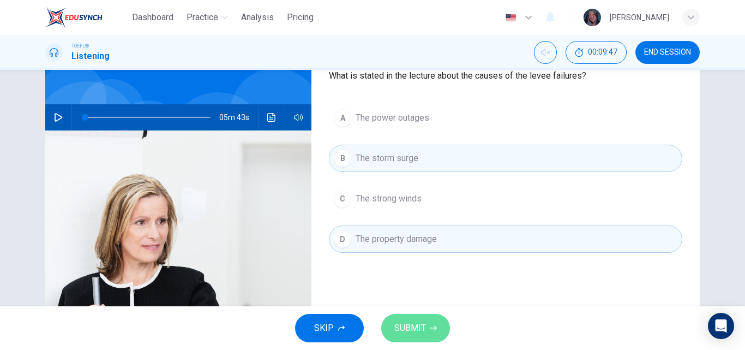
click at [419, 327] on span "SUBMIT" at bounding box center [411, 327] width 32 height 15
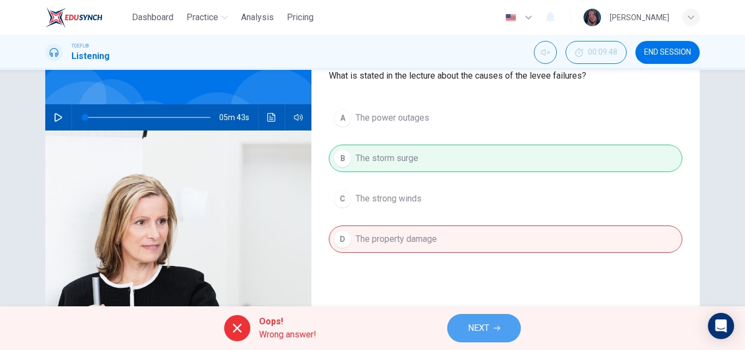
click at [470, 327] on span "NEXT" at bounding box center [478, 327] width 21 height 15
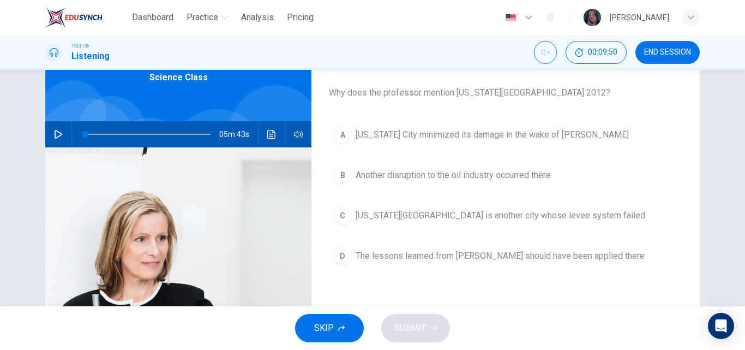
scroll to position [57, 0]
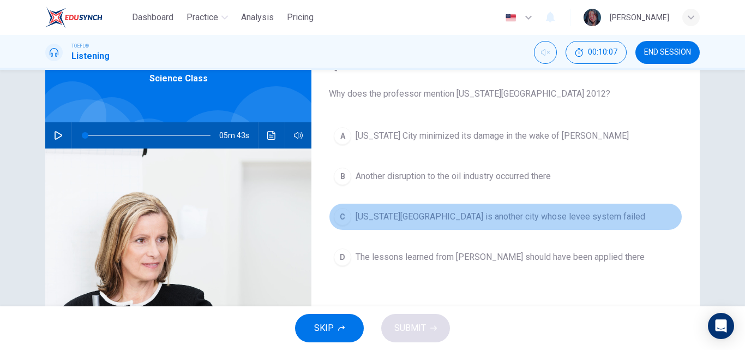
click at [397, 222] on span "New York City is another city whose levee system failed" at bounding box center [501, 216] width 290 height 13
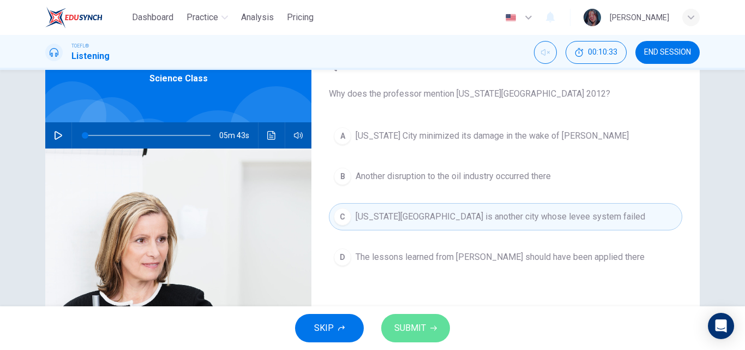
click at [416, 329] on span "SUBMIT" at bounding box center [411, 327] width 32 height 15
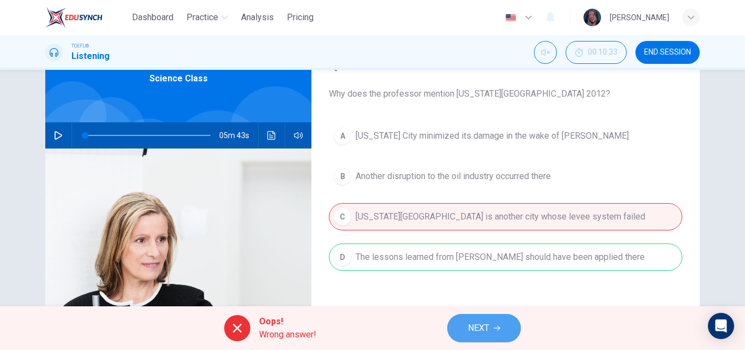
click at [493, 334] on button "NEXT" at bounding box center [484, 328] width 74 height 28
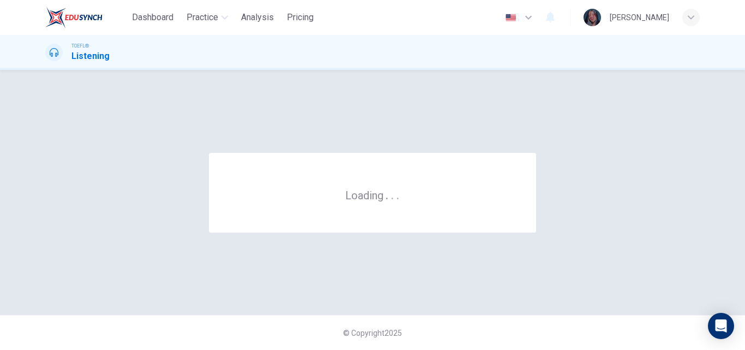
scroll to position [0, 0]
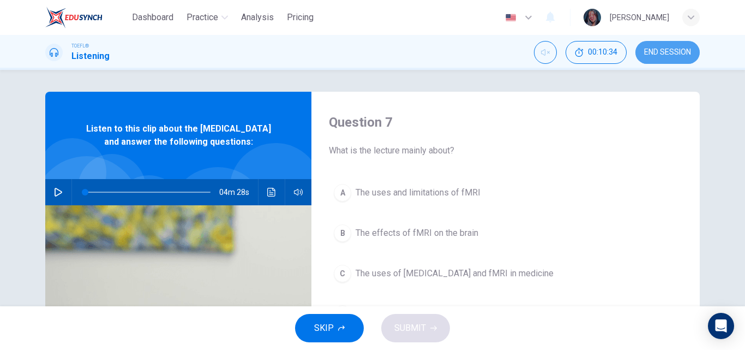
click at [689, 54] on span "END SESSION" at bounding box center [667, 52] width 47 height 9
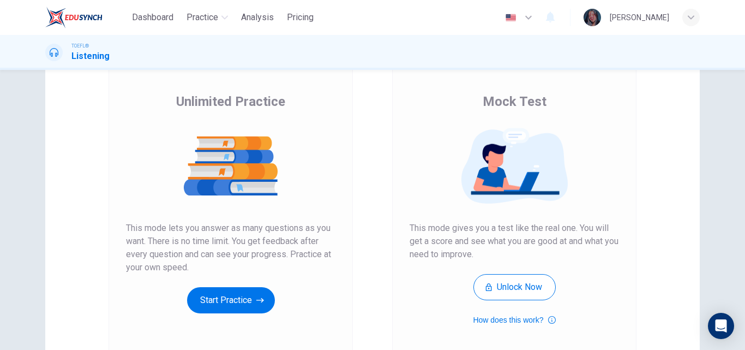
scroll to position [72, 0]
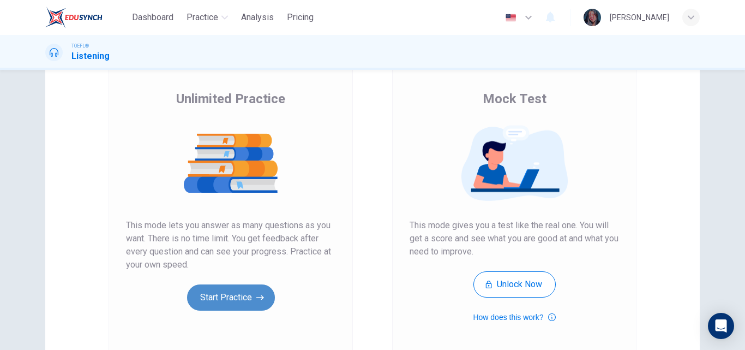
click at [243, 286] on button "Start Practice" at bounding box center [231, 297] width 88 height 26
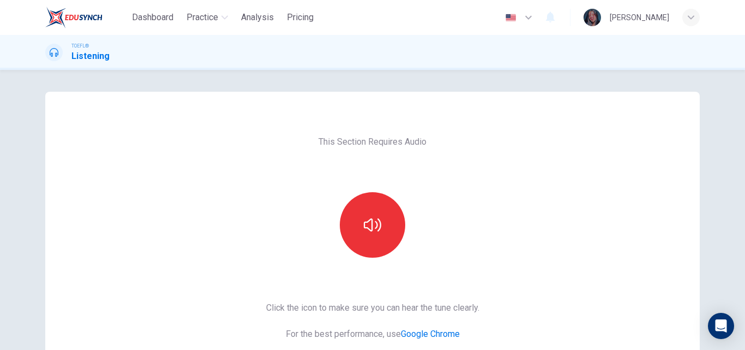
scroll to position [109, 0]
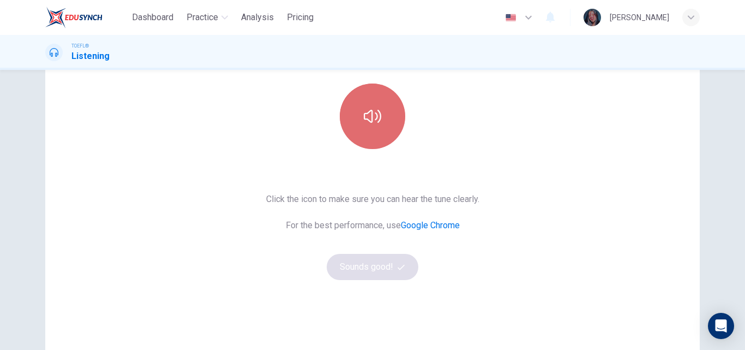
click at [391, 130] on button "button" at bounding box center [372, 115] width 65 height 65
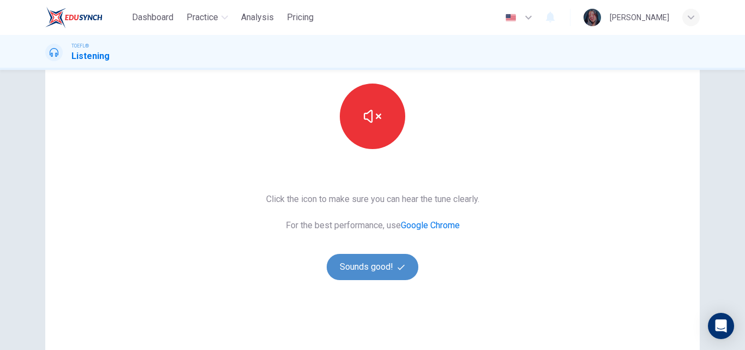
click at [379, 260] on button "Sounds good!" at bounding box center [373, 267] width 92 height 26
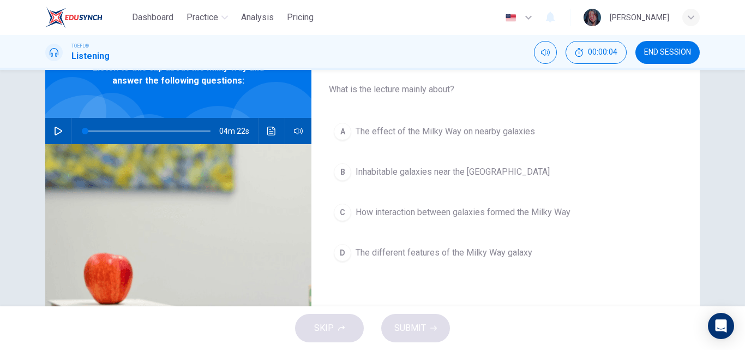
scroll to position [63, 0]
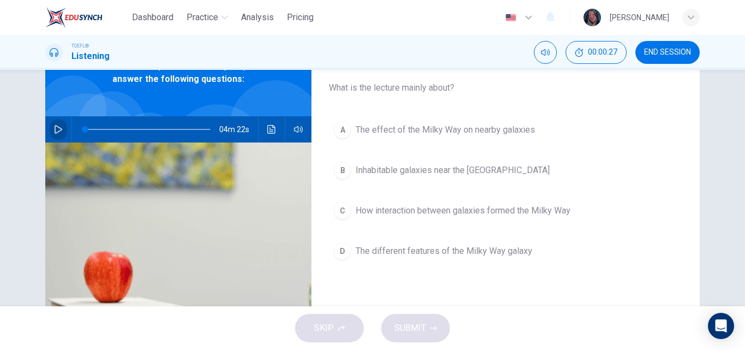
click at [58, 130] on icon "button" at bounding box center [59, 129] width 8 height 9
click at [93, 127] on span at bounding box center [148, 129] width 126 height 15
drag, startPoint x: 93, startPoint y: 127, endPoint x: 85, endPoint y: 129, distance: 8.5
click at [85, 129] on span at bounding box center [88, 129] width 7 height 7
click at [86, 129] on span at bounding box center [89, 129] width 7 height 7
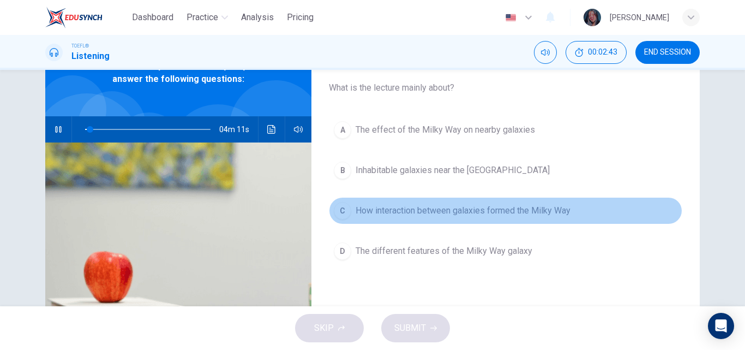
click at [455, 218] on button "C How interaction between galaxies formed the Milky Way" at bounding box center [506, 210] width 354 height 27
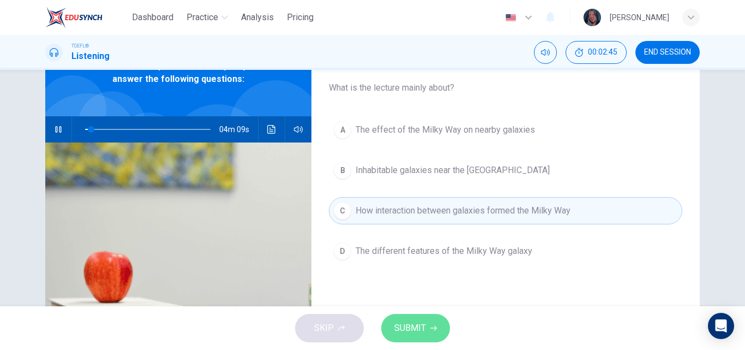
click at [419, 317] on button "SUBMIT" at bounding box center [415, 328] width 69 height 28
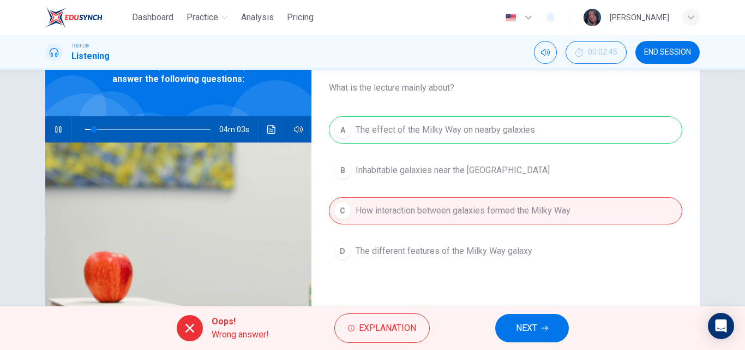
click at [522, 322] on span "NEXT" at bounding box center [526, 327] width 21 height 15
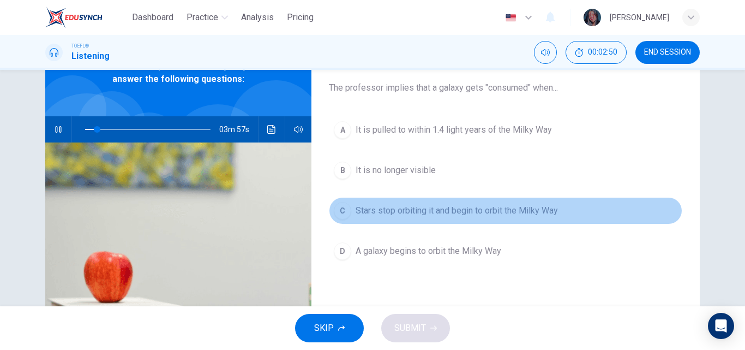
click at [445, 217] on span "Stars stop orbiting it and begin to orbit the Milky Way" at bounding box center [457, 210] width 202 height 13
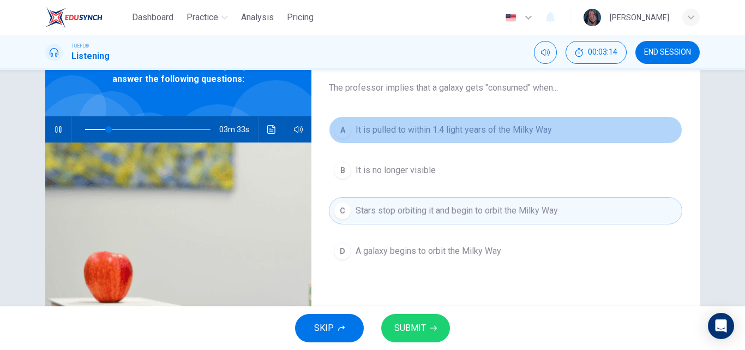
click at [452, 140] on button "A It is pulled to within 1.4 light years of the Milky Way" at bounding box center [506, 129] width 354 height 27
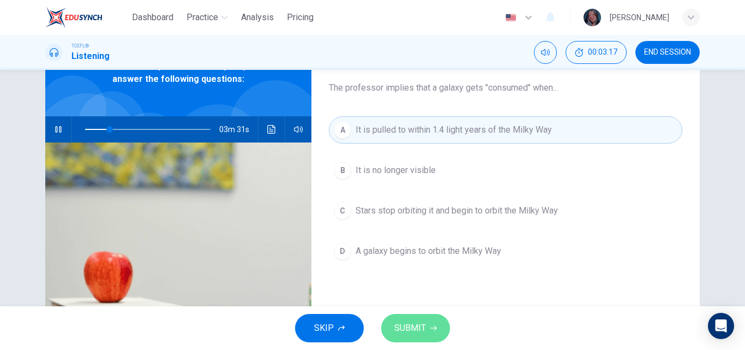
click at [413, 330] on span "SUBMIT" at bounding box center [411, 327] width 32 height 15
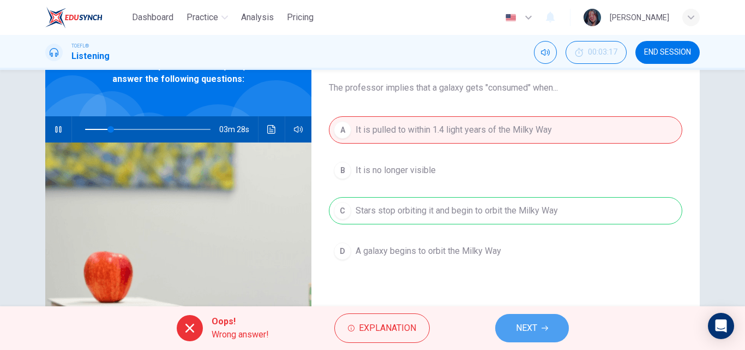
click at [521, 330] on span "NEXT" at bounding box center [526, 327] width 21 height 15
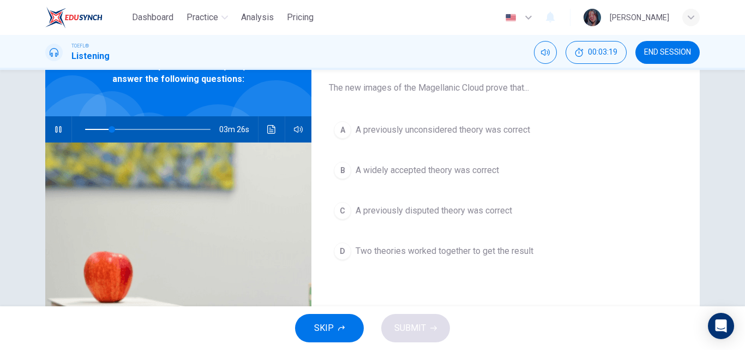
type input "22"
click at [655, 57] on button "END SESSION" at bounding box center [668, 52] width 64 height 23
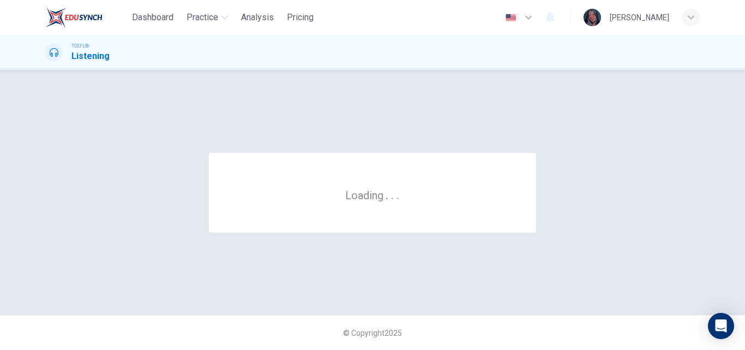
scroll to position [0, 0]
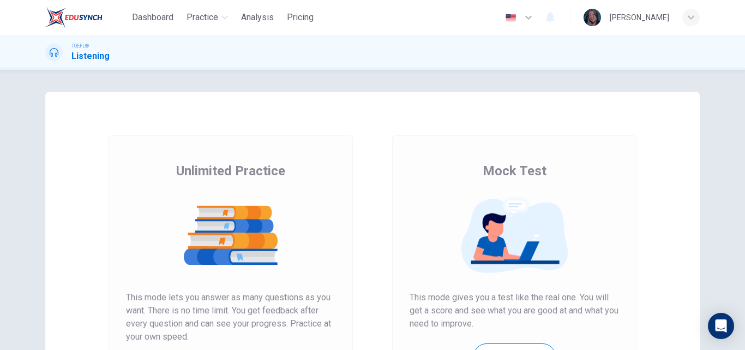
scroll to position [92, 0]
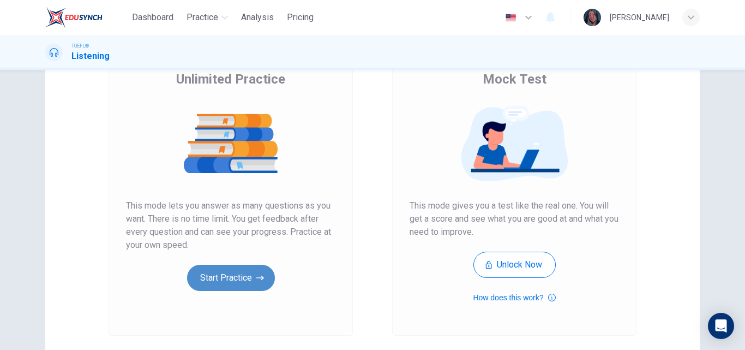
click at [231, 282] on button "Start Practice" at bounding box center [231, 278] width 88 height 26
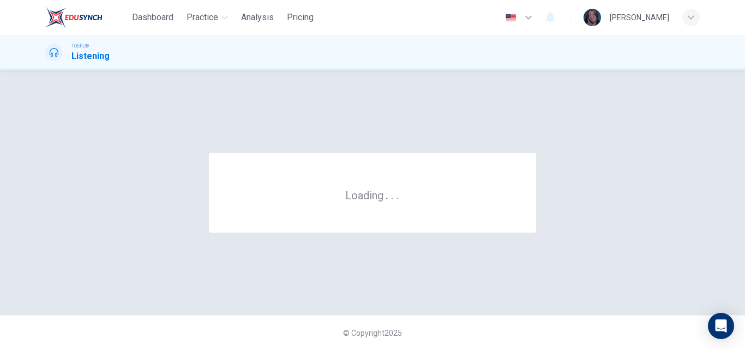
scroll to position [0, 0]
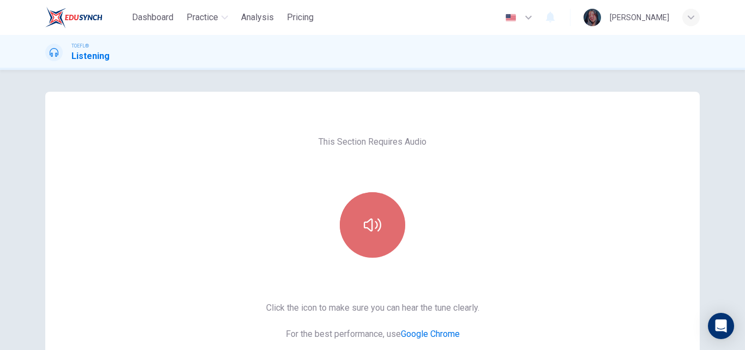
click at [353, 243] on button "button" at bounding box center [372, 224] width 65 height 65
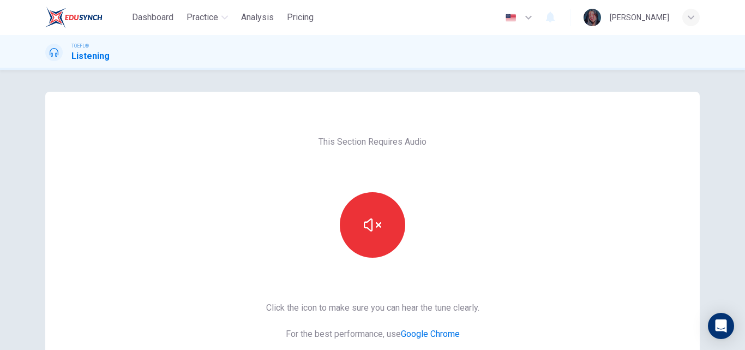
scroll to position [119, 0]
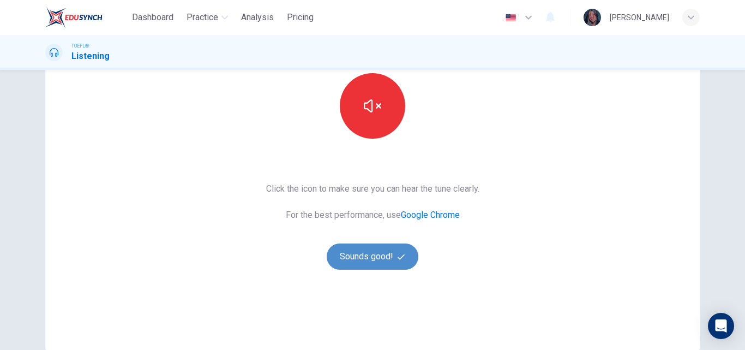
click at [403, 244] on button "Sounds good!" at bounding box center [373, 256] width 92 height 26
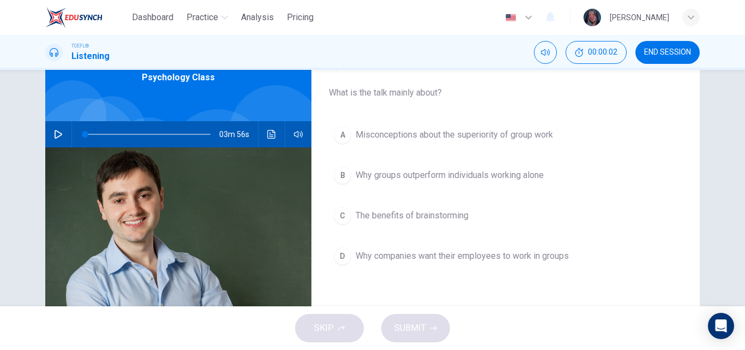
scroll to position [52, 0]
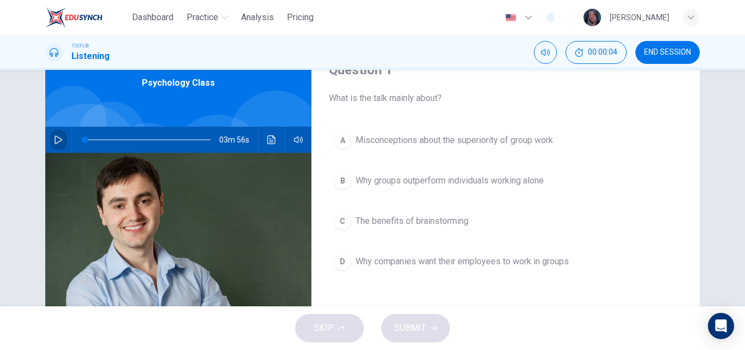
click at [62, 148] on button "button" at bounding box center [58, 140] width 17 height 26
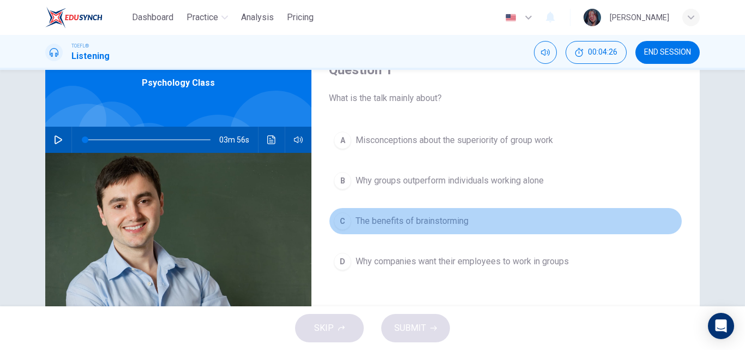
click at [431, 232] on button "C The benefits of brainstorming" at bounding box center [506, 220] width 354 height 27
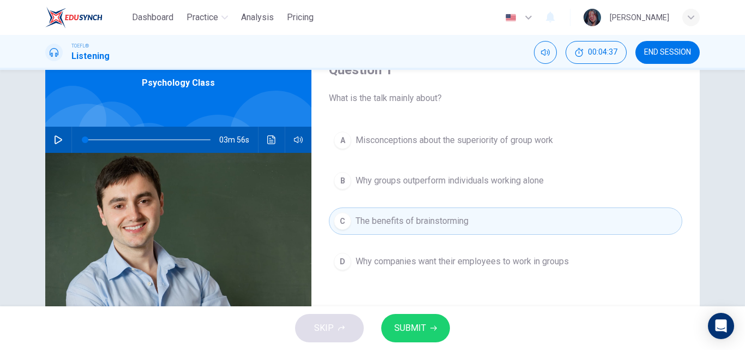
click at [402, 336] on button "SUBMIT" at bounding box center [415, 328] width 69 height 28
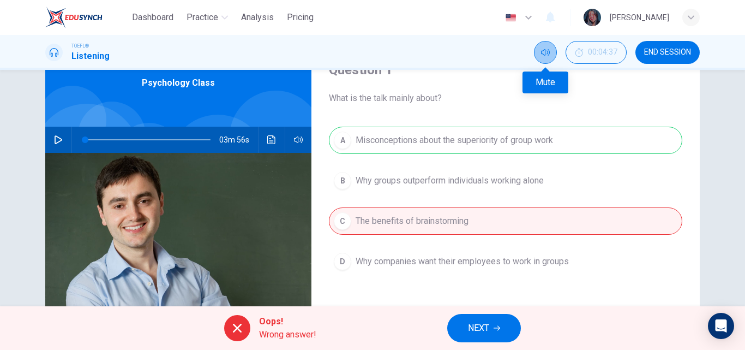
click at [542, 56] on icon "Mute" at bounding box center [545, 52] width 9 height 9
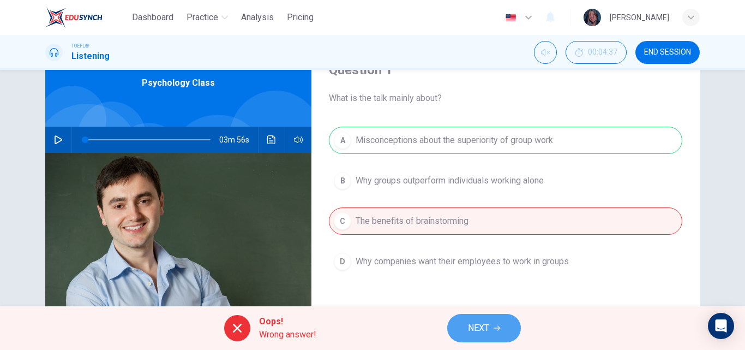
click at [500, 325] on icon "button" at bounding box center [497, 328] width 7 height 7
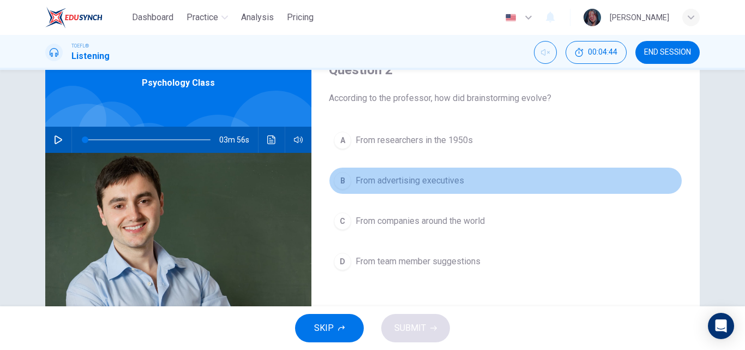
click at [390, 175] on span "From advertising executives" at bounding box center [410, 180] width 109 height 13
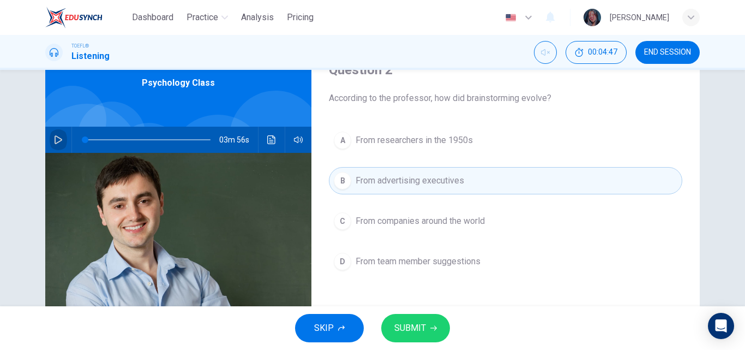
click at [55, 141] on icon "button" at bounding box center [58, 139] width 9 height 9
click at [89, 141] on span at bounding box center [85, 139] width 7 height 7
click at [551, 52] on button "Unmute" at bounding box center [545, 52] width 23 height 23
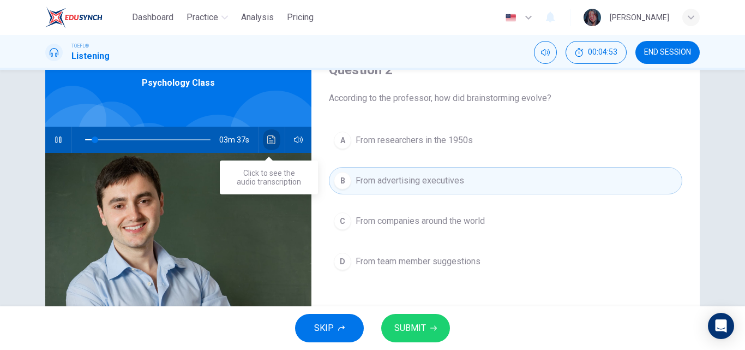
click at [273, 137] on icon "Click to see the audio transcription" at bounding box center [271, 139] width 9 height 9
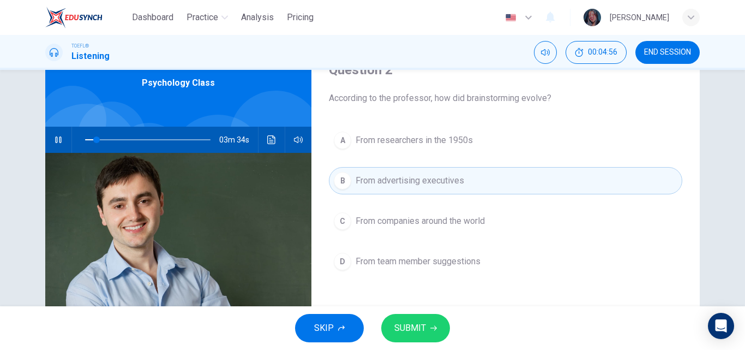
click at [94, 142] on span at bounding box center [97, 139] width 7 height 7
click at [420, 325] on span "SUBMIT" at bounding box center [411, 327] width 32 height 15
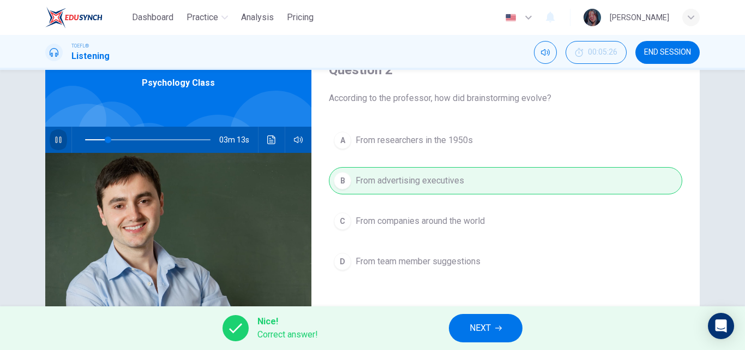
click at [56, 142] on icon "button" at bounding box center [58, 139] width 9 height 9
click at [547, 47] on button "Mute" at bounding box center [545, 52] width 23 height 23
click at [499, 314] on button "NEXT" at bounding box center [486, 328] width 74 height 28
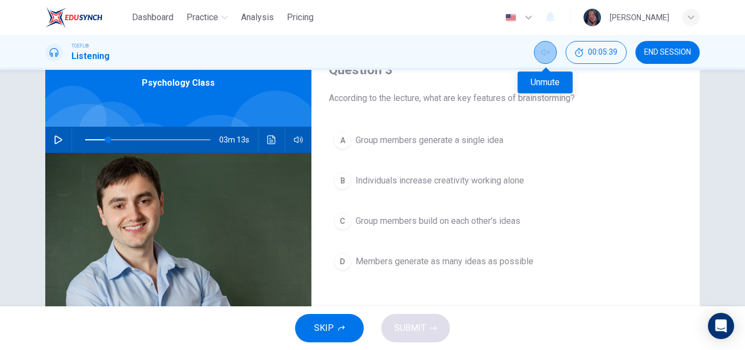
click at [546, 59] on button "Unmute" at bounding box center [545, 52] width 23 height 23
click at [45, 140] on div "03m 13s" at bounding box center [178, 140] width 266 height 26
click at [54, 141] on icon "button" at bounding box center [58, 139] width 9 height 9
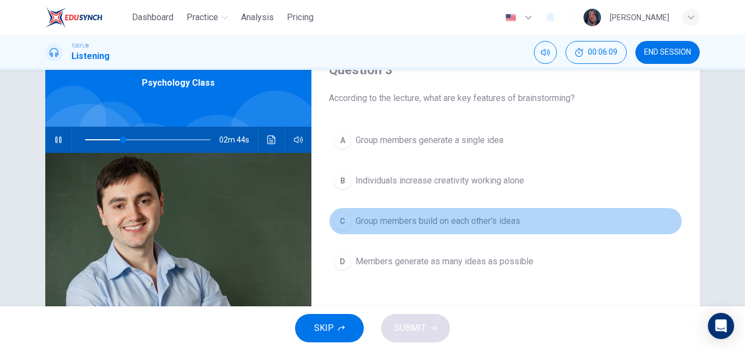
click at [409, 226] on span "Group members build on each other's ideas" at bounding box center [438, 220] width 165 height 13
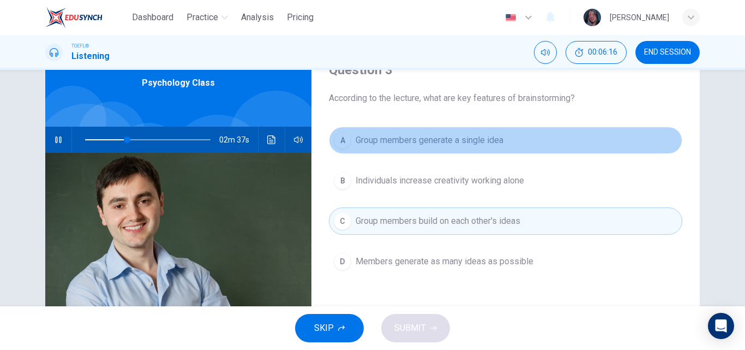
click at [416, 138] on span "Group members generate a single idea" at bounding box center [430, 140] width 148 height 13
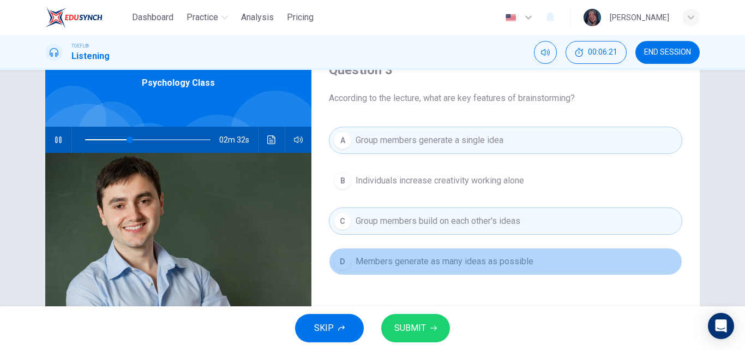
click at [428, 264] on span "Members generate as many ideas as possible" at bounding box center [445, 261] width 178 height 13
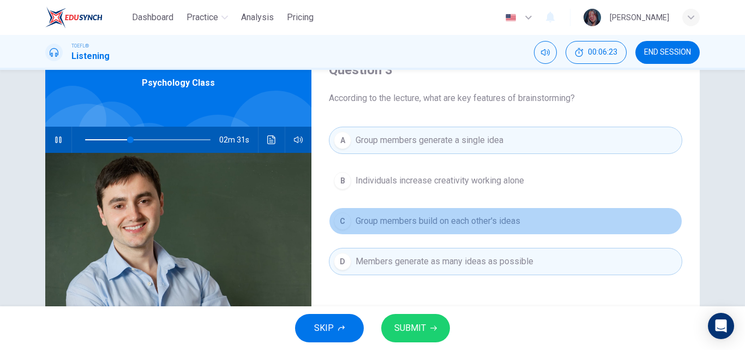
click at [417, 226] on span "Group members build on each other's ideas" at bounding box center [438, 220] width 165 height 13
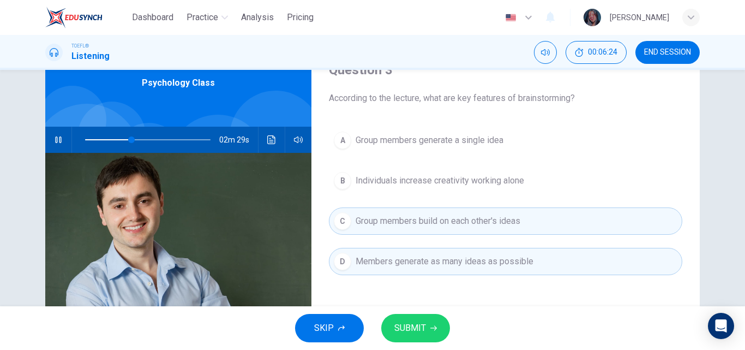
click at [414, 321] on span "SUBMIT" at bounding box center [411, 327] width 32 height 15
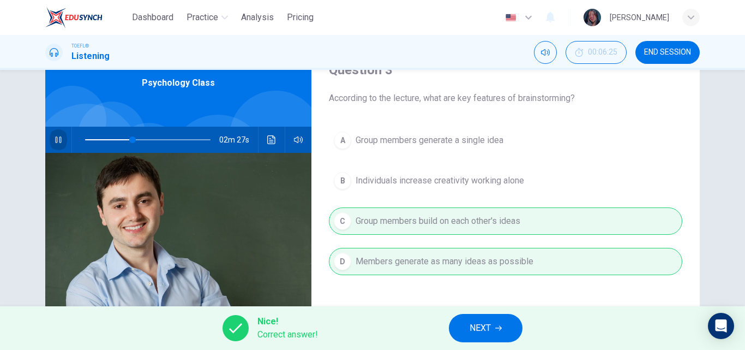
click at [50, 140] on button "button" at bounding box center [58, 140] width 17 height 26
click at [466, 325] on button "NEXT" at bounding box center [486, 328] width 74 height 28
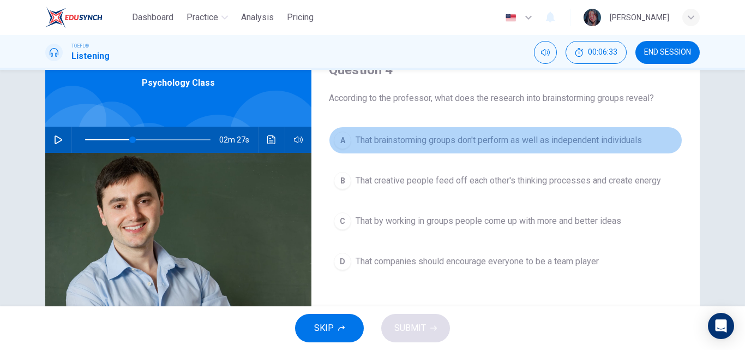
click at [572, 147] on button "A That brainstorming groups don't perform as well as independent individuals" at bounding box center [506, 140] width 354 height 27
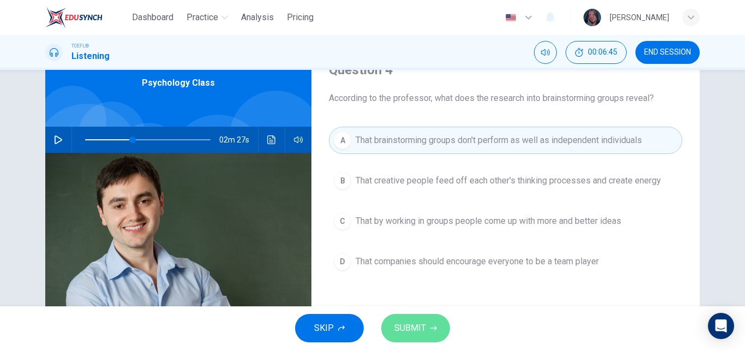
click at [408, 330] on span "SUBMIT" at bounding box center [411, 327] width 32 height 15
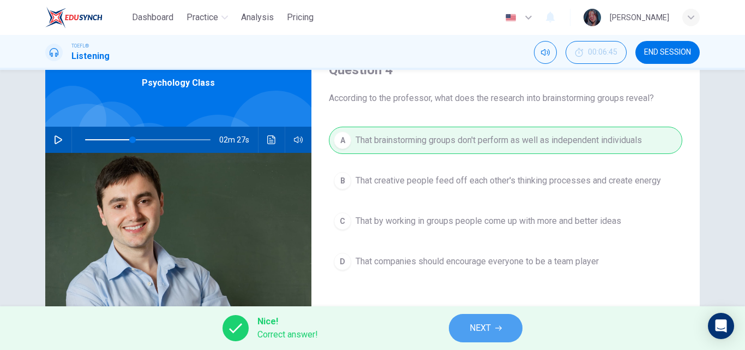
click at [492, 323] on button "NEXT" at bounding box center [486, 328] width 74 height 28
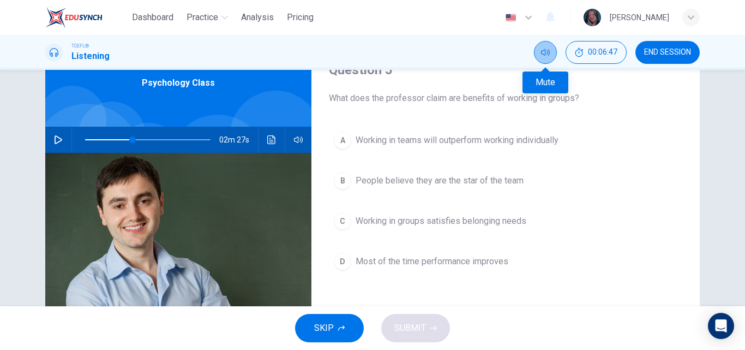
click at [544, 46] on button "Mute" at bounding box center [545, 52] width 23 height 23
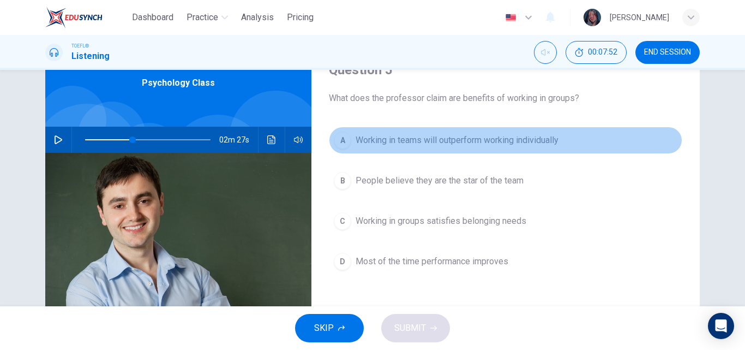
click at [408, 148] on button "A Working in teams will outperform working individually" at bounding box center [506, 140] width 354 height 27
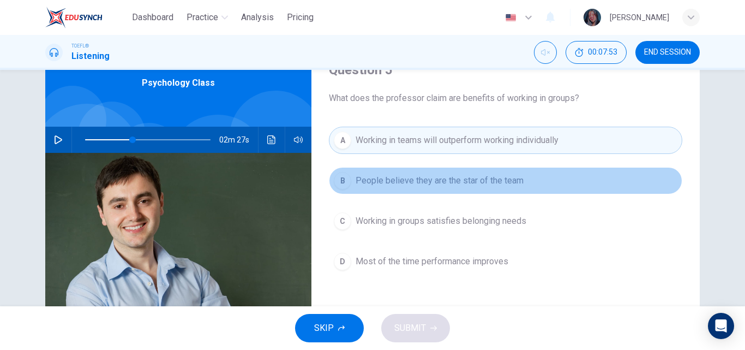
click at [408, 172] on button "B People believe they are the star of the team" at bounding box center [506, 180] width 354 height 27
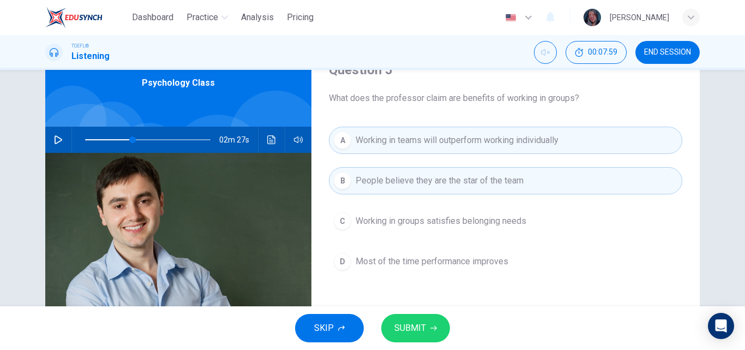
click at [423, 330] on span "SUBMIT" at bounding box center [411, 327] width 32 height 15
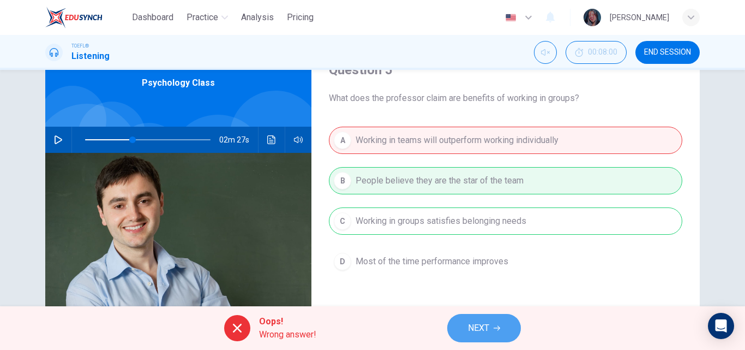
click at [484, 329] on span "NEXT" at bounding box center [478, 327] width 21 height 15
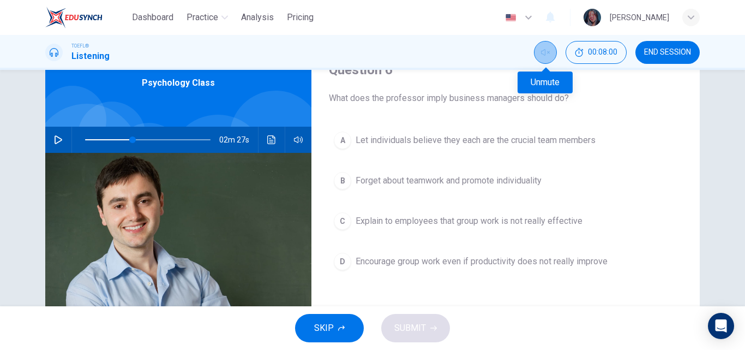
click at [546, 54] on icon "Unmute" at bounding box center [545, 52] width 9 height 9
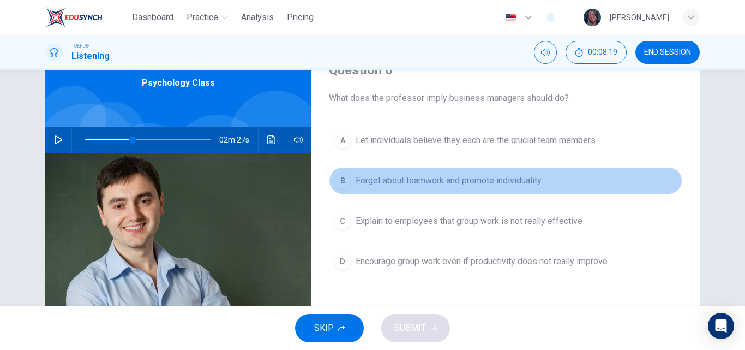
click at [446, 181] on span "Forget about teamwork and promote individuality" at bounding box center [449, 180] width 186 height 13
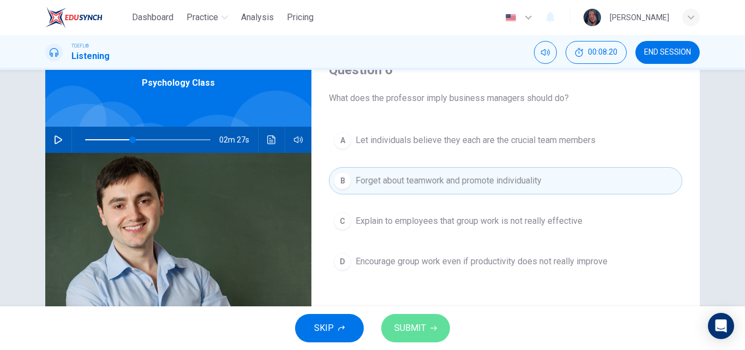
click at [409, 322] on span "SUBMIT" at bounding box center [411, 327] width 32 height 15
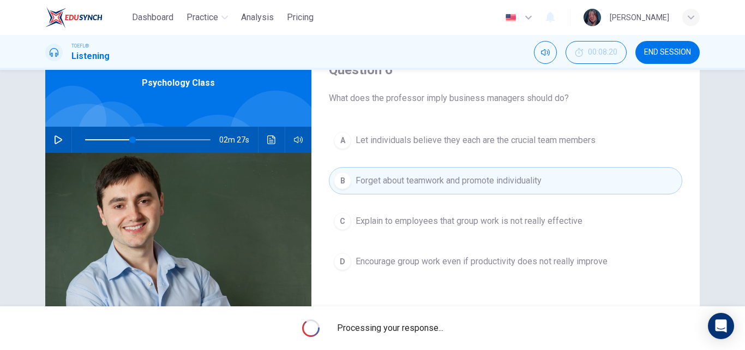
type input "38"
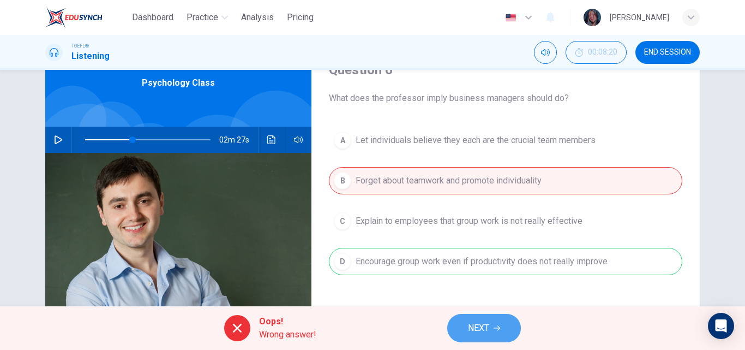
click at [492, 323] on button "NEXT" at bounding box center [484, 328] width 74 height 28
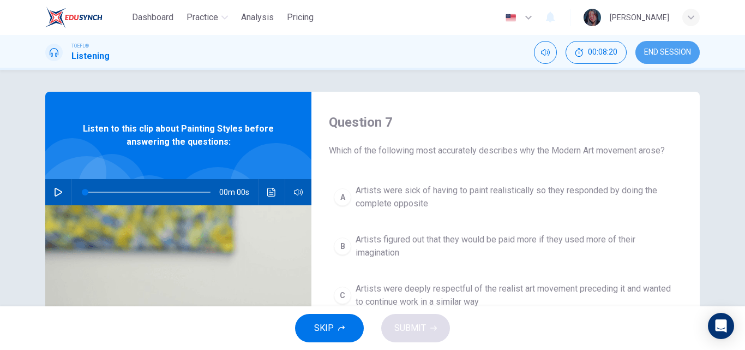
click at [676, 55] on span "END SESSION" at bounding box center [667, 52] width 47 height 9
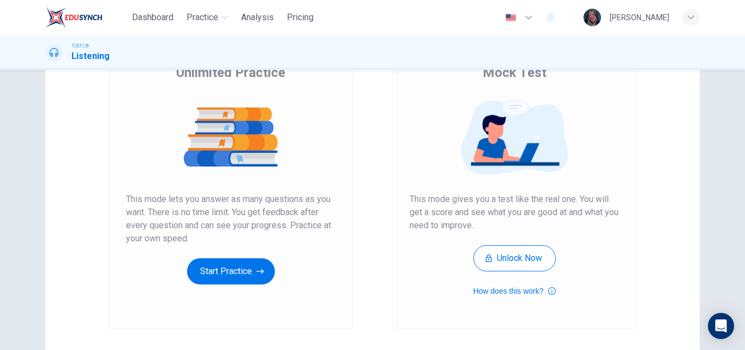
scroll to position [99, 0]
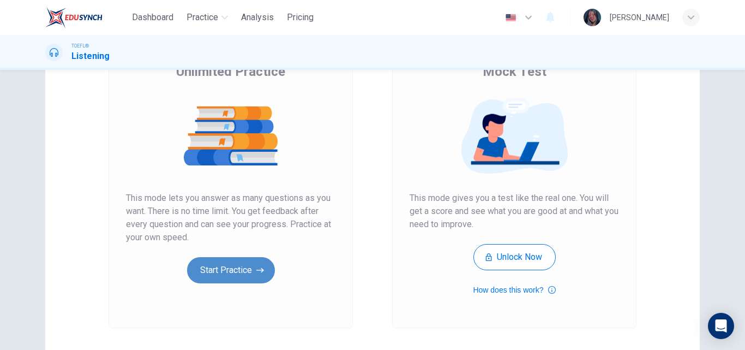
click at [228, 272] on button "Start Practice" at bounding box center [231, 270] width 88 height 26
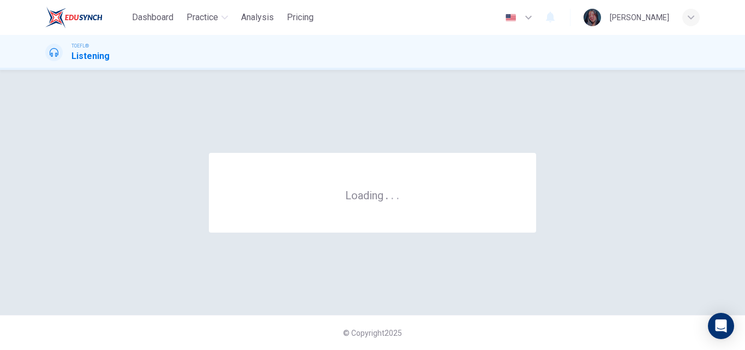
scroll to position [0, 0]
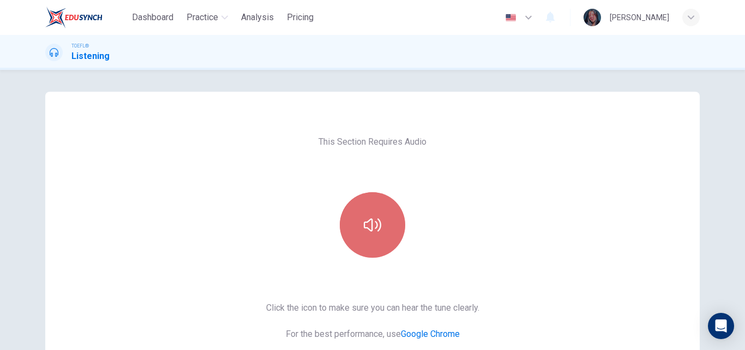
click at [372, 230] on icon "button" at bounding box center [372, 224] width 17 height 17
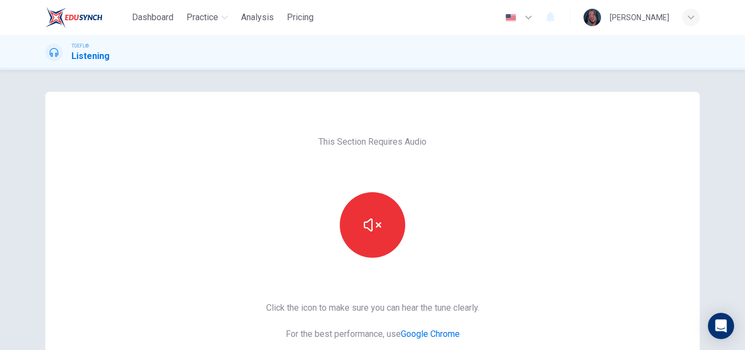
scroll to position [104, 0]
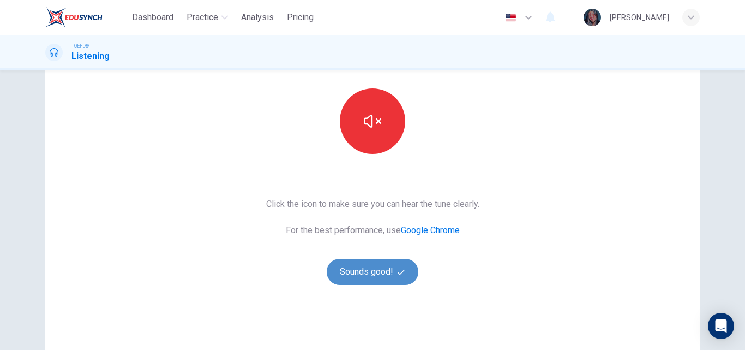
click at [377, 277] on button "Sounds good!" at bounding box center [373, 272] width 92 height 26
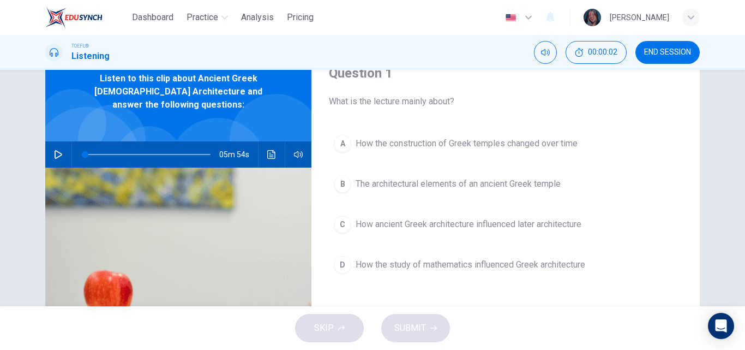
scroll to position [34, 0]
